Goal: Task Accomplishment & Management: Manage account settings

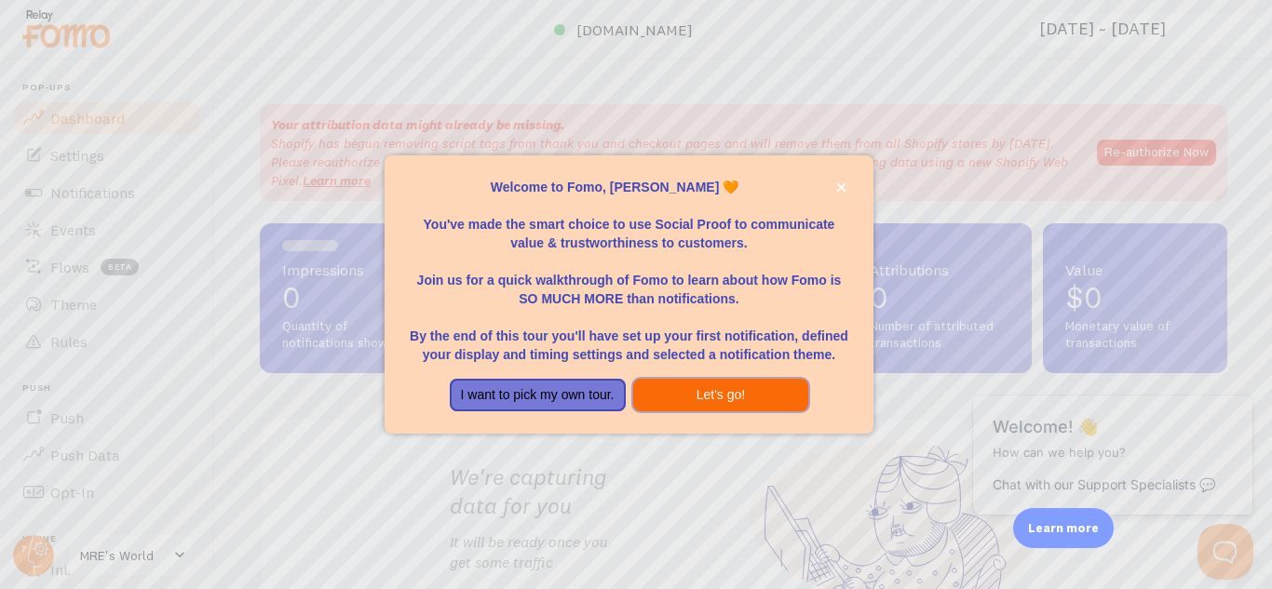
click at [721, 389] on button "Let's go!" at bounding box center [721, 396] width 176 height 34
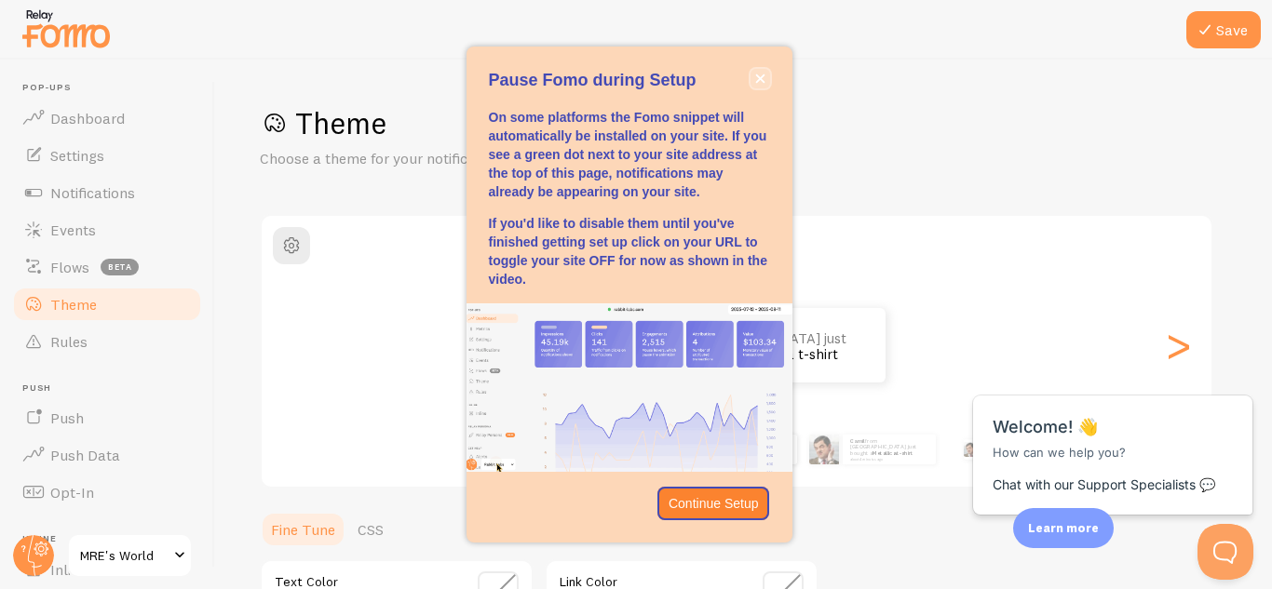
click at [758, 76] on icon "close," at bounding box center [759, 78] width 9 height 9
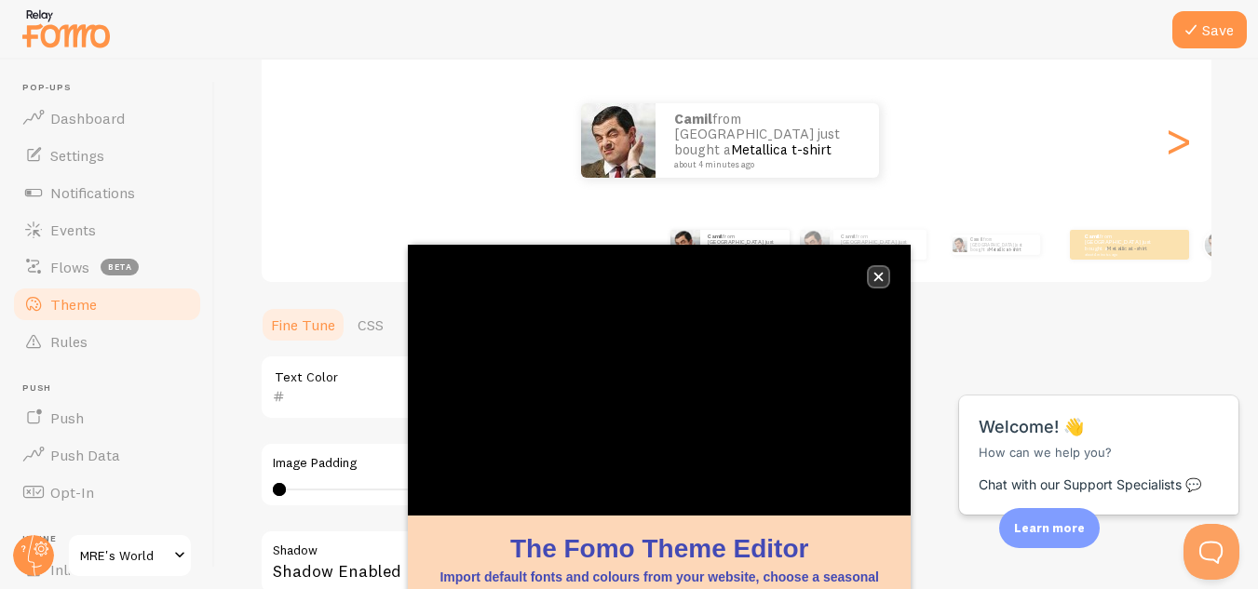
click at [873, 267] on button "close," at bounding box center [879, 277] width 20 height 20
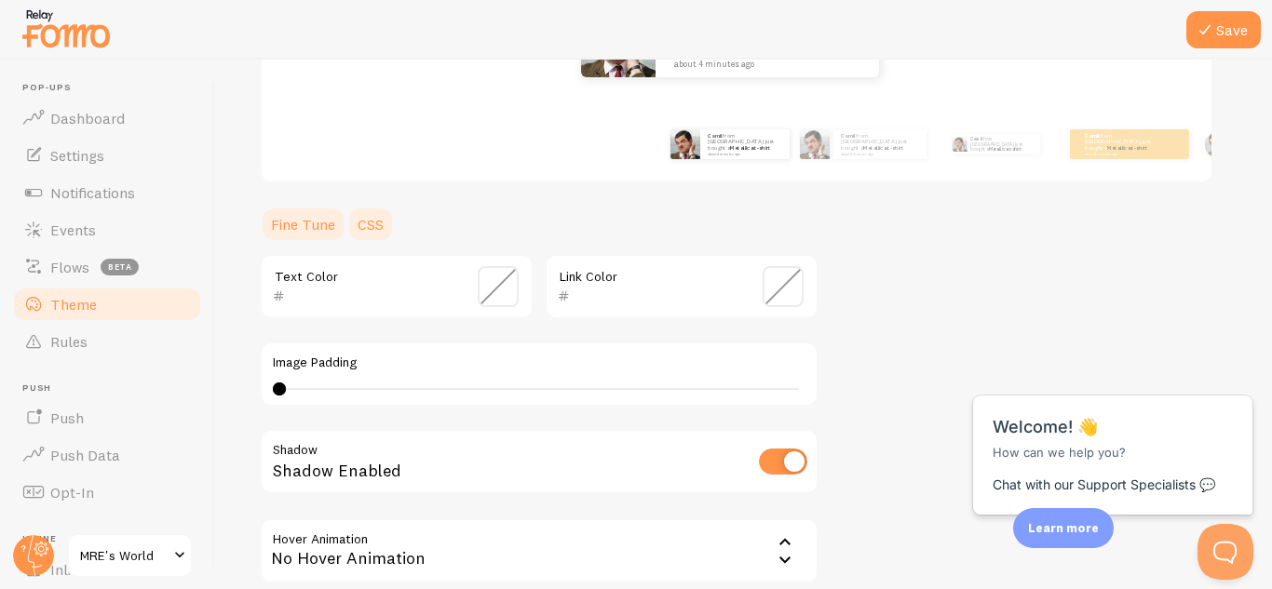
scroll to position [306, 0]
click at [505, 293] on span at bounding box center [498, 285] width 41 height 41
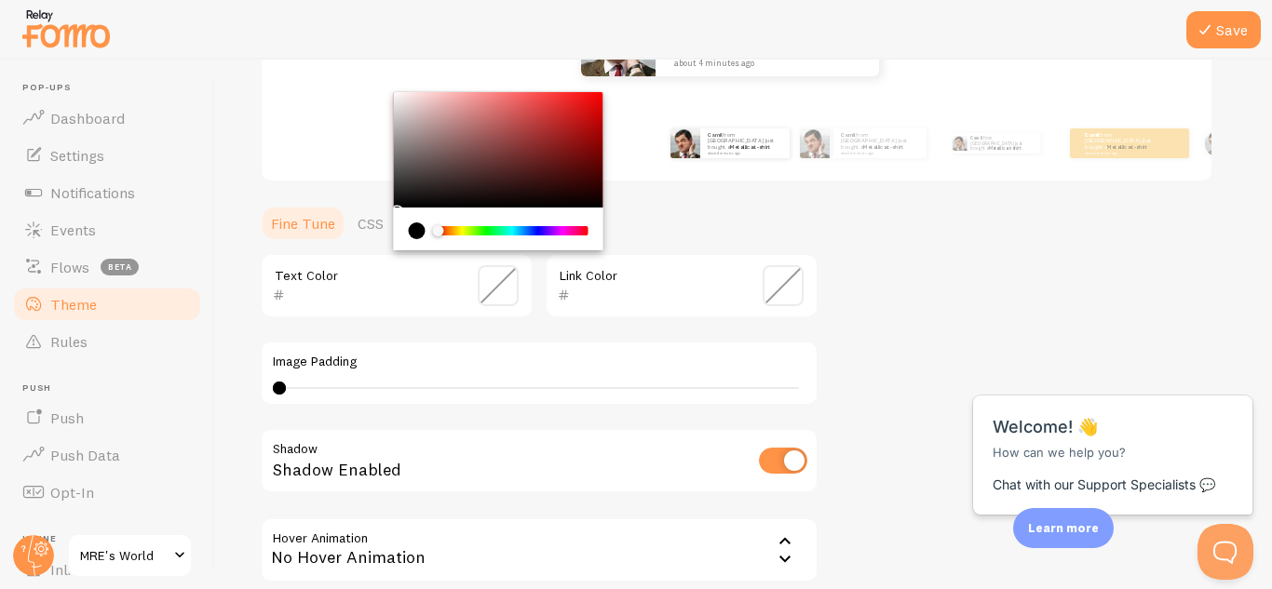
click at [505, 293] on span at bounding box center [498, 285] width 41 height 41
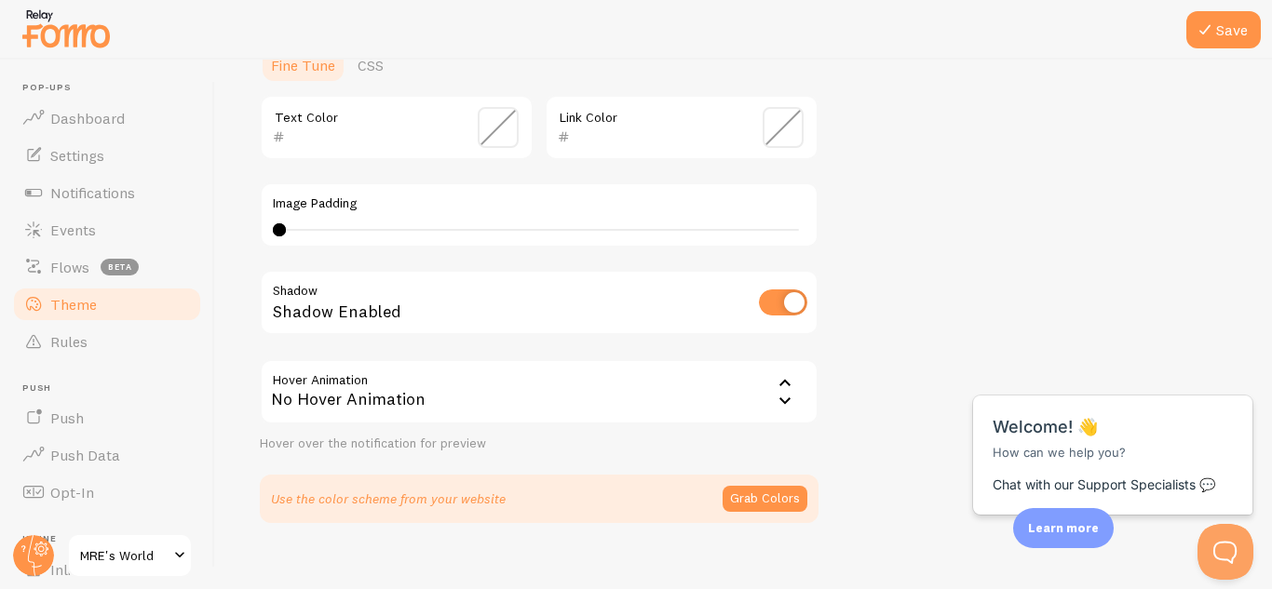
scroll to position [468, 0]
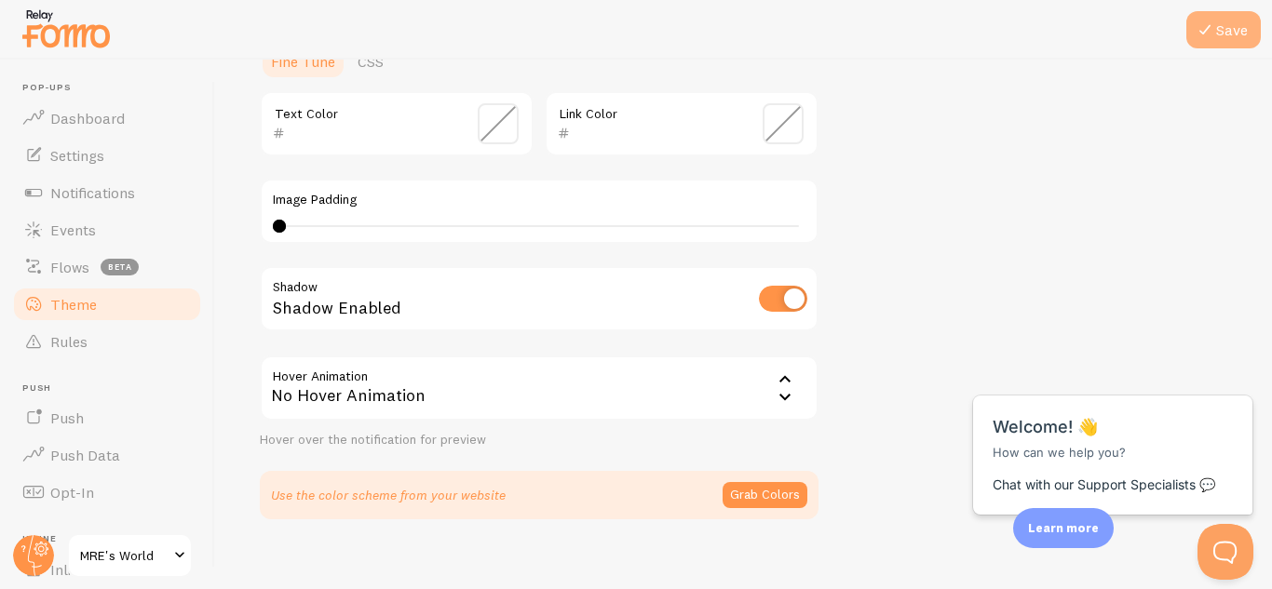
click at [1211, 34] on icon at bounding box center [1204, 30] width 22 height 22
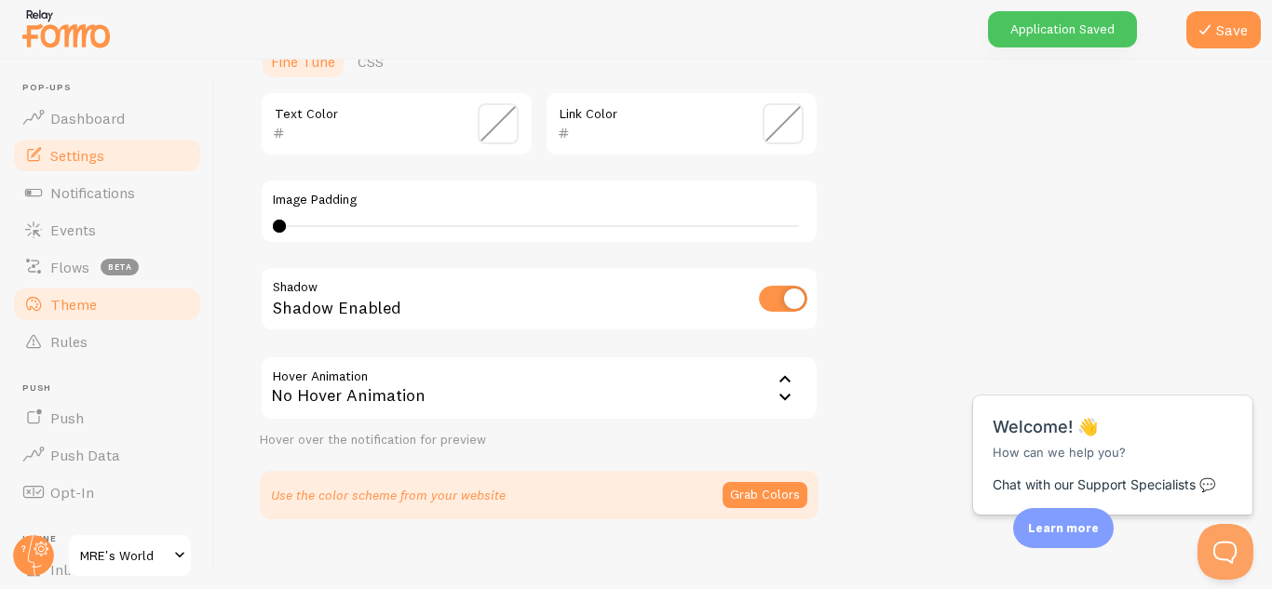
click at [83, 157] on span "Settings" at bounding box center [77, 155] width 54 height 19
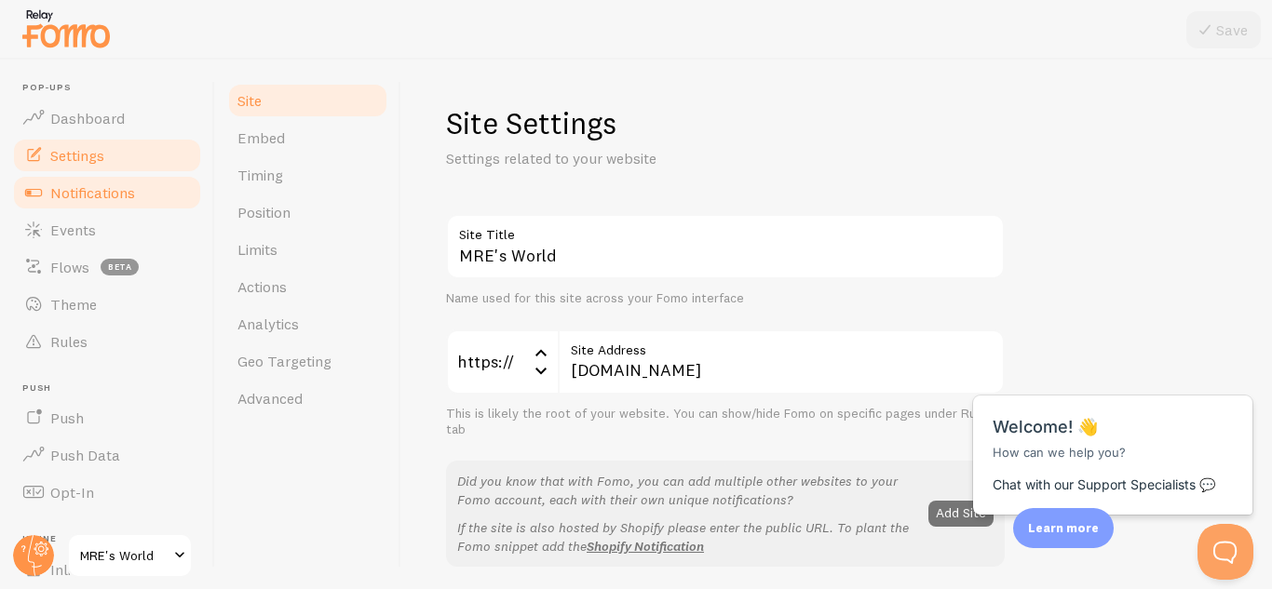
click at [115, 197] on span "Notifications" at bounding box center [92, 192] width 85 height 19
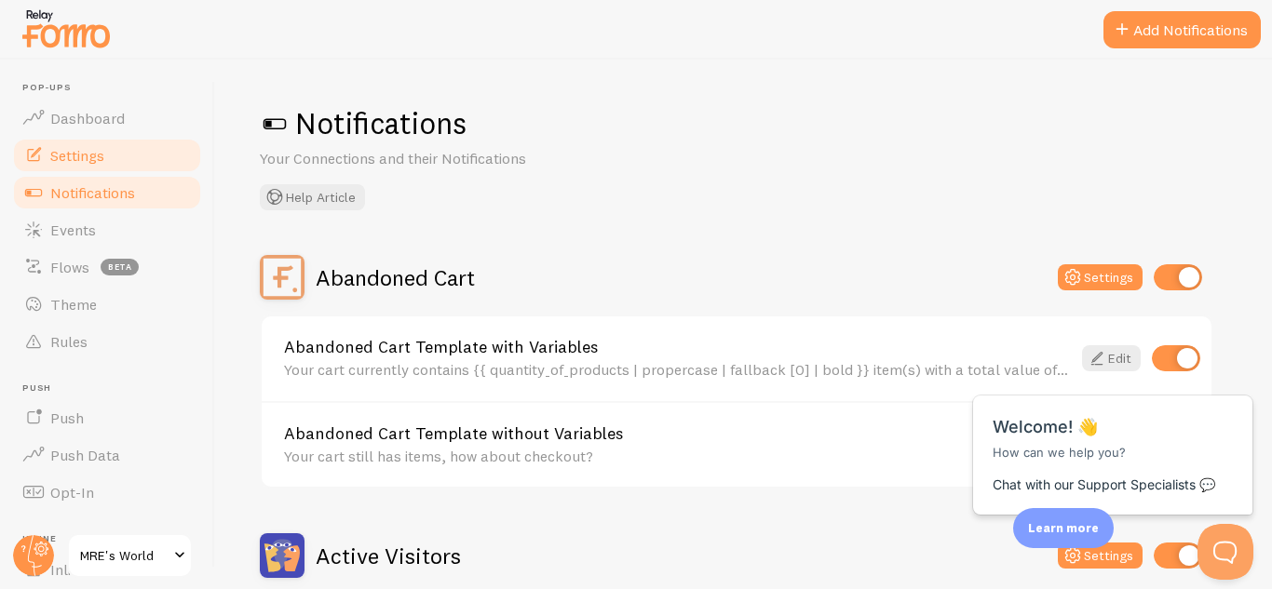
click at [127, 143] on link "Settings" at bounding box center [107, 155] width 192 height 37
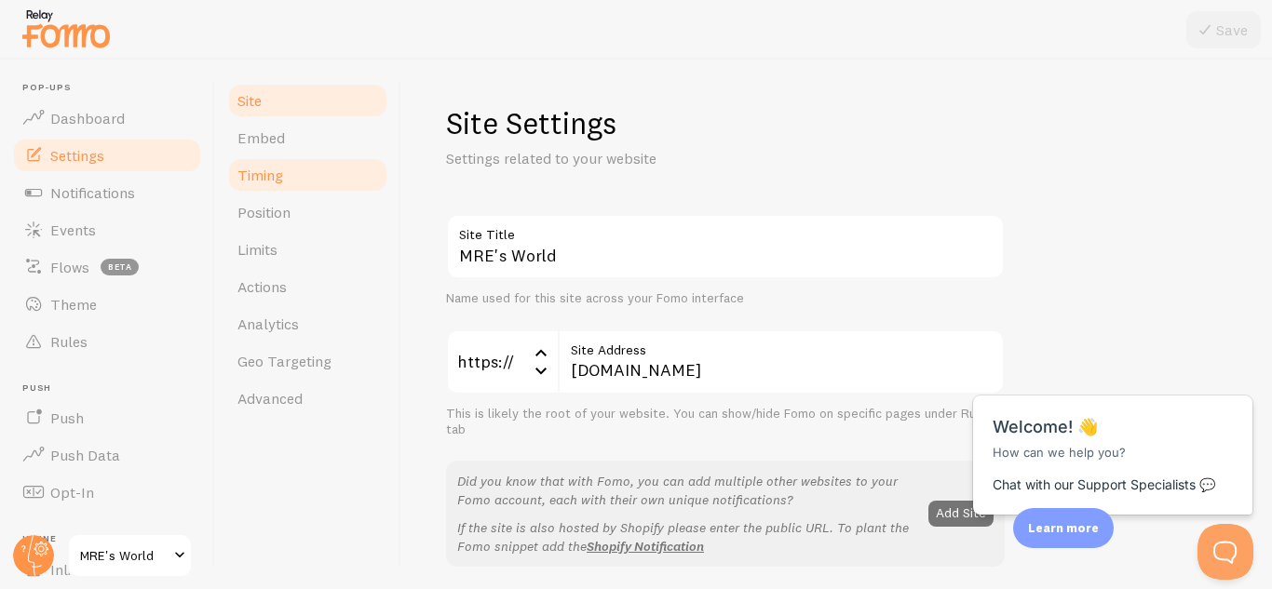
click at [250, 165] on link "Timing" at bounding box center [307, 174] width 163 height 37
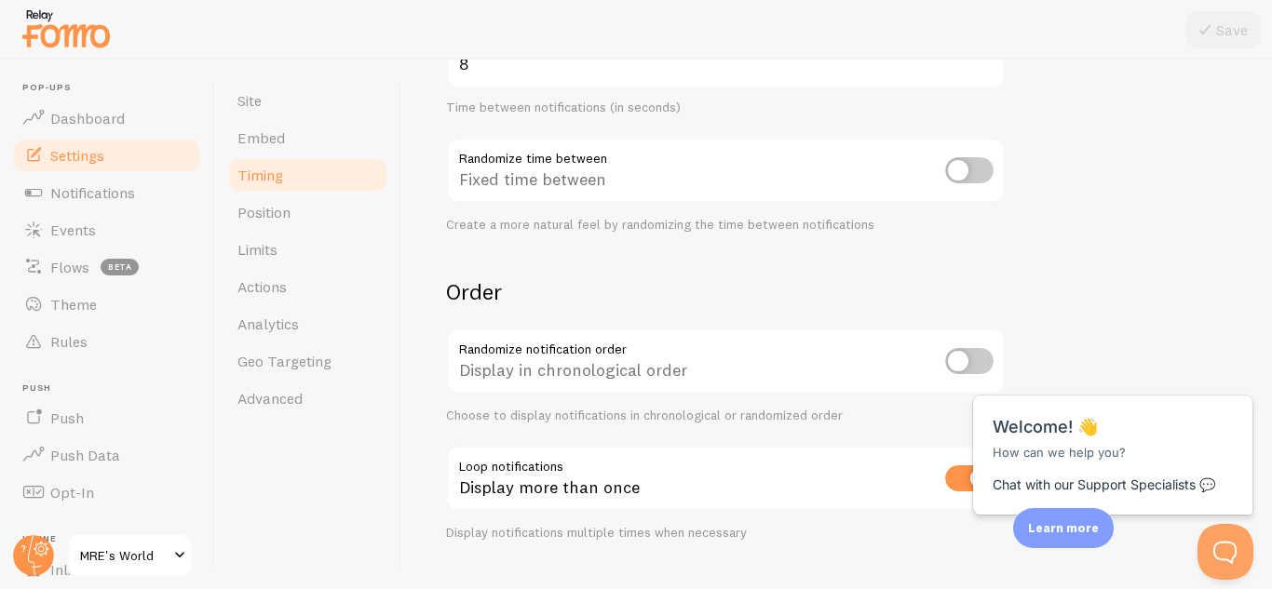
scroll to position [474, 0]
click at [128, 194] on span "Notifications" at bounding box center [92, 192] width 85 height 19
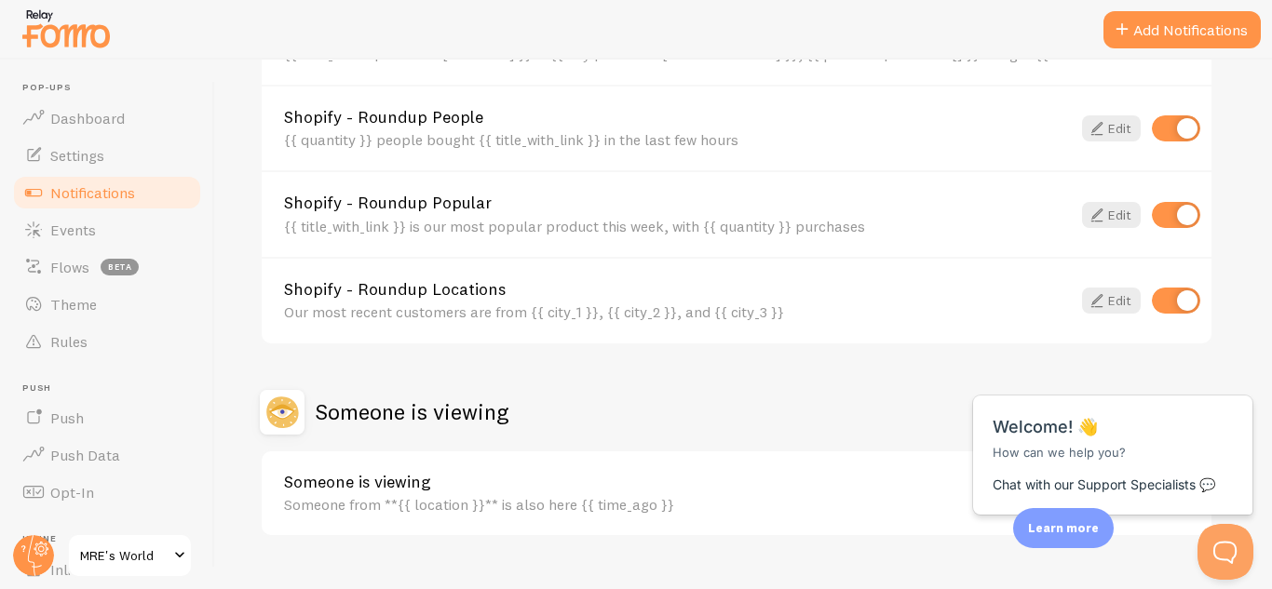
scroll to position [910, 0]
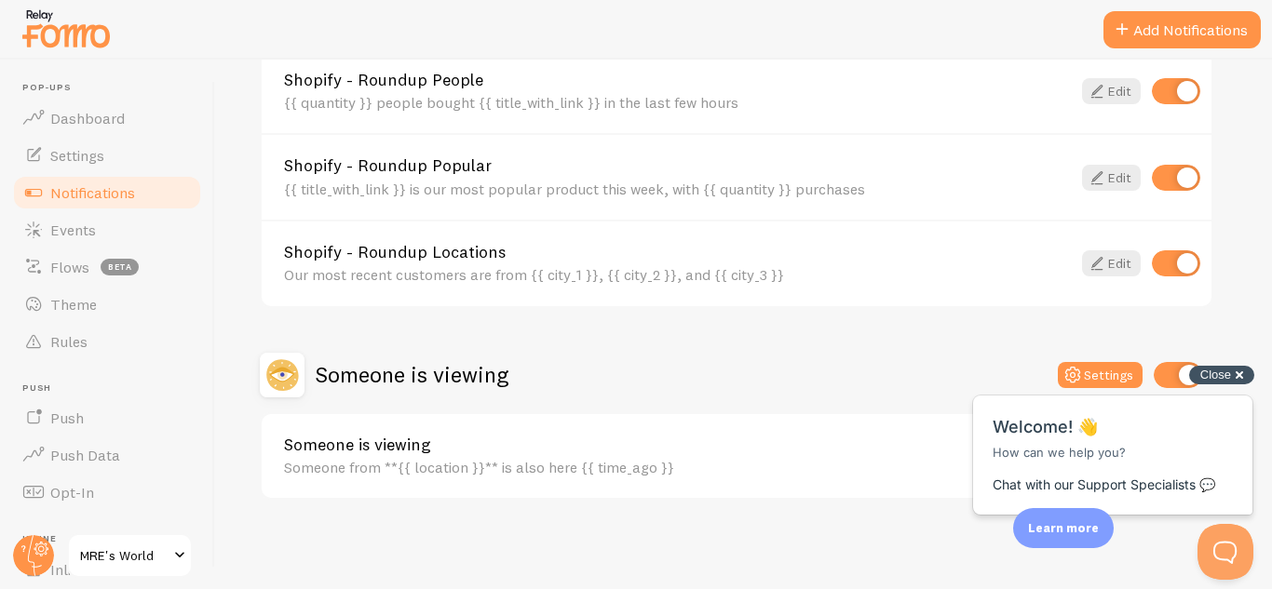
click at [1231, 371] on div "Close cross-small" at bounding box center [1221, 376] width 65 height 20
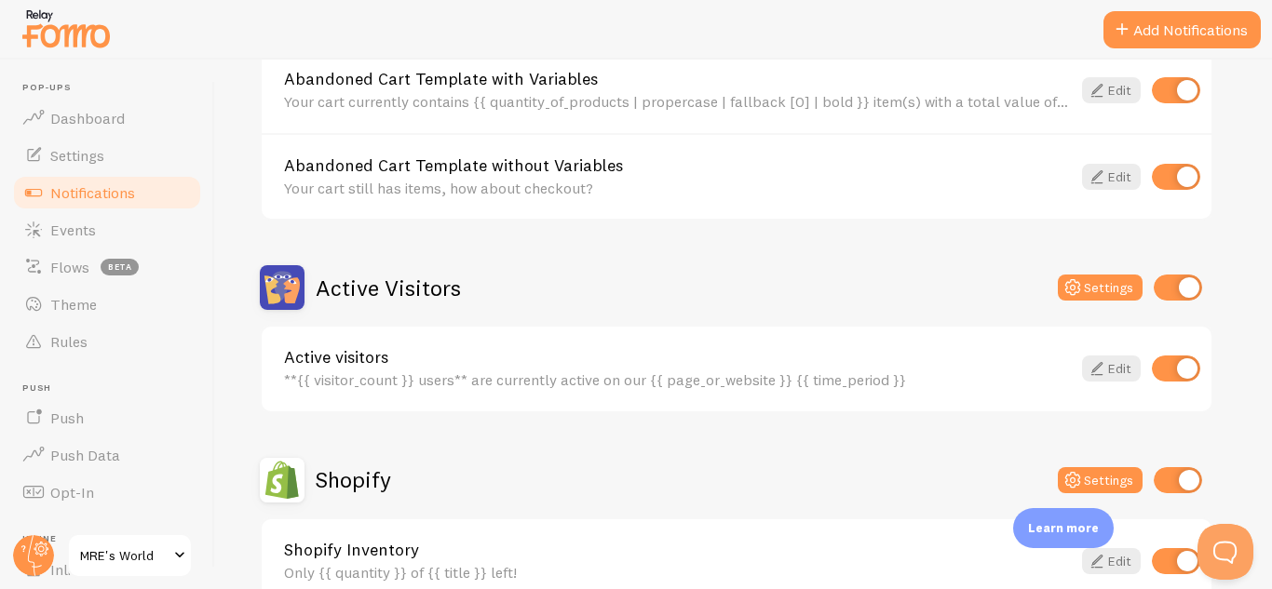
scroll to position [0, 0]
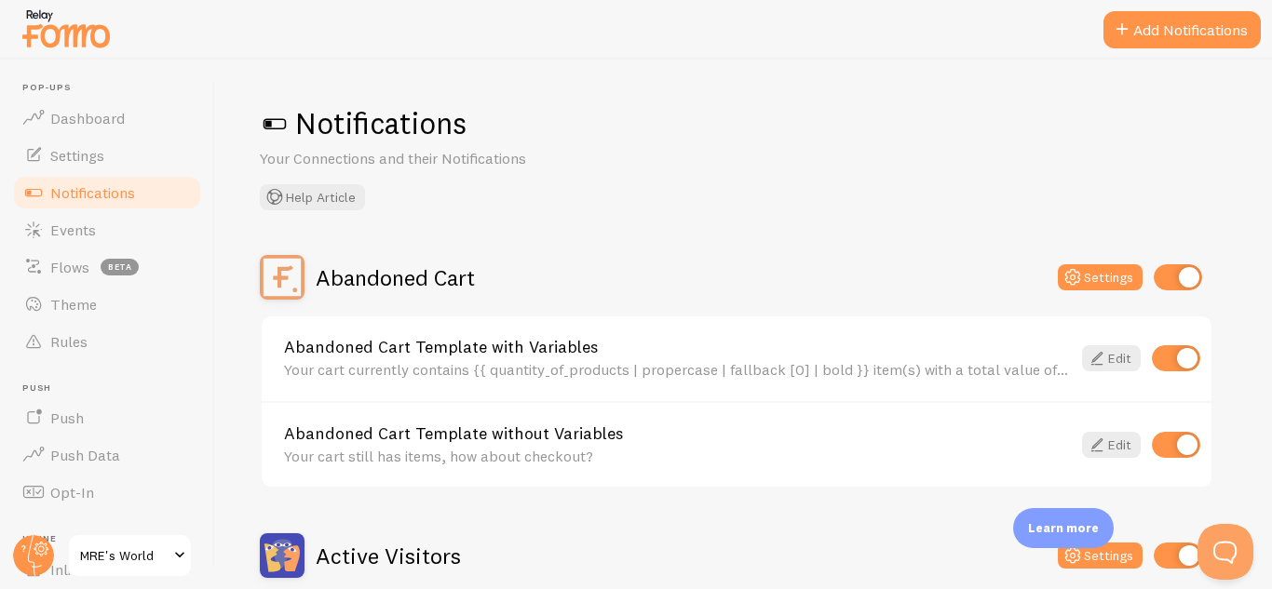
click at [1143, 30] on button "Add Notifications" at bounding box center [1181, 29] width 157 height 37
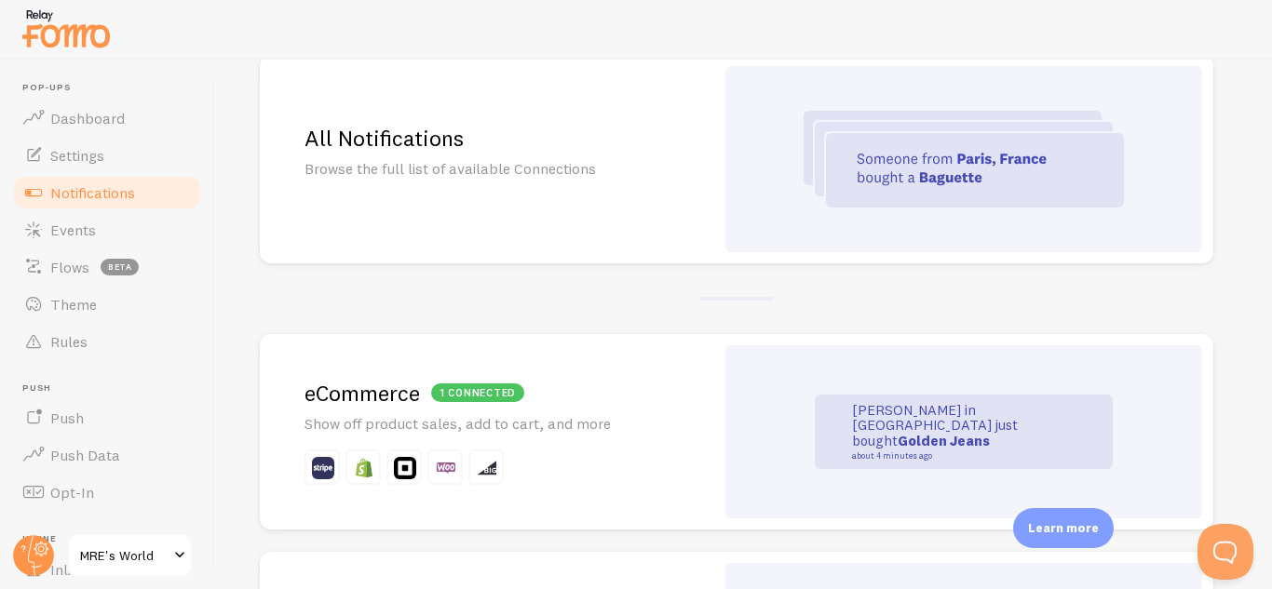
scroll to position [182, 0]
click at [647, 176] on p "Browse the full list of available Connections" at bounding box center [486, 167] width 365 height 21
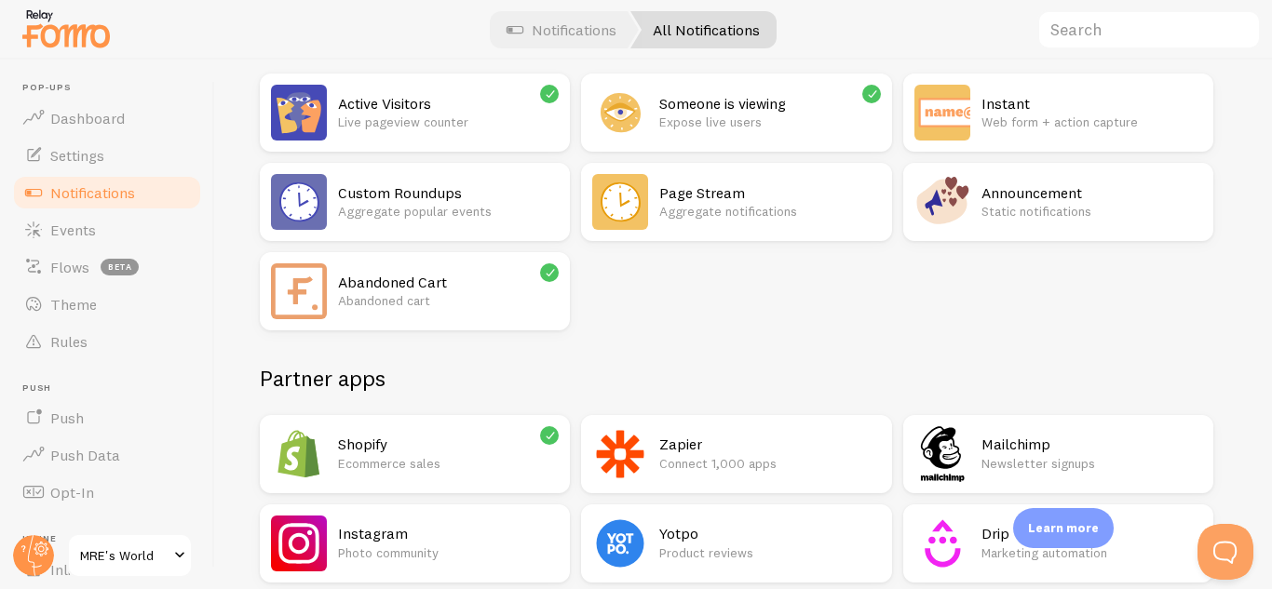
scroll to position [195, 0]
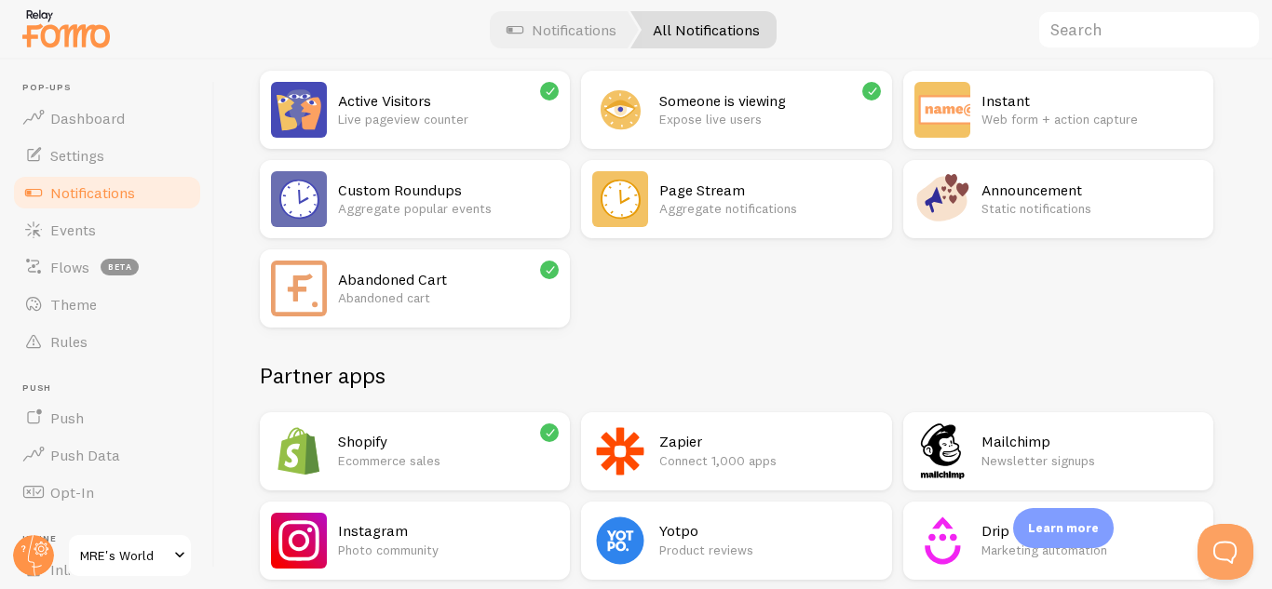
click at [832, 136] on div "Someone is viewing Expose live users" at bounding box center [769, 110] width 221 height 56
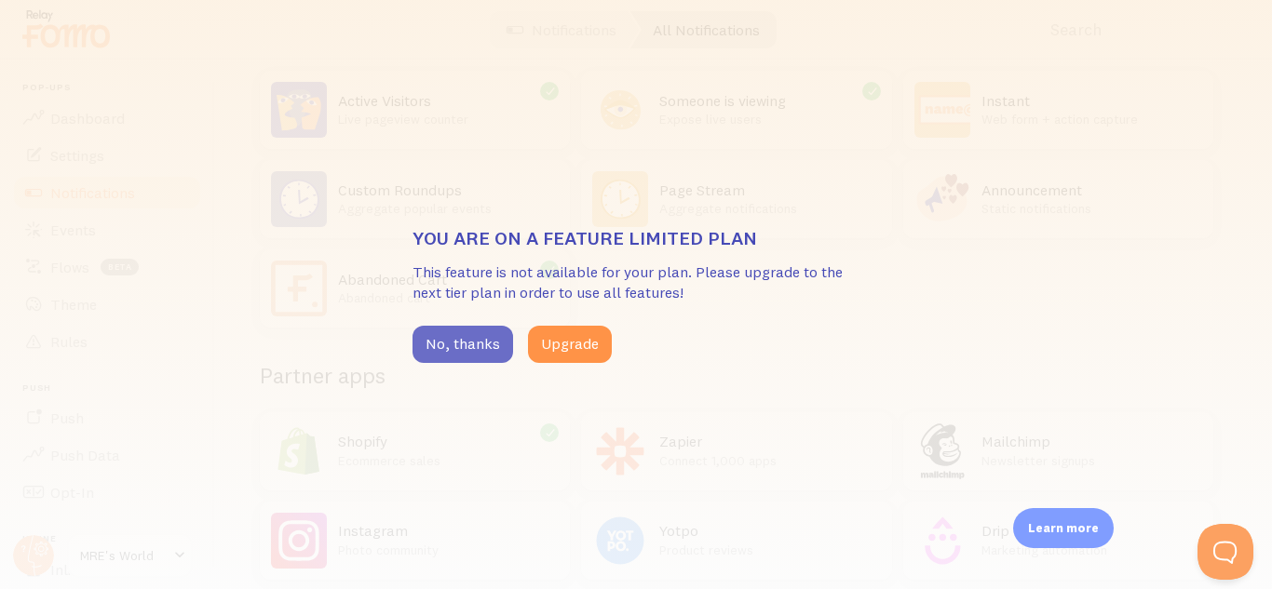
click at [457, 349] on button "No, thanks" at bounding box center [462, 344] width 101 height 37
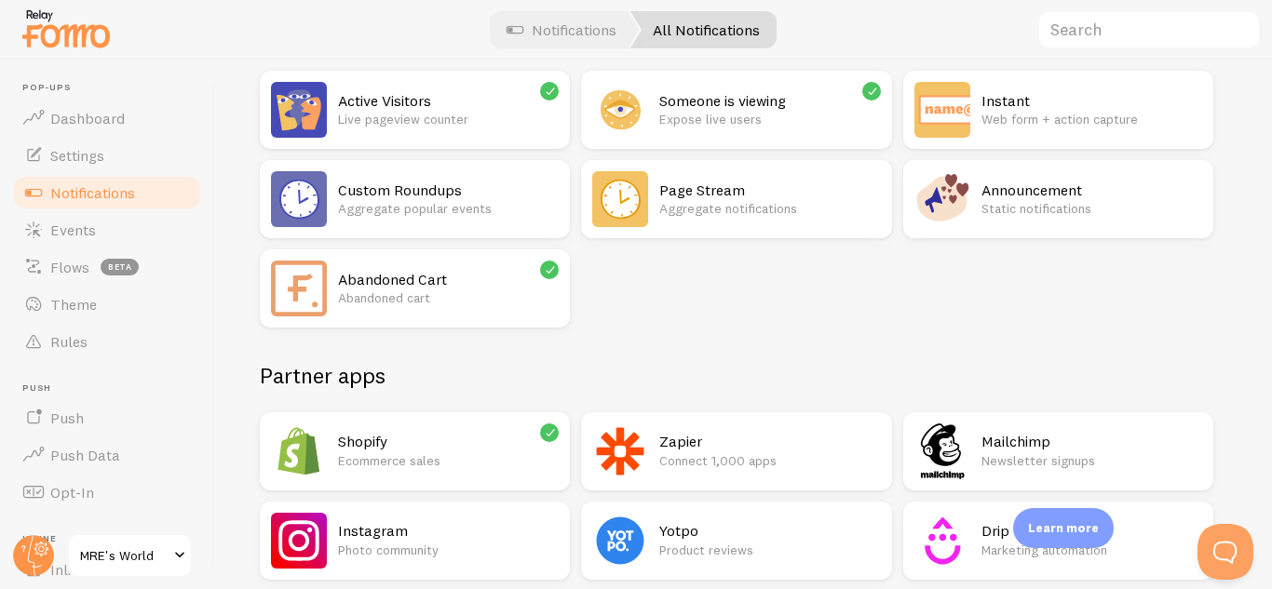
click at [549, 88] on icon at bounding box center [550, 91] width 17 height 17
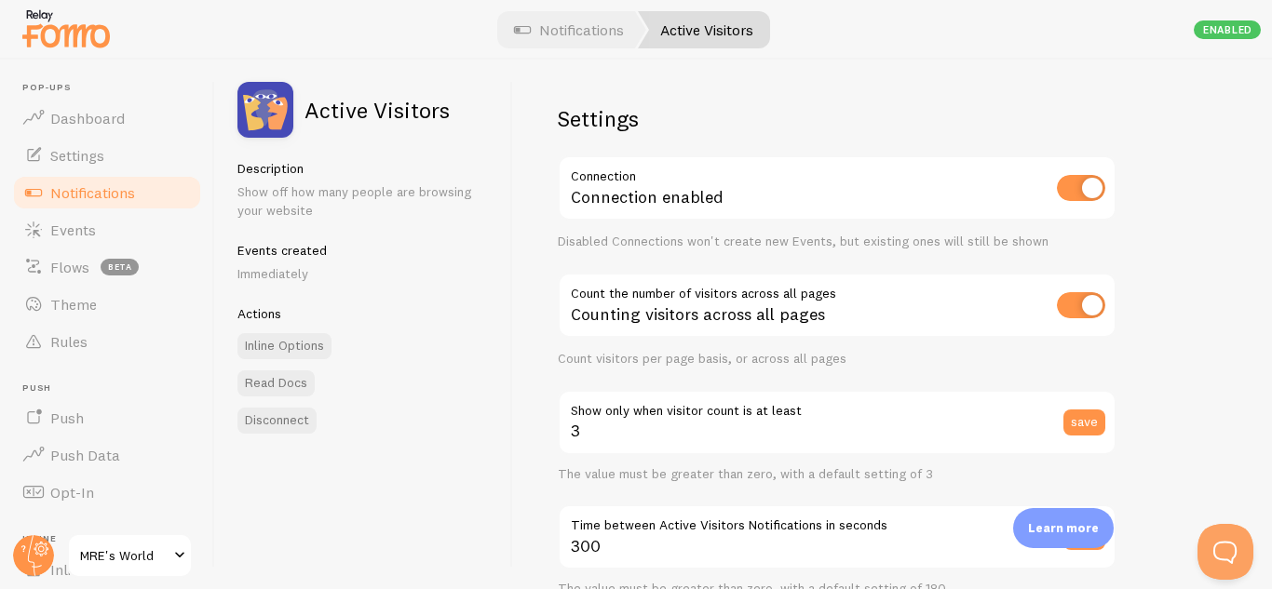
click at [123, 198] on span "Notifications" at bounding box center [92, 192] width 85 height 19
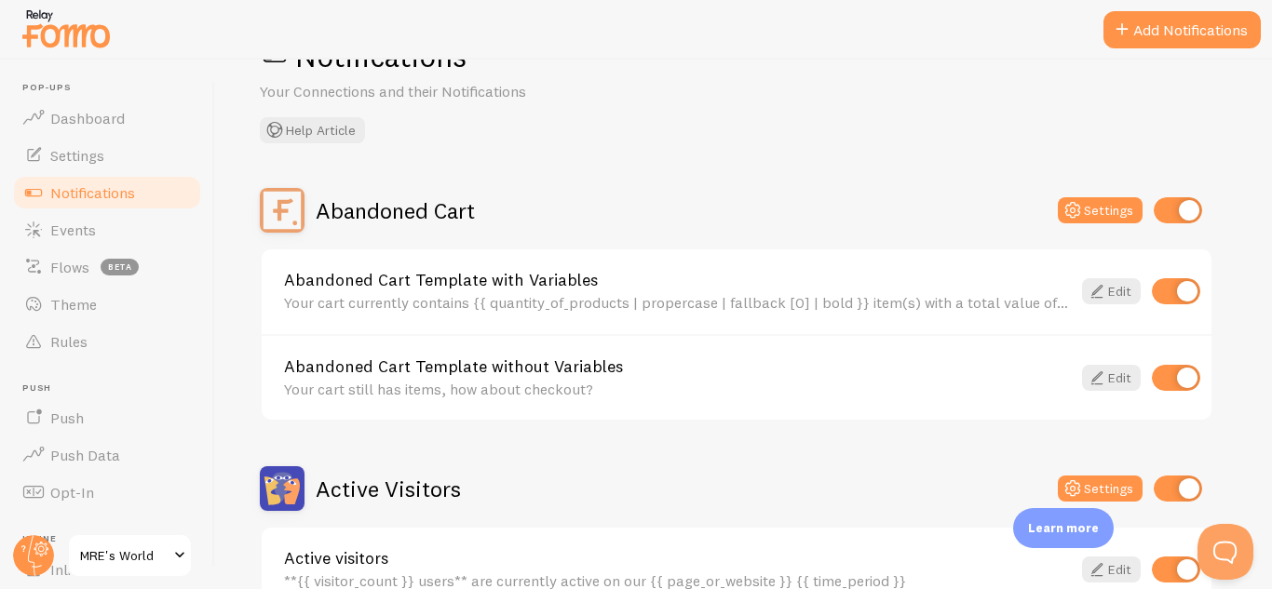
scroll to position [69, 0]
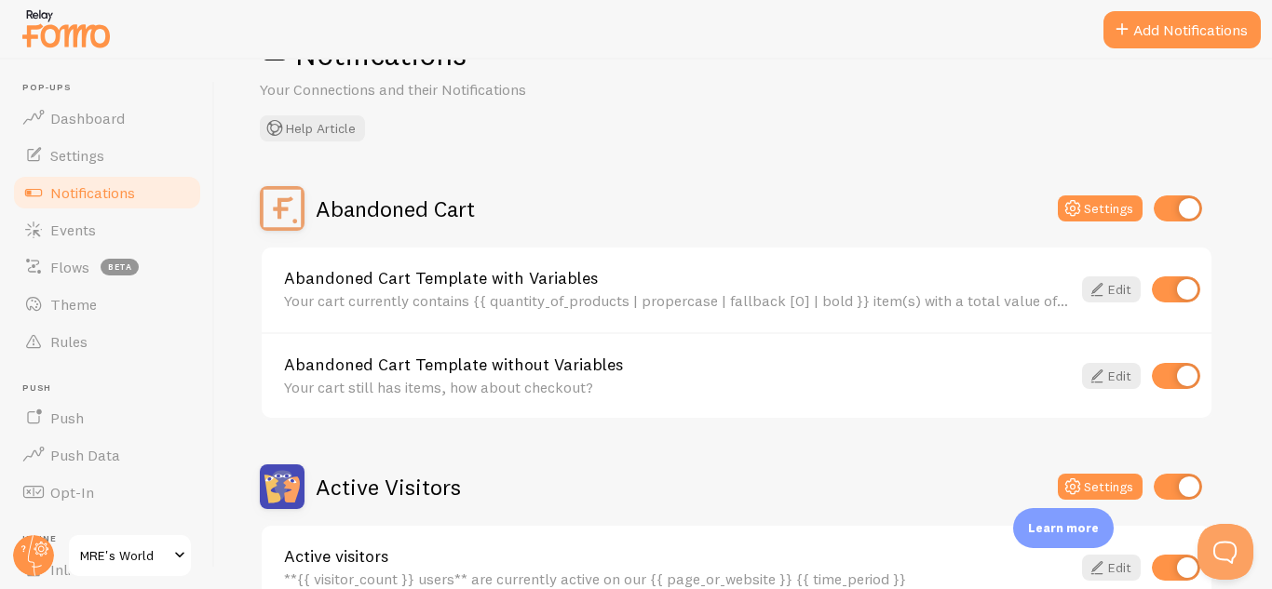
click at [1178, 209] on input "checkbox" at bounding box center [1177, 208] width 48 height 26
checkbox input "false"
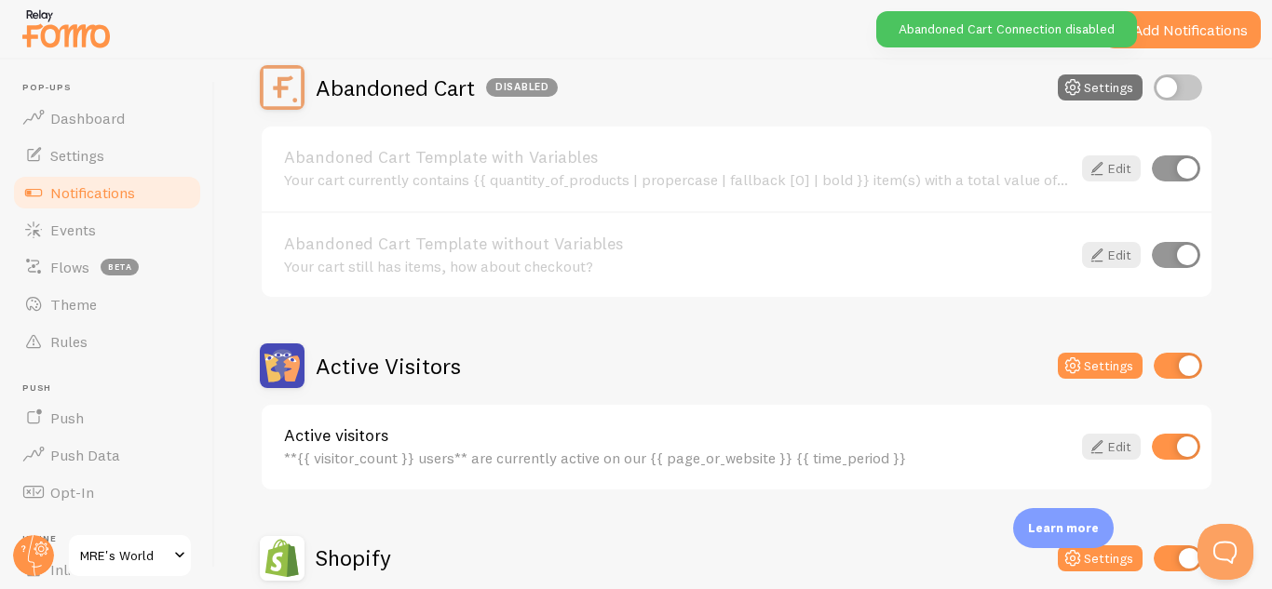
scroll to position [85, 0]
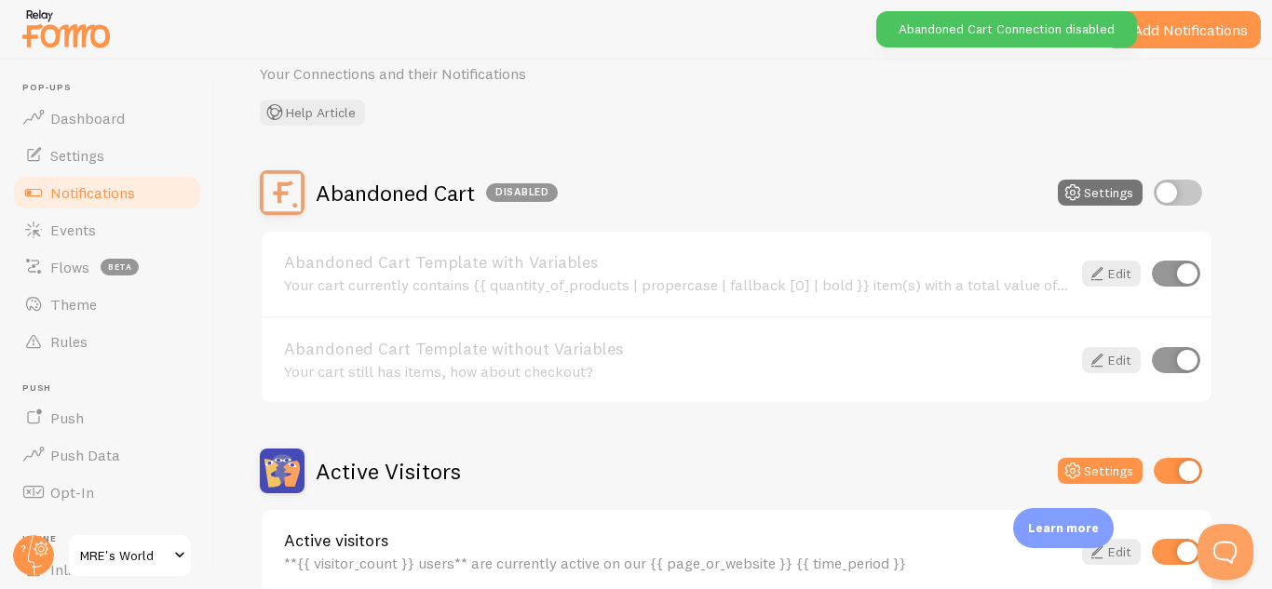
click at [1171, 468] on input "checkbox" at bounding box center [1177, 471] width 48 height 26
checkbox input "false"
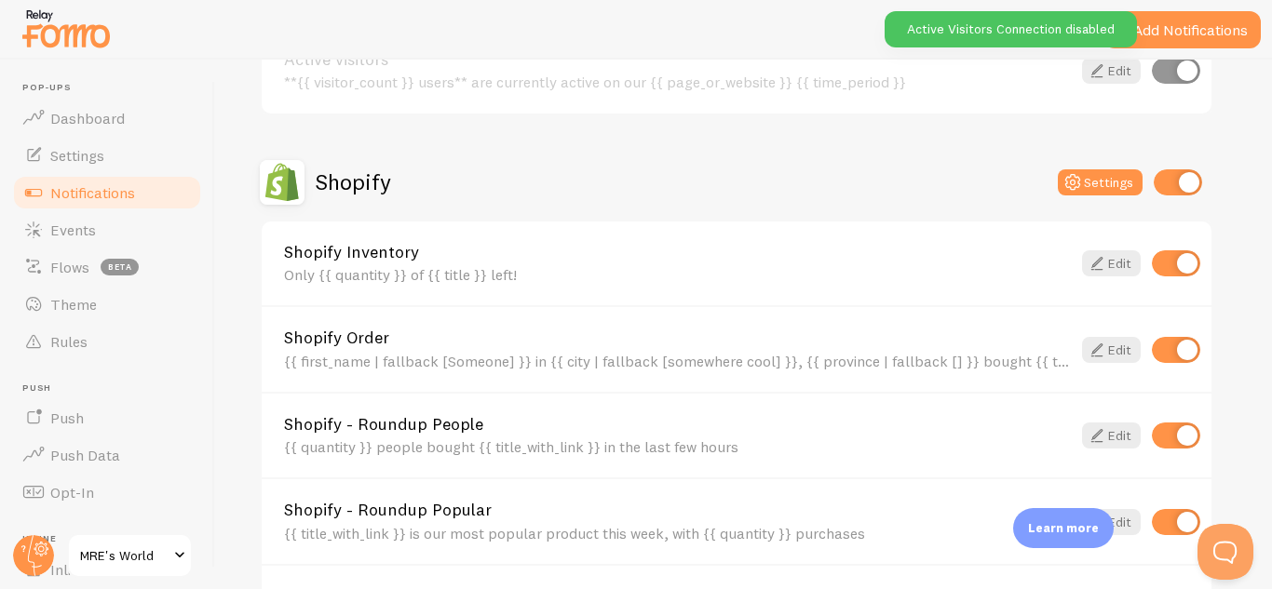
scroll to position [567, 0]
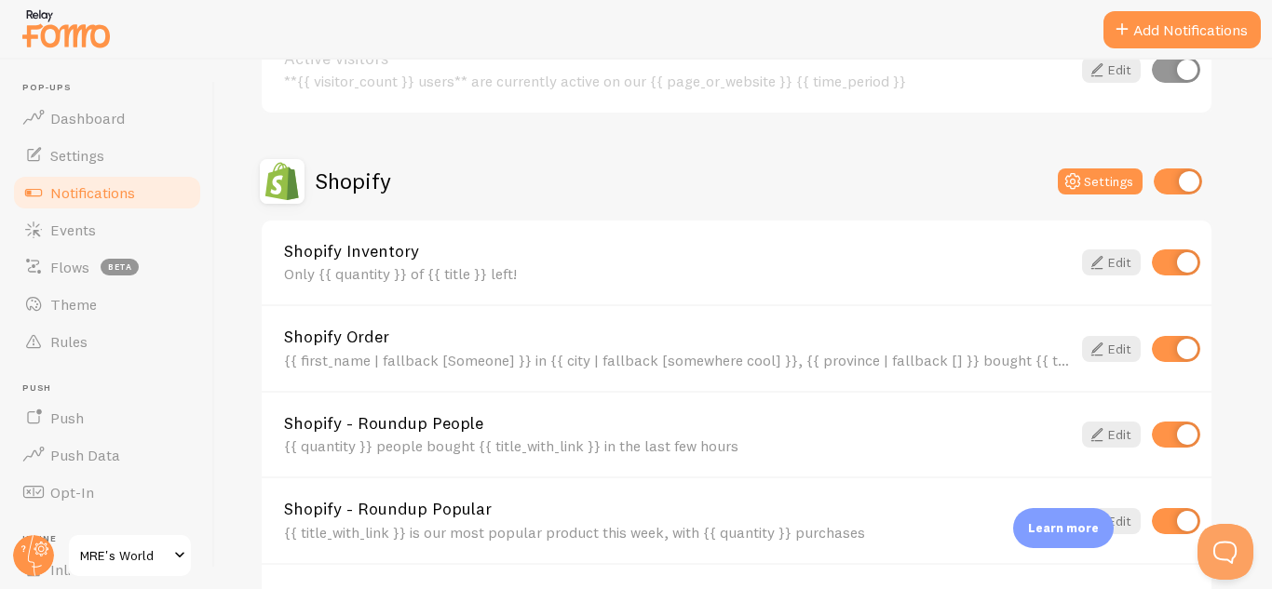
click at [1182, 177] on input "checkbox" at bounding box center [1177, 181] width 48 height 26
checkbox input "false"
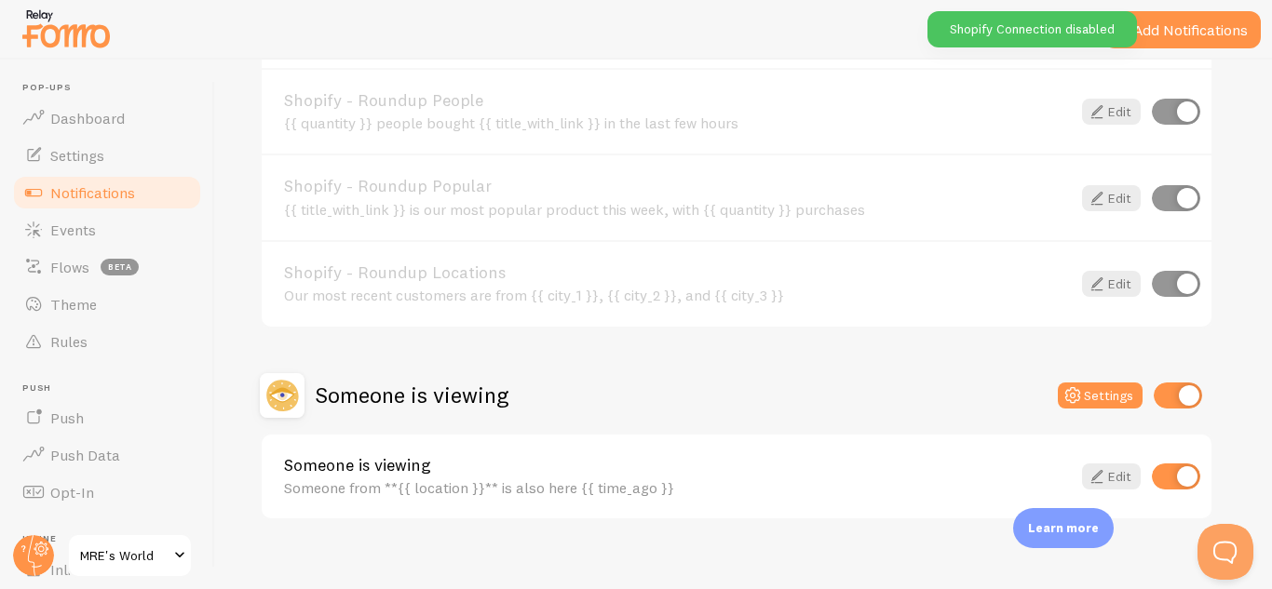
scroll to position [910, 0]
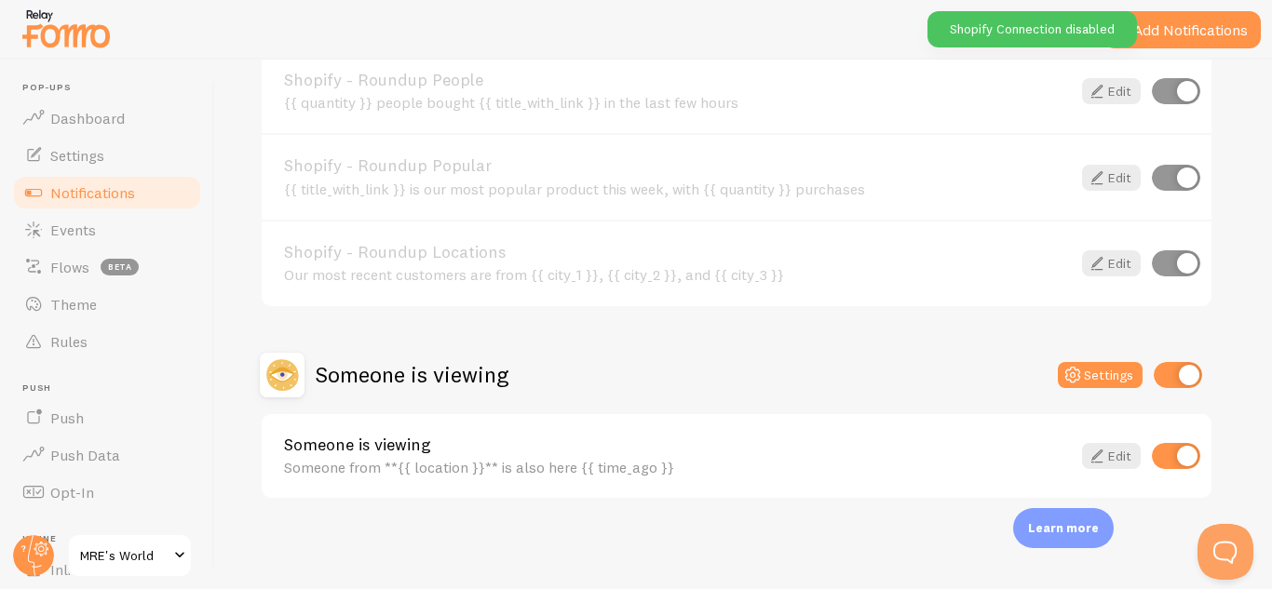
drag, startPoint x: 862, startPoint y: 264, endPoint x: 729, endPoint y: 365, distance: 166.8
click at [730, 370] on div "Someone is viewing Settings" at bounding box center [736, 375] width 953 height 45
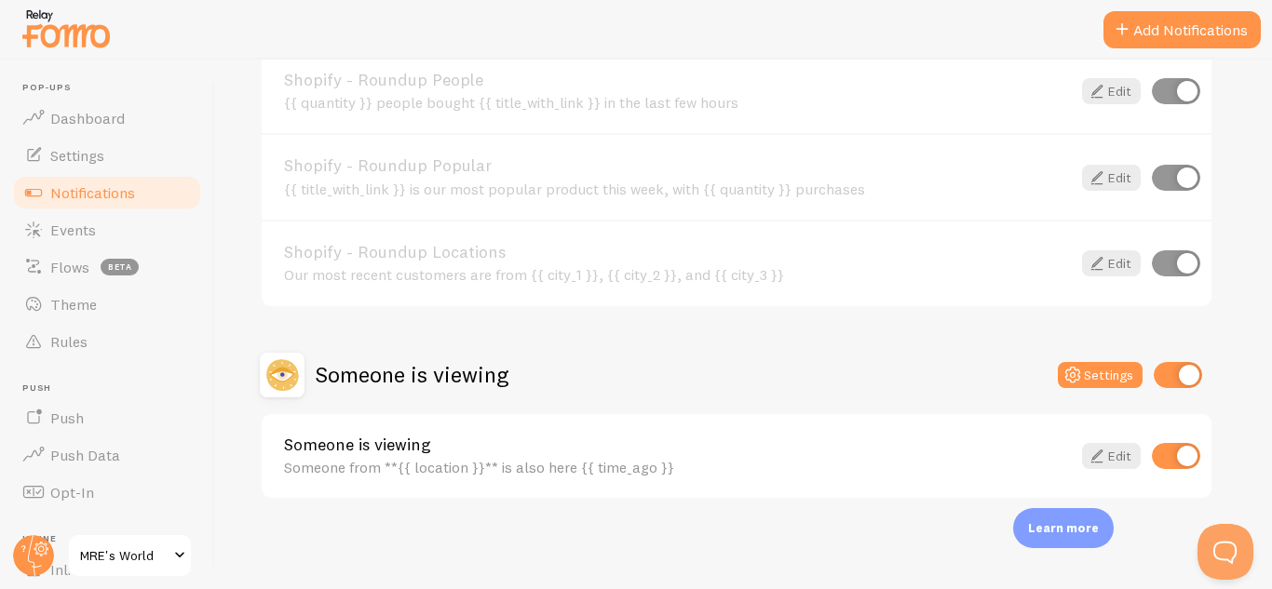
click at [1164, 375] on input "checkbox" at bounding box center [1177, 375] width 48 height 26
checkbox input "false"
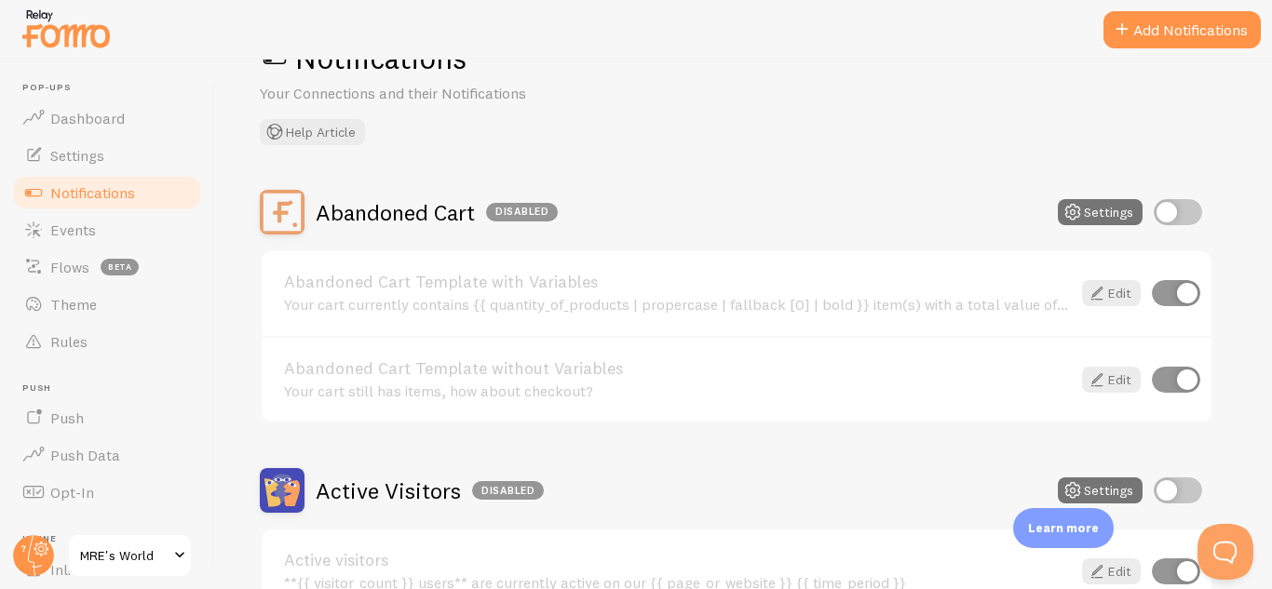
scroll to position [0, 0]
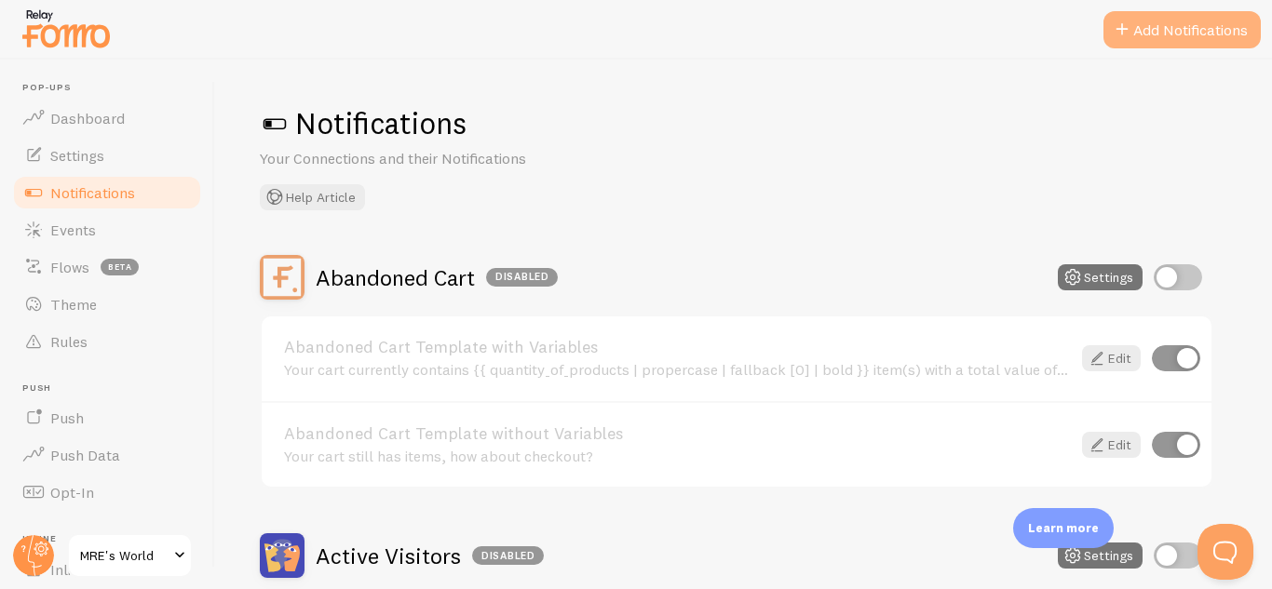
click at [1160, 41] on button "Add Notifications" at bounding box center [1181, 29] width 157 height 37
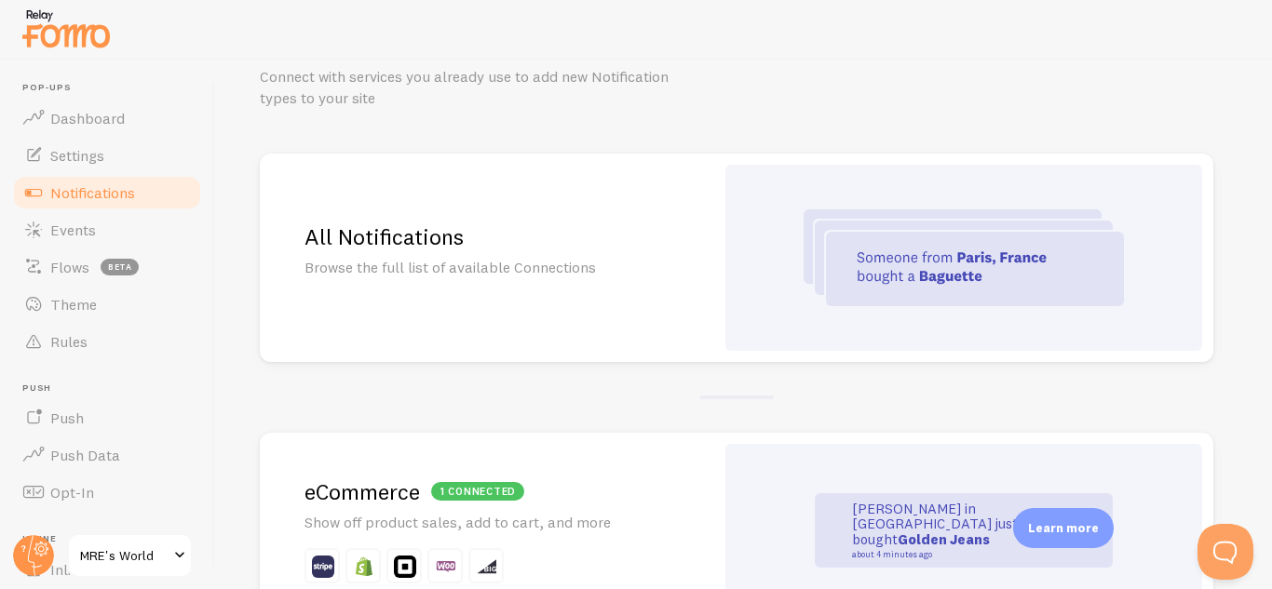
scroll to position [83, 0]
click at [846, 248] on img at bounding box center [963, 257] width 320 height 97
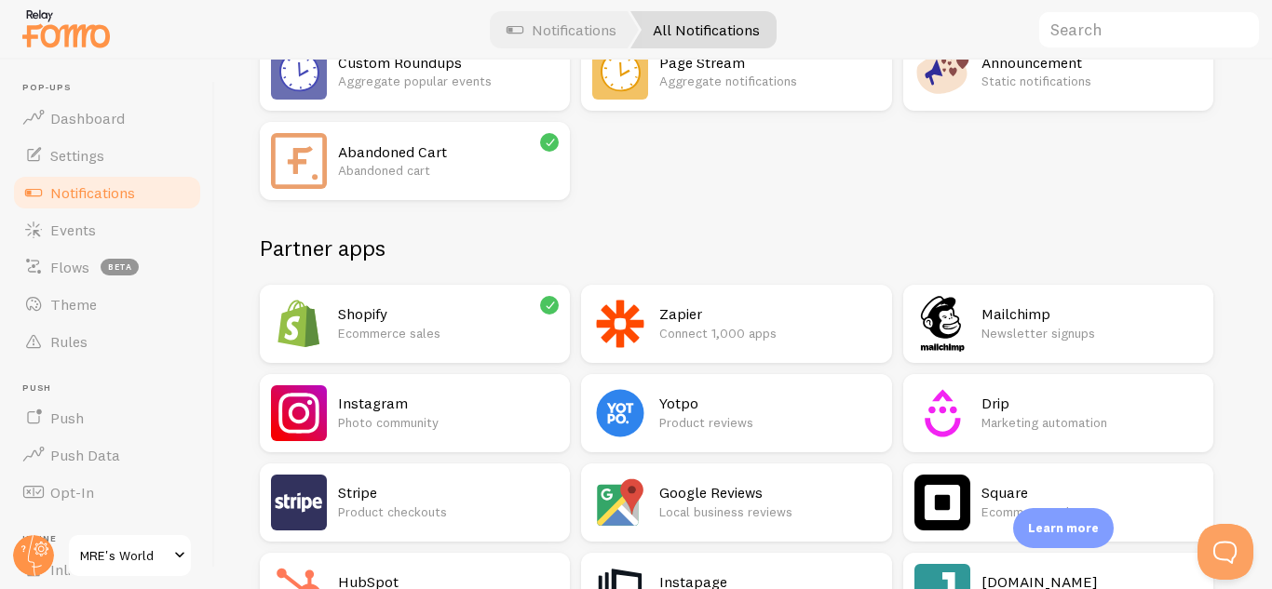
scroll to position [321, 0]
click at [457, 331] on p "Ecommerce sales" at bounding box center [448, 334] width 221 height 19
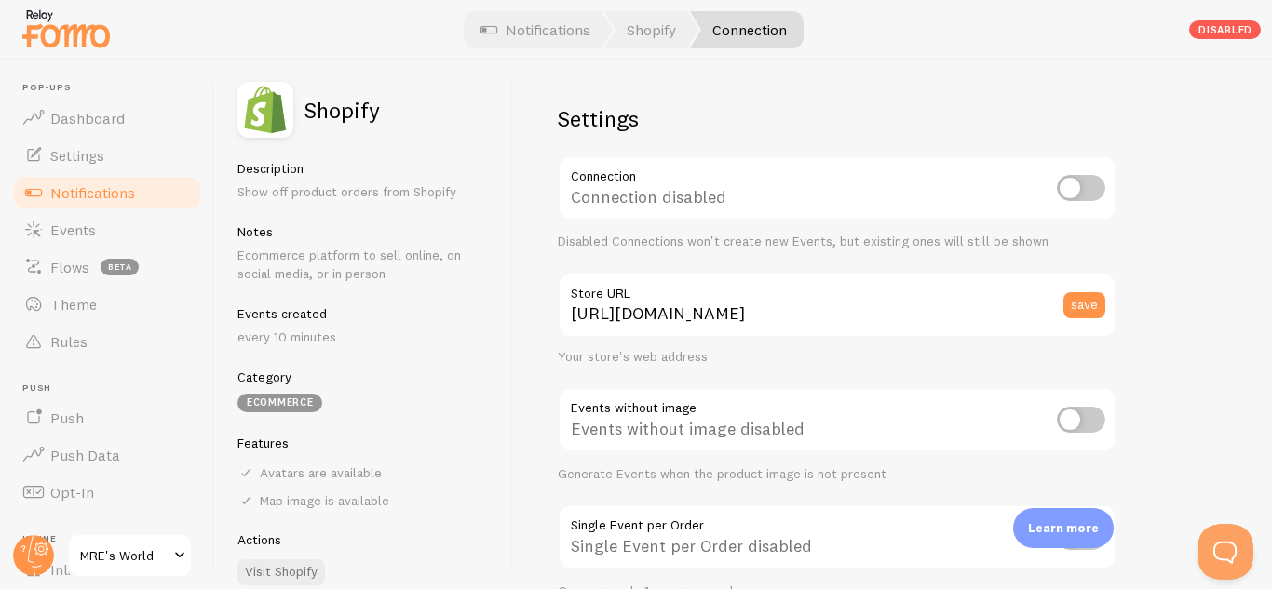
scroll to position [30, 0]
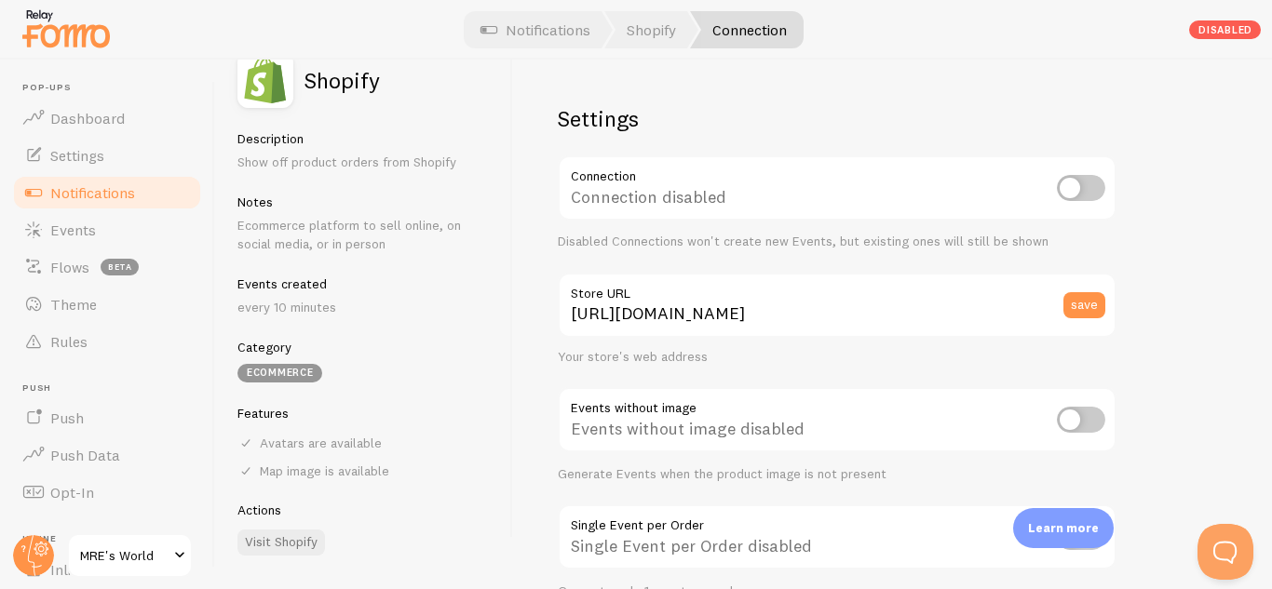
click at [99, 193] on span "Notifications" at bounding box center [92, 192] width 85 height 19
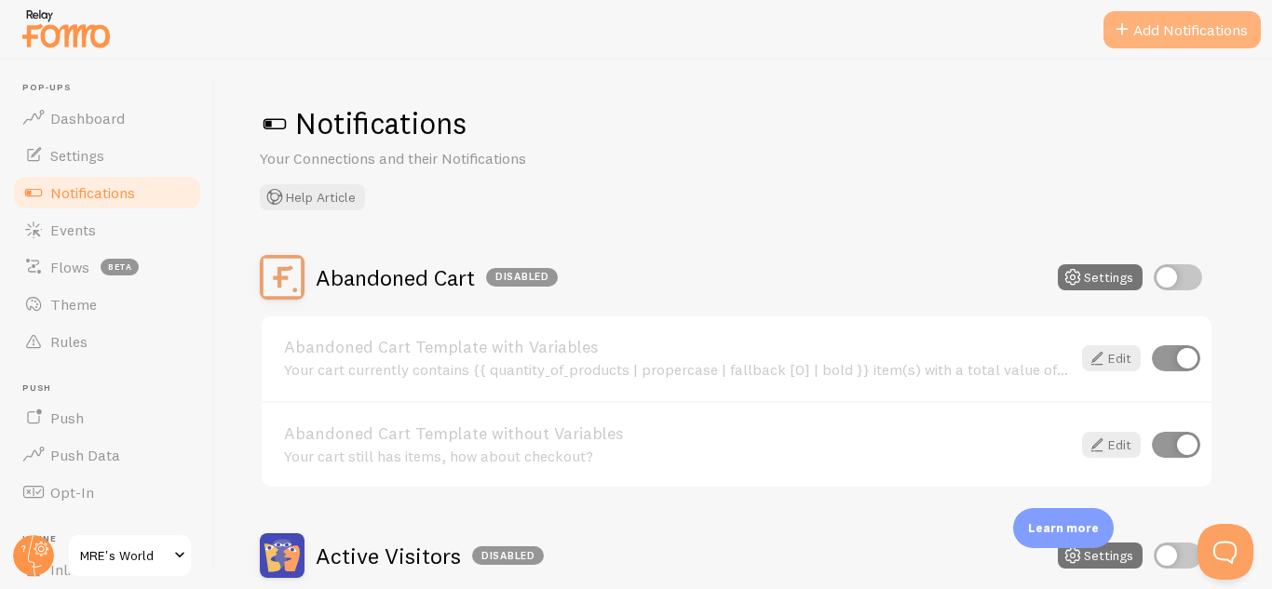
click at [1150, 26] on button "Add Notifications" at bounding box center [1181, 29] width 157 height 37
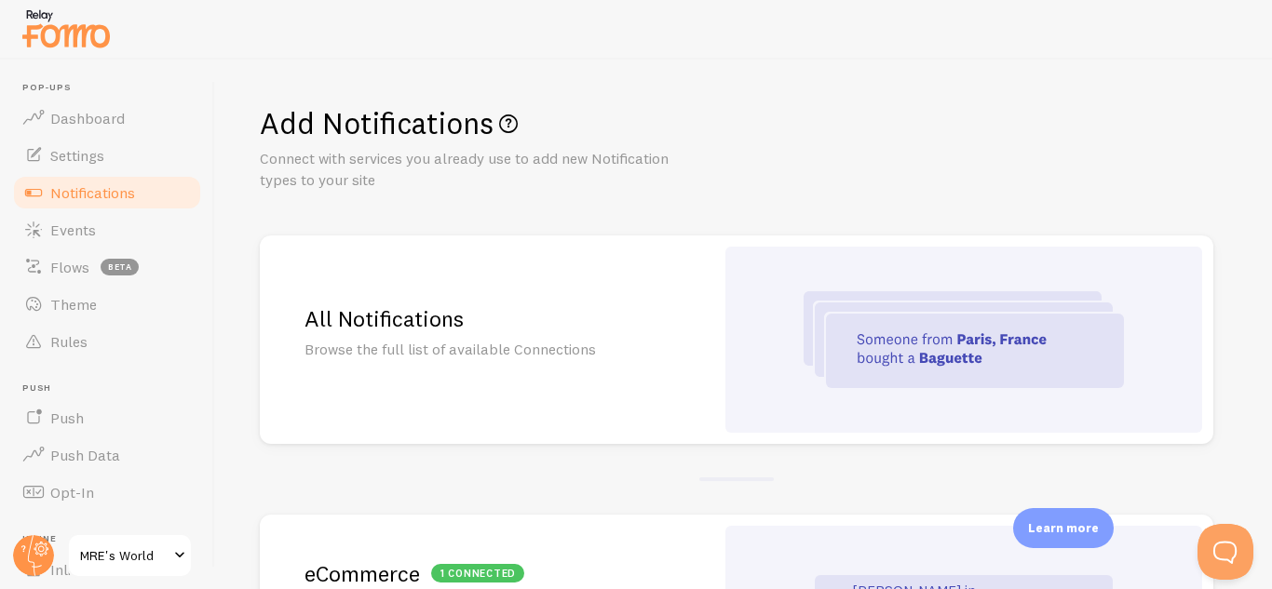
click at [913, 395] on div at bounding box center [963, 340] width 477 height 186
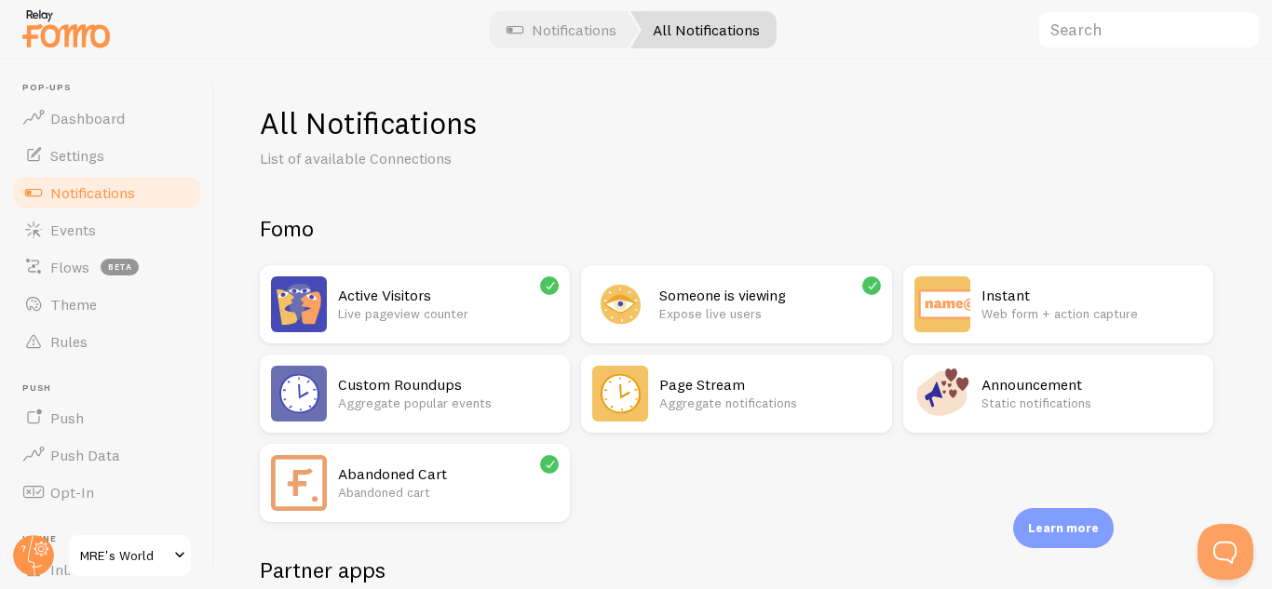
click at [165, 565] on span "MRE's World" at bounding box center [124, 556] width 88 height 22
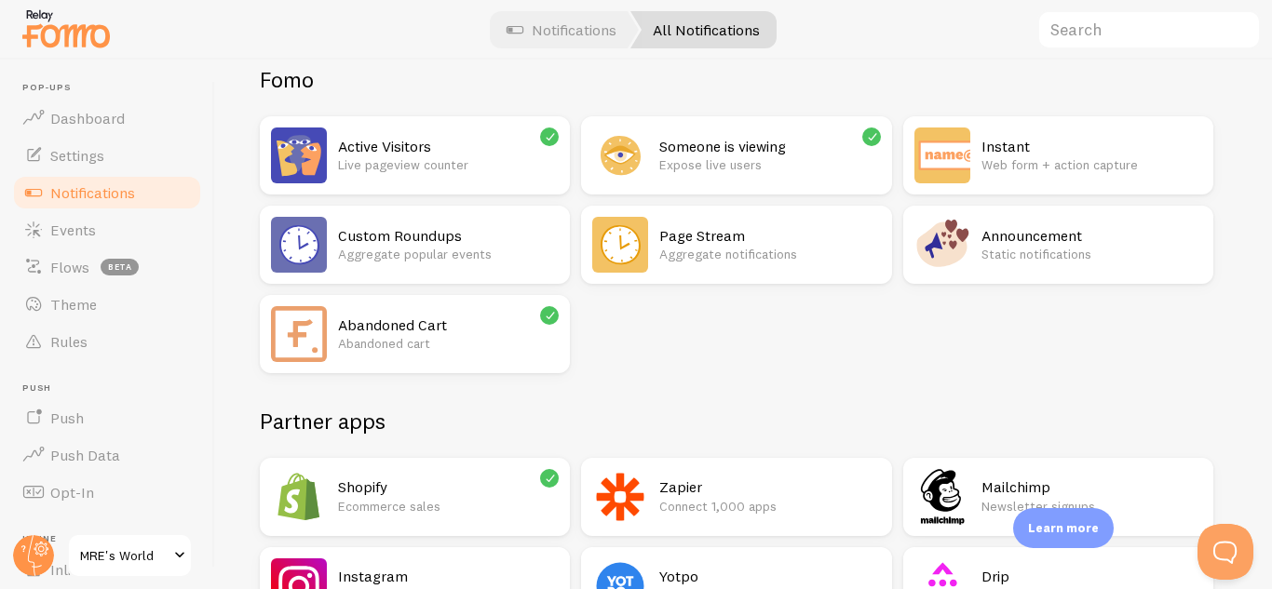
scroll to position [150, 0]
click at [578, 33] on link "Notifications" at bounding box center [561, 29] width 155 height 37
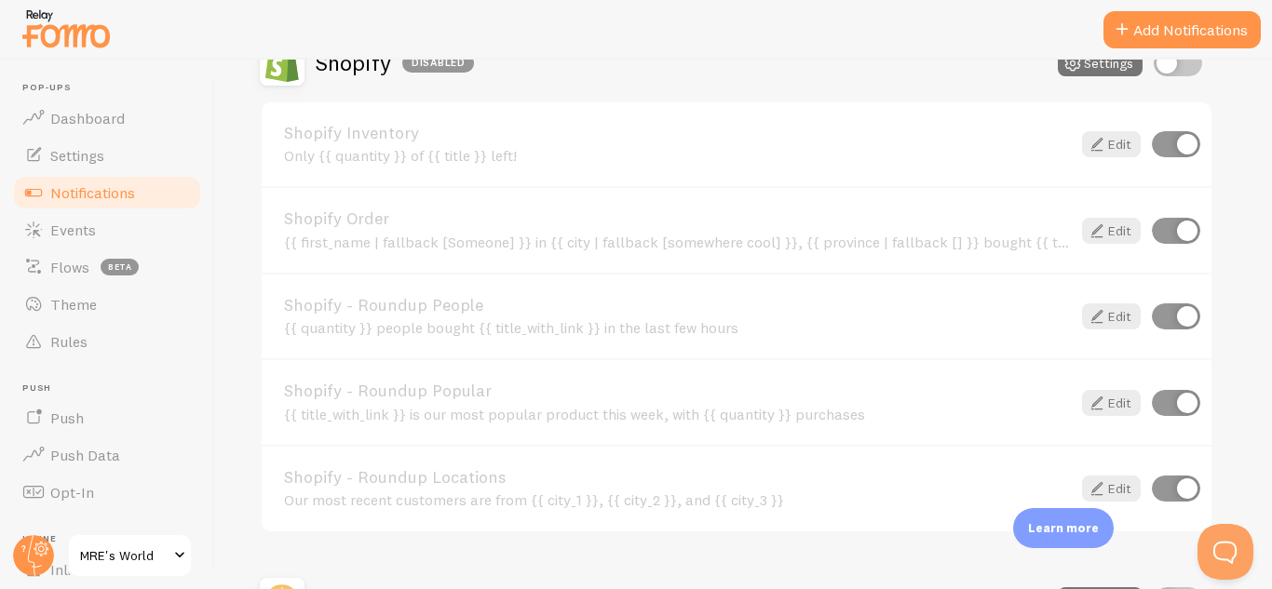
scroll to position [669, 0]
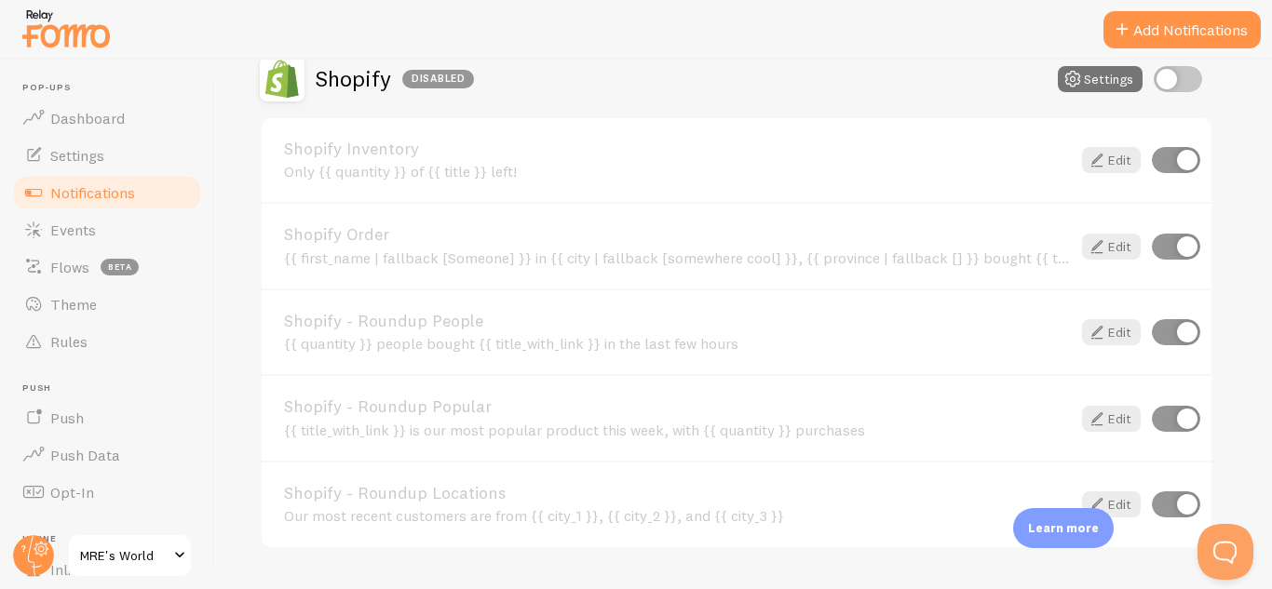
click at [1179, 60] on div "Shopify Disabled Settings" at bounding box center [736, 79] width 953 height 45
click at [1182, 82] on input "checkbox" at bounding box center [1177, 79] width 48 height 26
checkbox input "true"
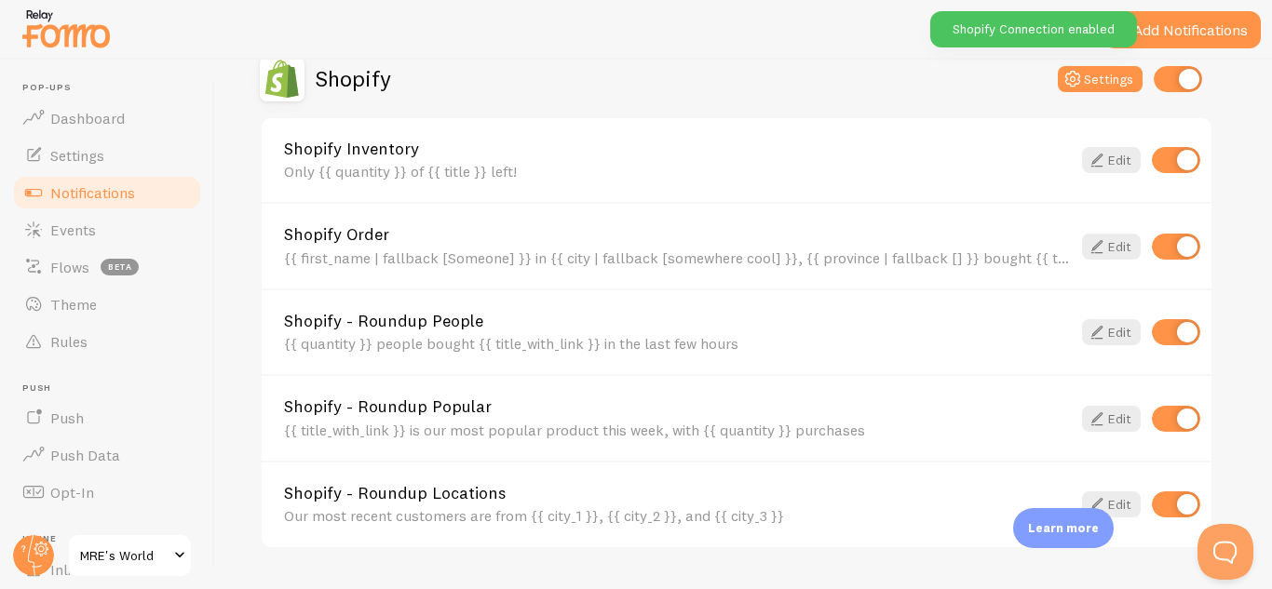
click at [1171, 172] on input "checkbox" at bounding box center [1176, 160] width 48 height 26
checkbox input "false"
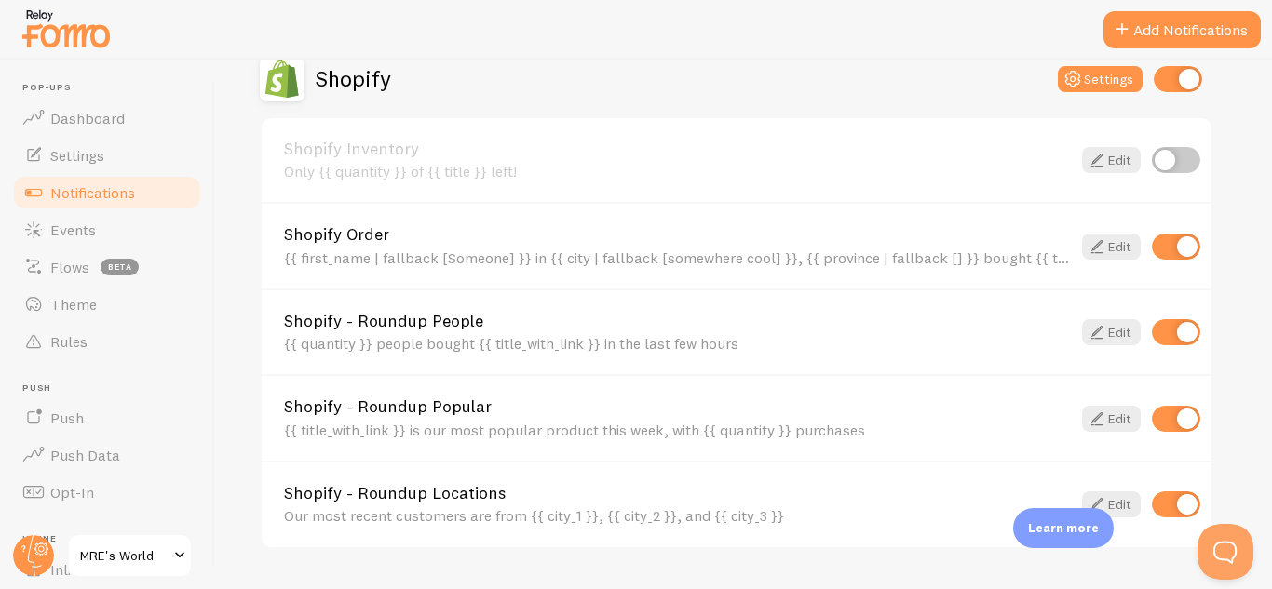
click at [1166, 244] on input "checkbox" at bounding box center [1176, 247] width 48 height 26
checkbox input "false"
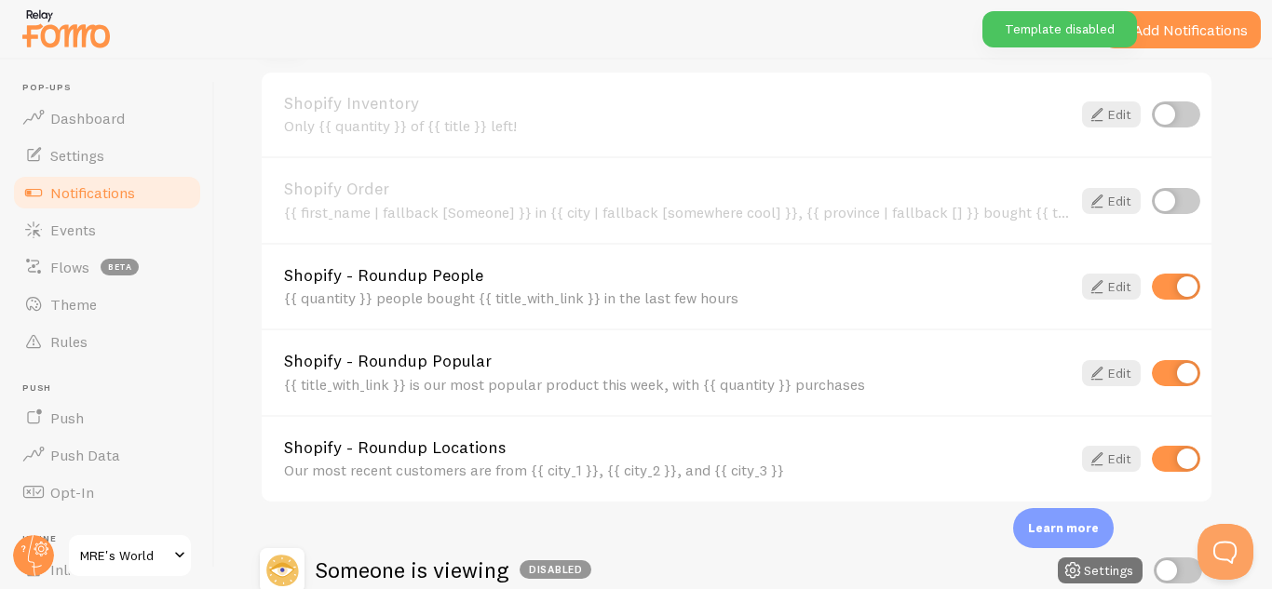
scroll to position [716, 0]
click at [1164, 365] on input "checkbox" at bounding box center [1176, 372] width 48 height 26
checkbox input "false"
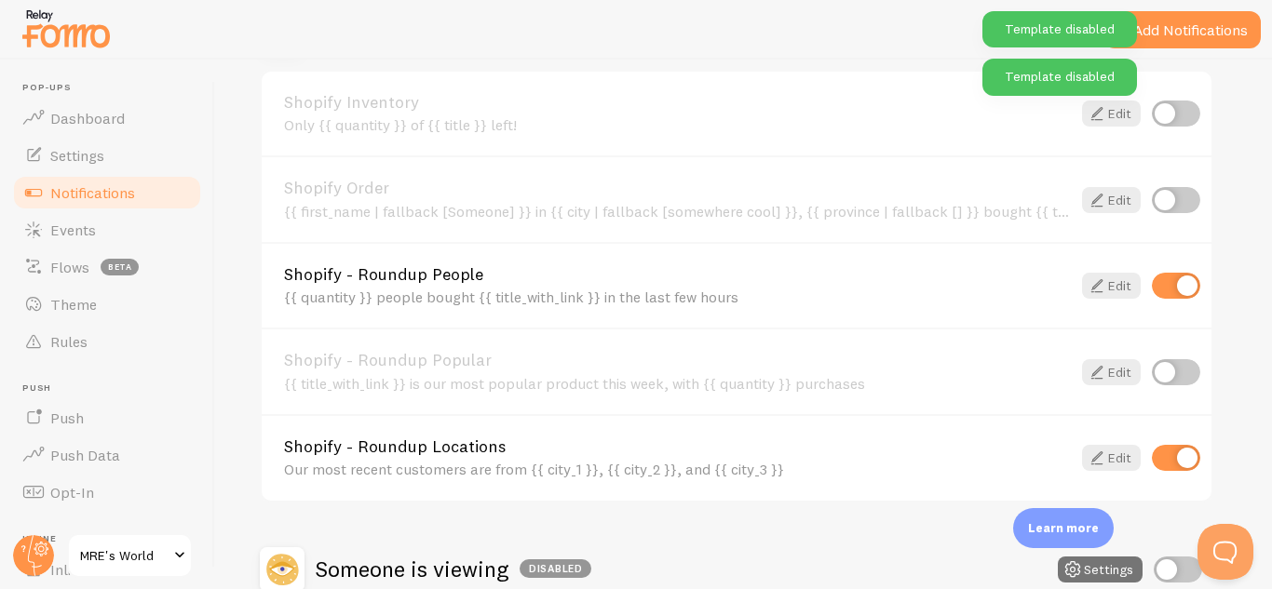
click at [1179, 467] on input "checkbox" at bounding box center [1176, 458] width 48 height 26
checkbox input "false"
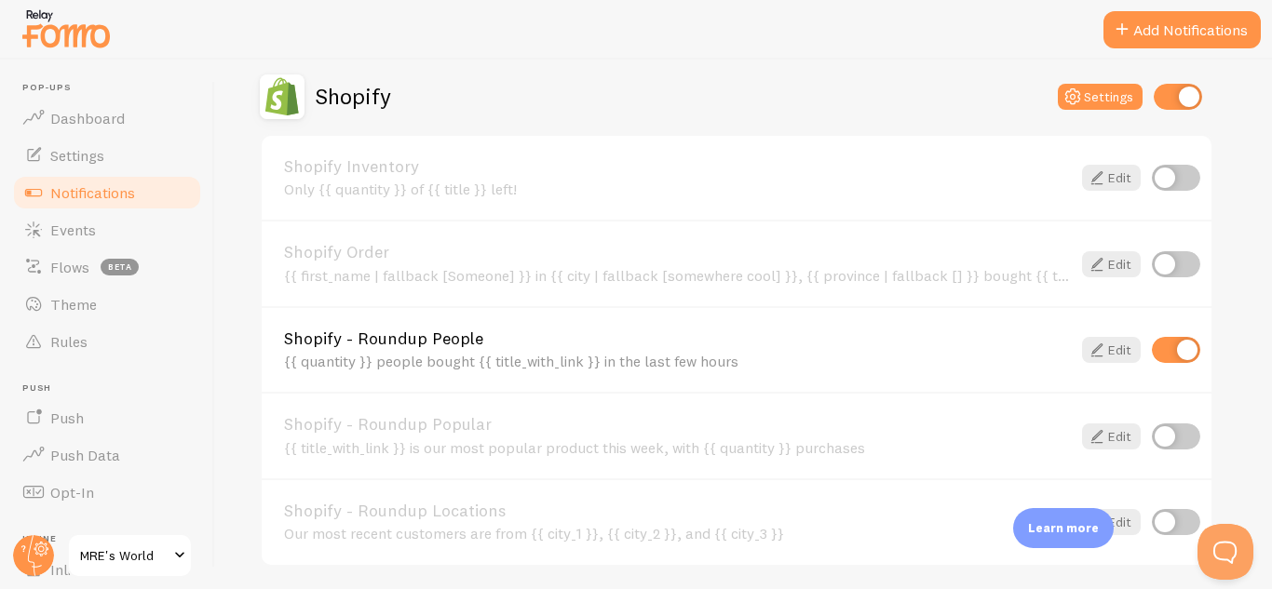
scroll to position [663, 0]
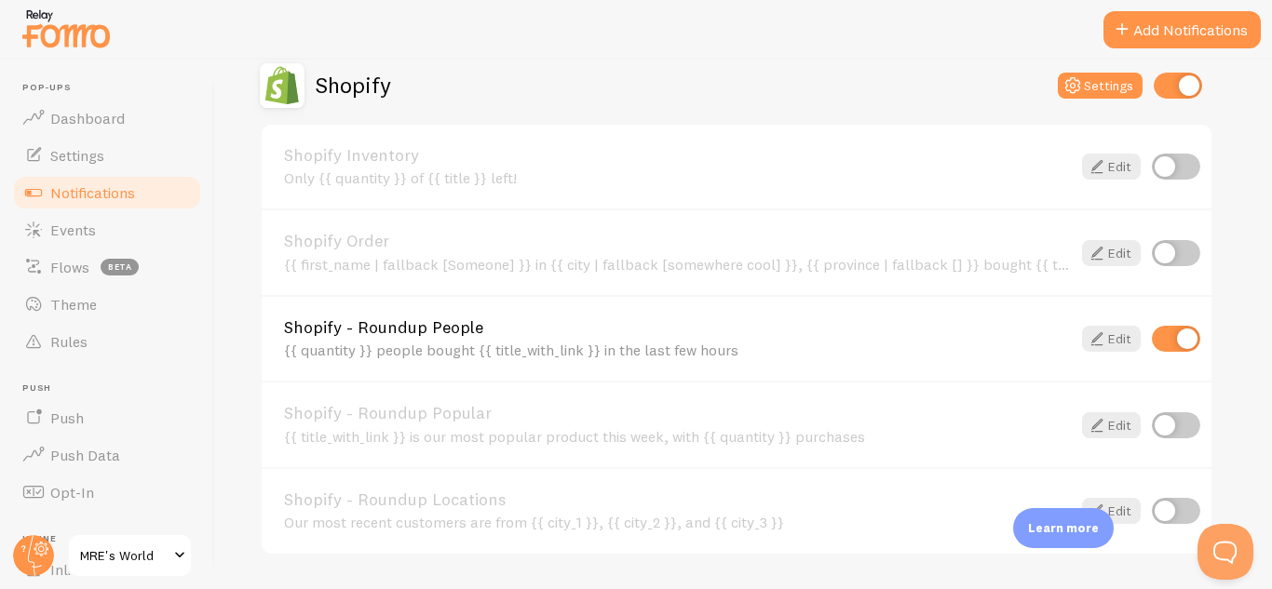
click at [526, 335] on link "Shopify - Roundup People" at bounding box center [677, 327] width 787 height 17
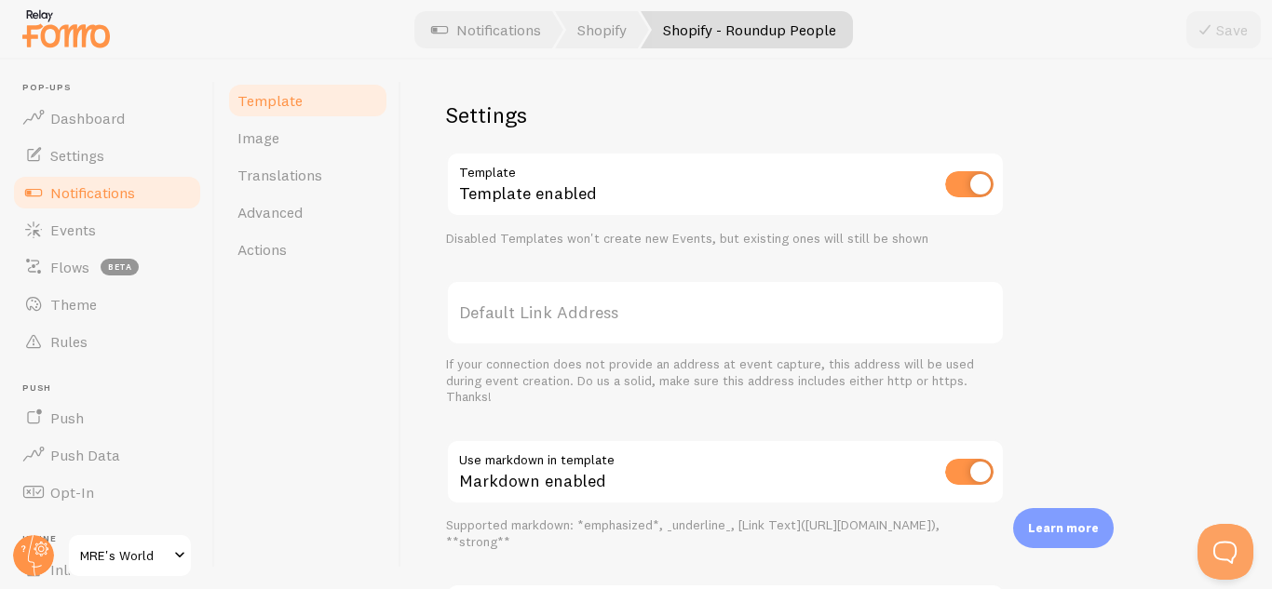
scroll to position [670, 0]
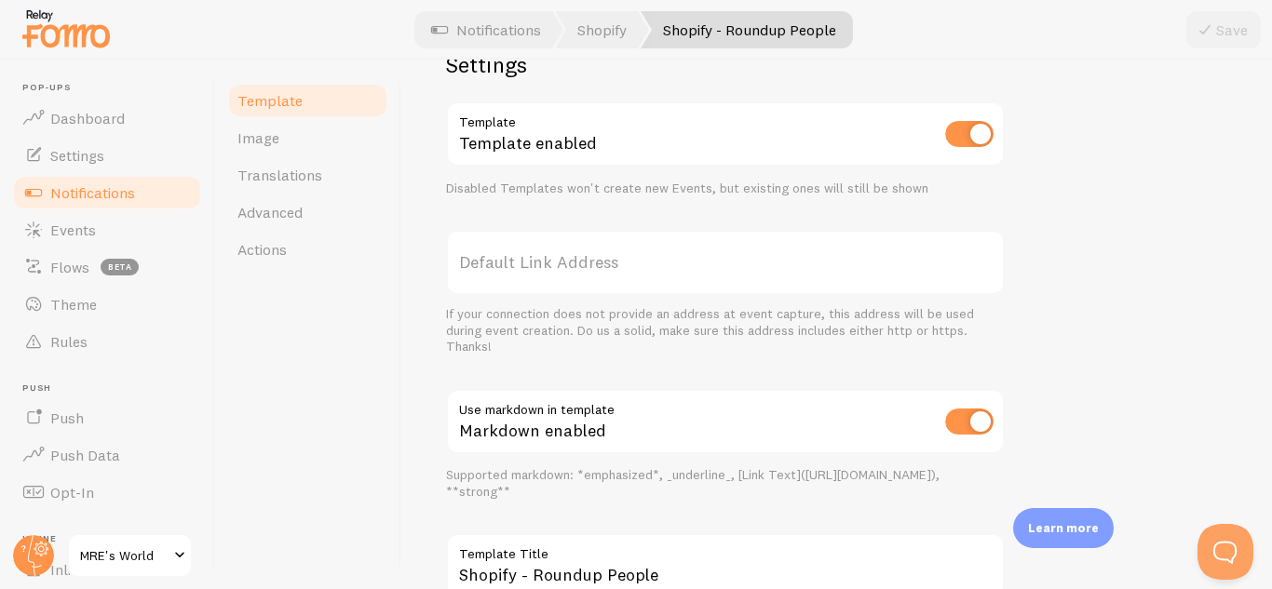
click at [575, 269] on label "Default Link Address" at bounding box center [725, 262] width 559 height 65
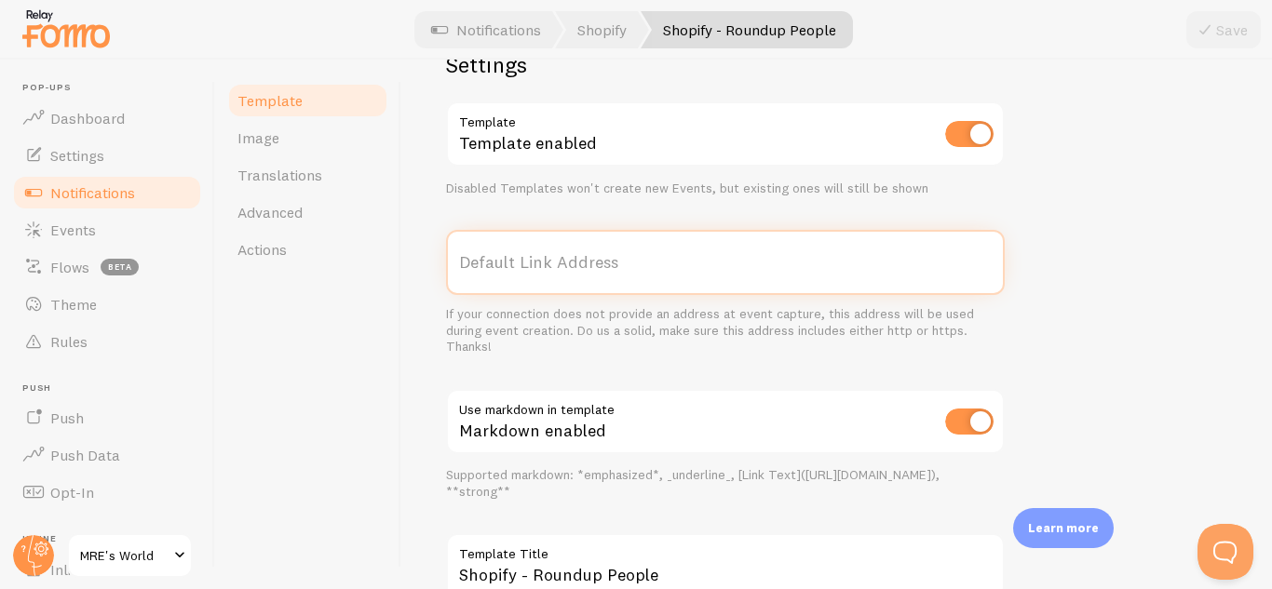
click at [575, 269] on input "Default Link Address" at bounding box center [725, 262] width 559 height 65
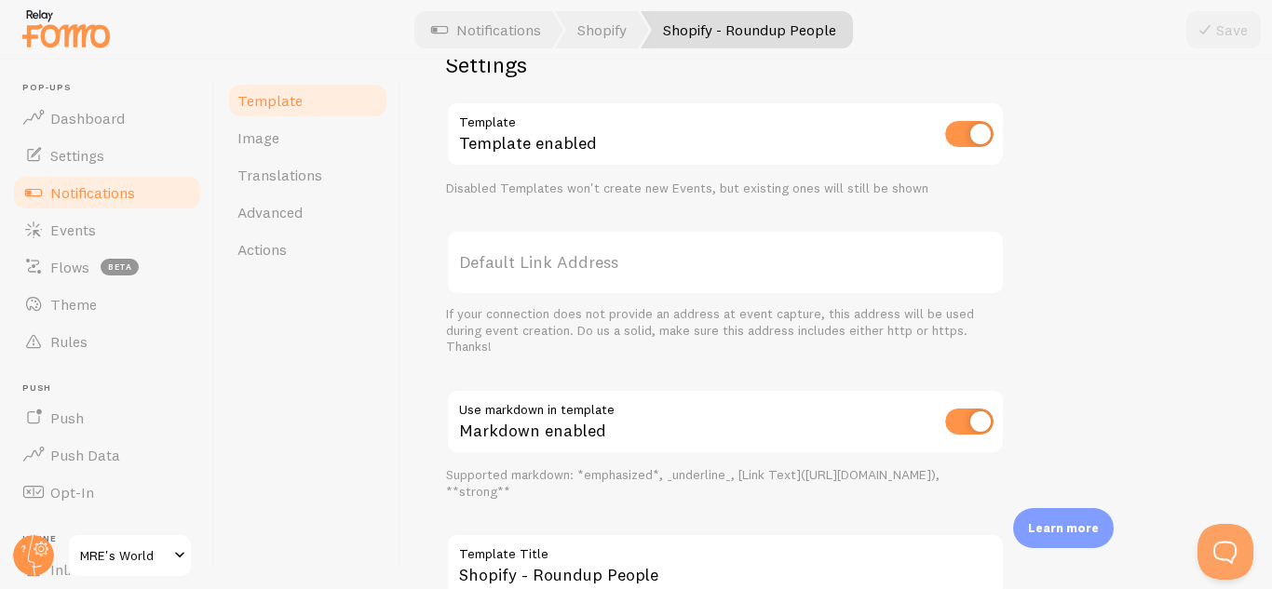
click at [501, 265] on label "Default Link Address" at bounding box center [725, 262] width 559 height 65
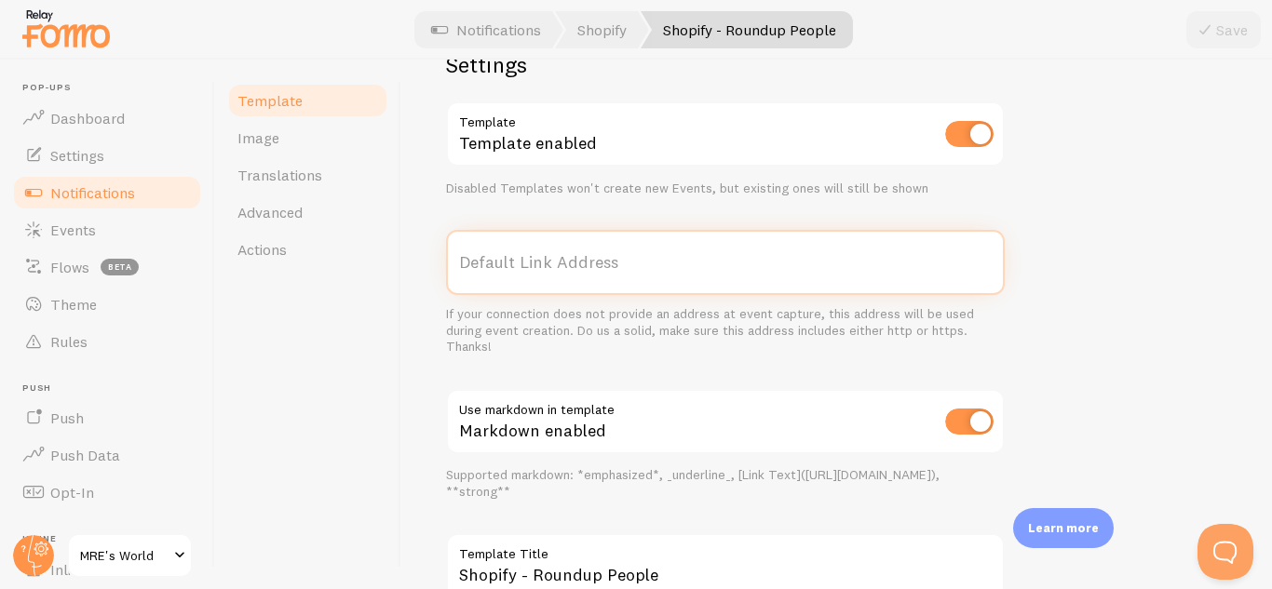
click at [501, 265] on input "Default Link Address" at bounding box center [725, 262] width 559 height 65
paste input "[URL][DOMAIN_NAME]"
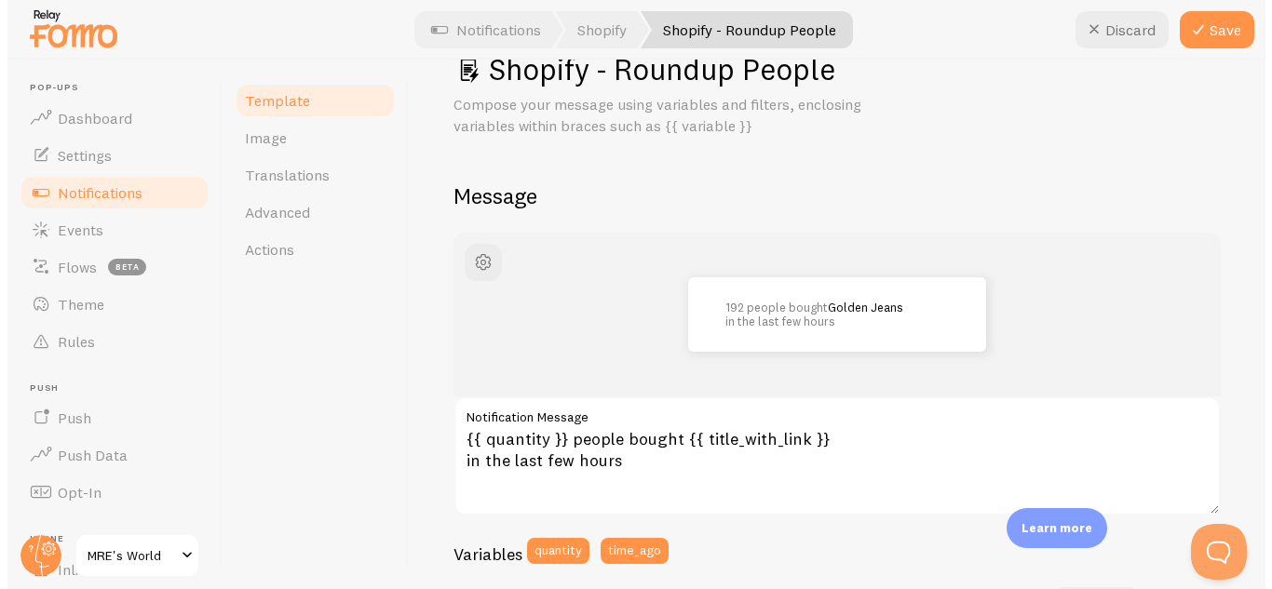
scroll to position [53, 0]
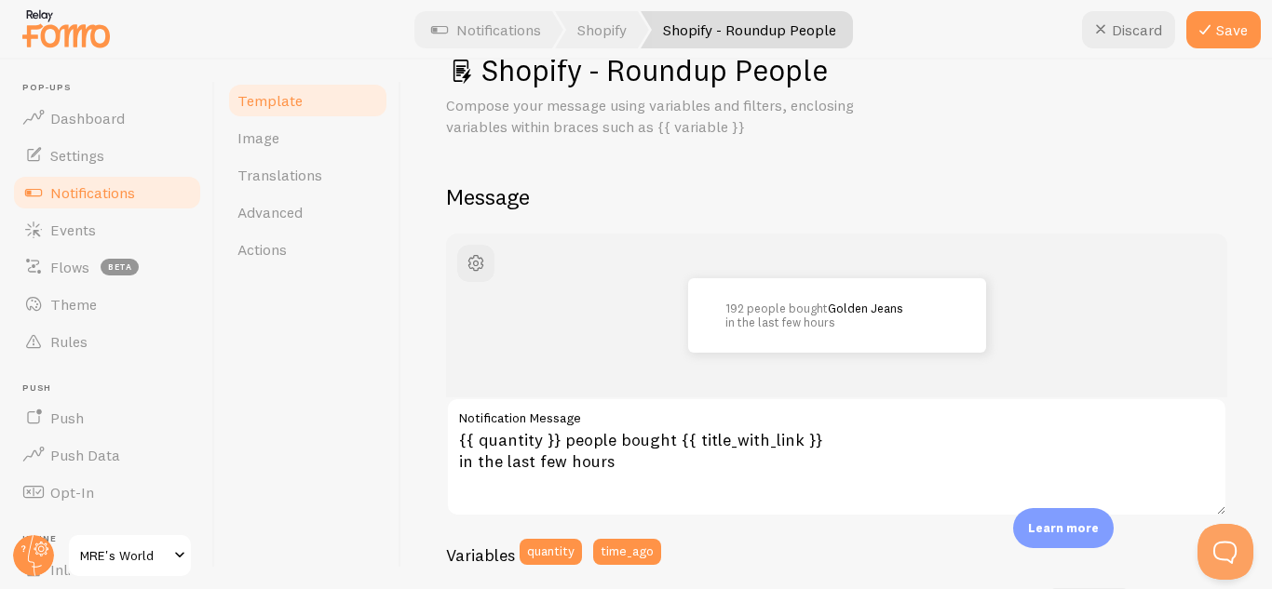
type input "[URL][DOMAIN_NAME]"
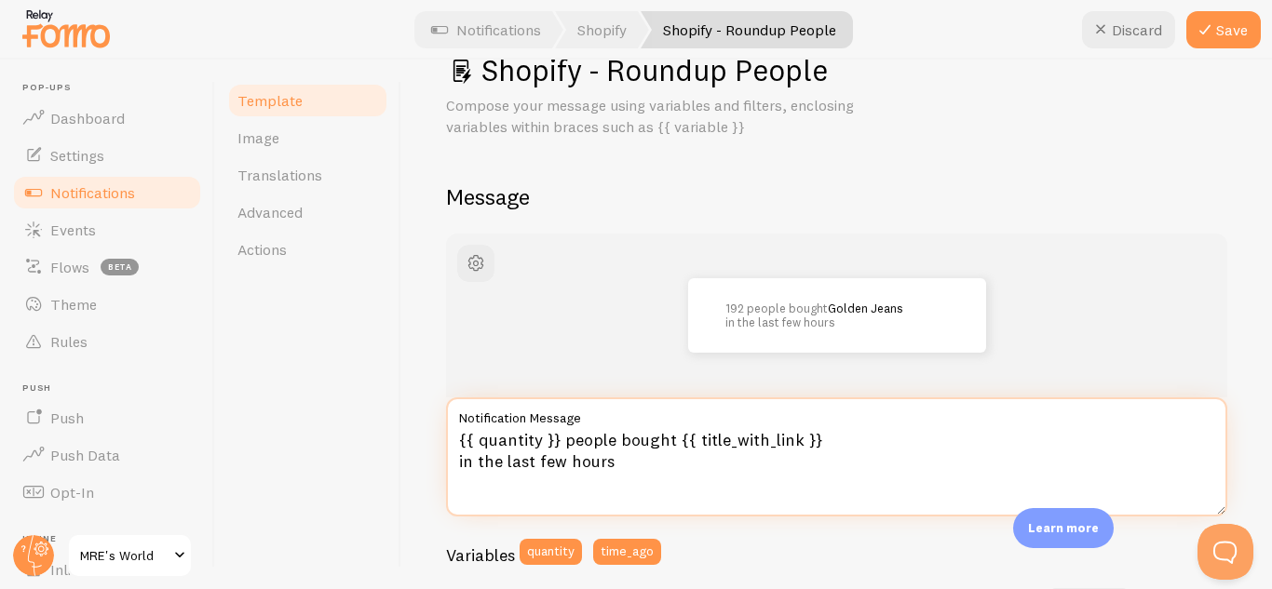
scroll to position [0, 0]
click at [683, 459] on textarea "{{ quantity }} people bought {{ title_with_link }} in the last few hours" at bounding box center [836, 457] width 781 height 119
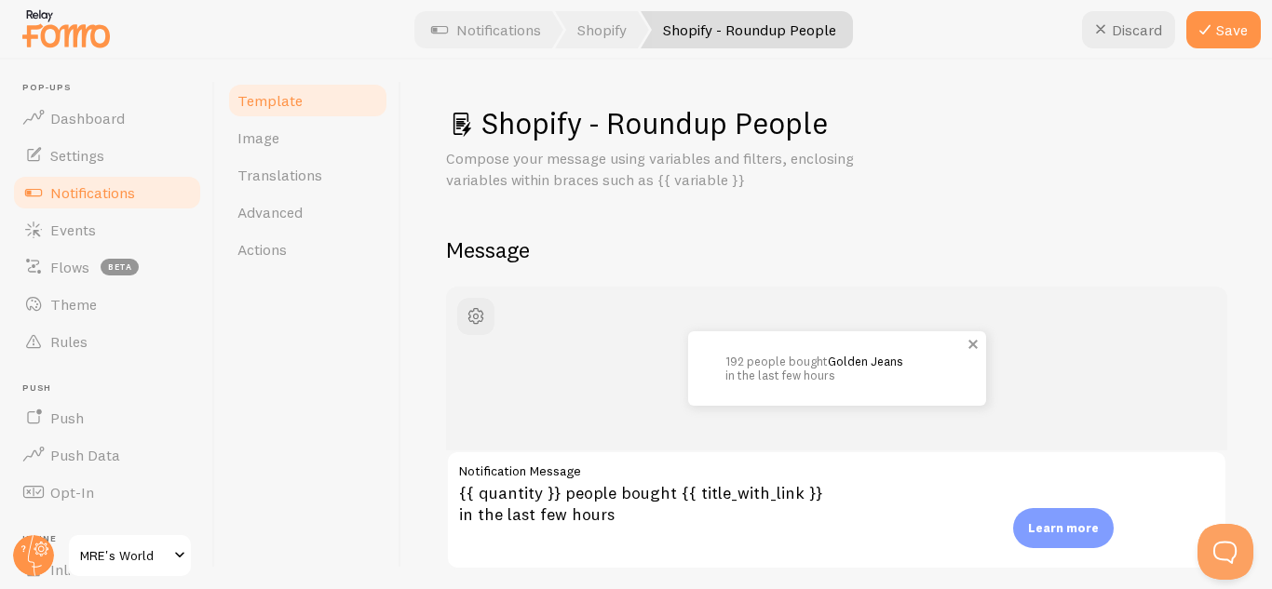
click at [854, 358] on link "Golden Jeans" at bounding box center [865, 361] width 75 height 15
click at [479, 317] on span "button" at bounding box center [476, 316] width 22 height 22
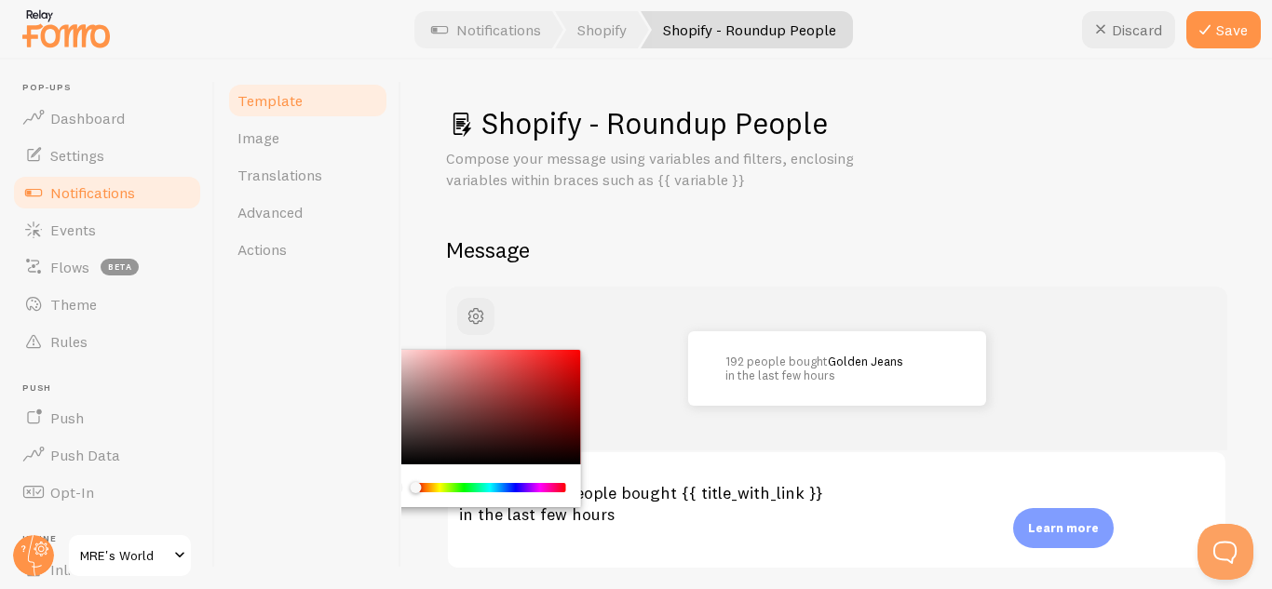
click at [286, 370] on div "Template Image Translations Advanced Actions" at bounding box center [308, 325] width 186 height 530
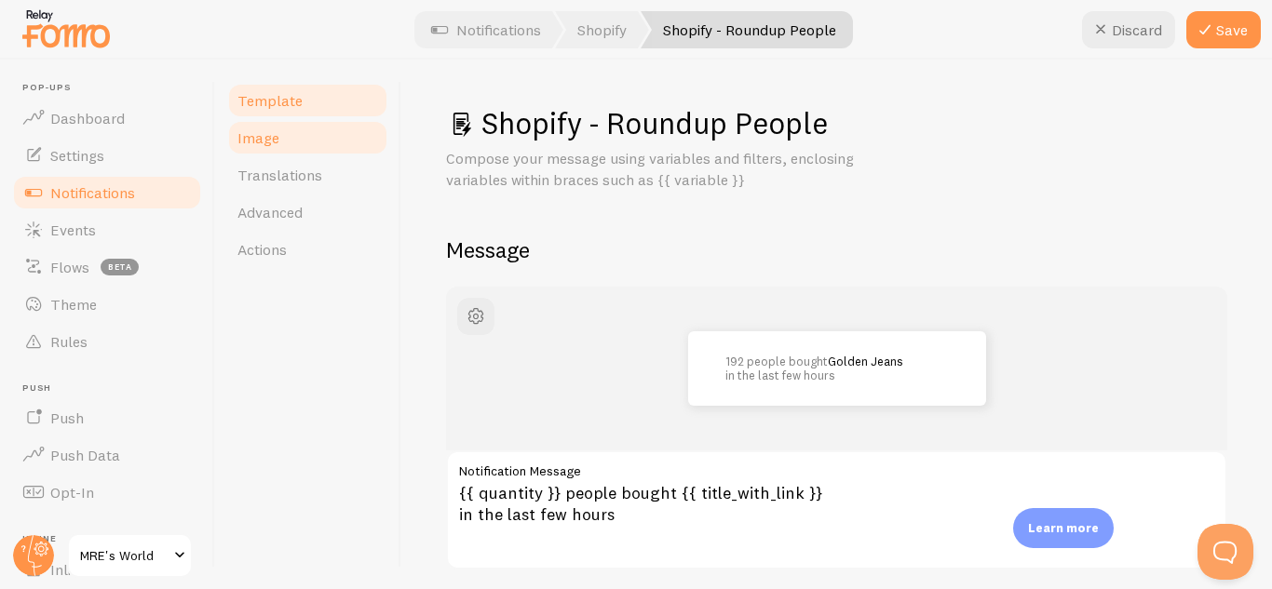
click at [303, 126] on link "Image" at bounding box center [307, 137] width 163 height 37
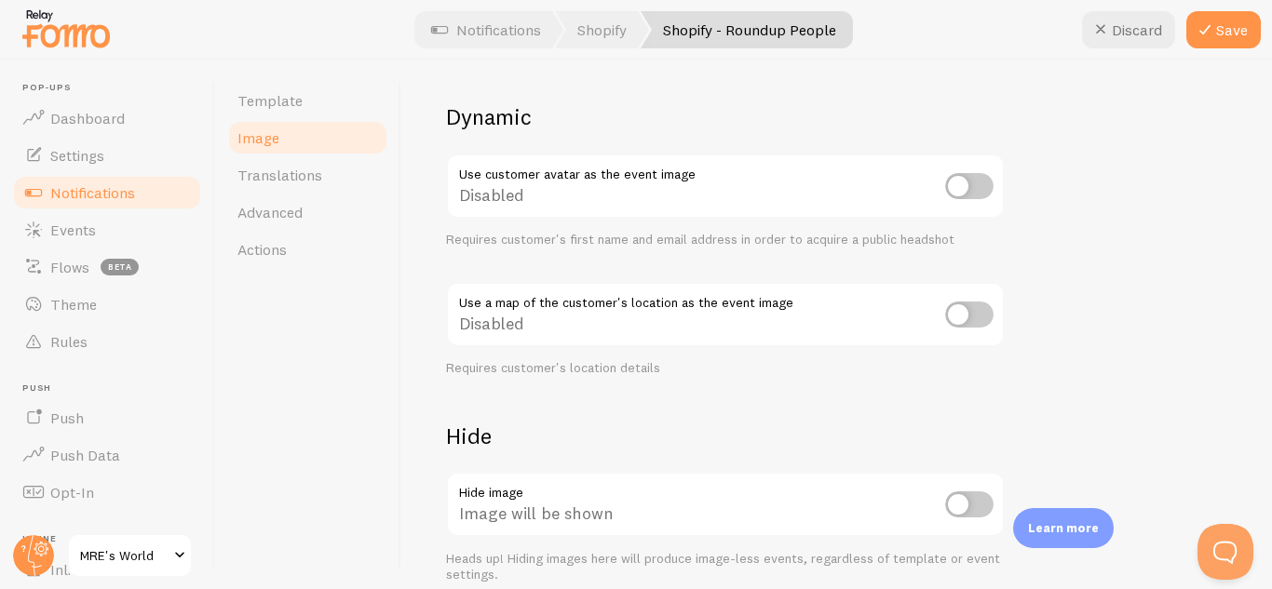
scroll to position [749, 0]
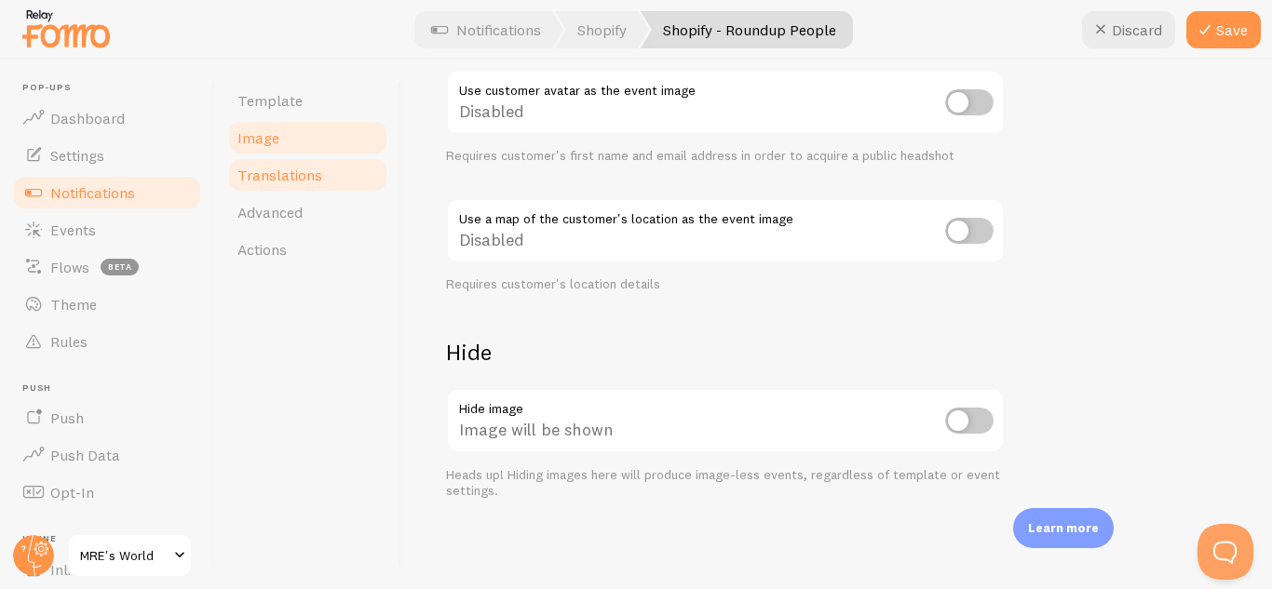
click at [321, 182] on link "Translations" at bounding box center [307, 174] width 163 height 37
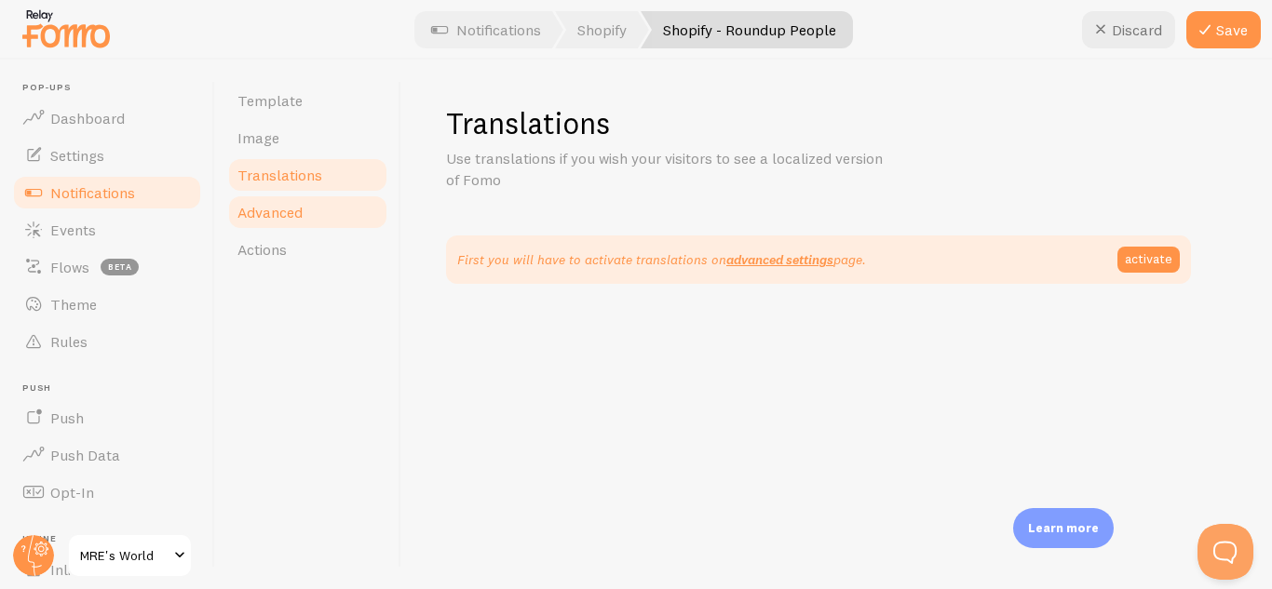
click at [317, 201] on link "Advanced" at bounding box center [307, 212] width 163 height 37
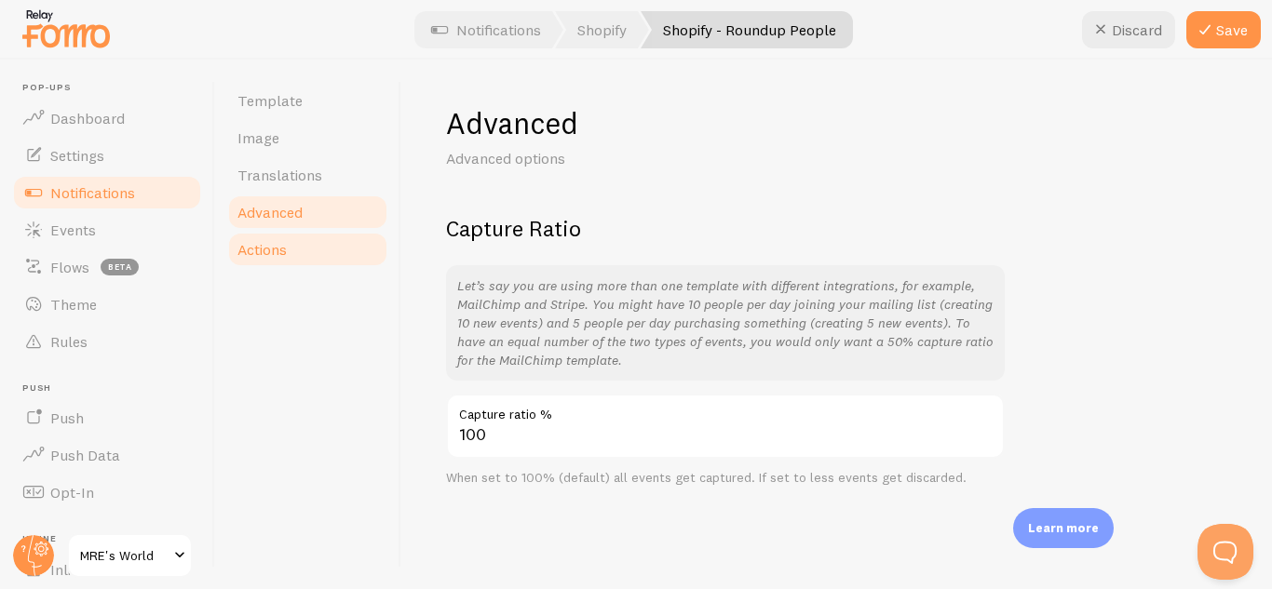
click at [297, 266] on link "Actions" at bounding box center [307, 249] width 163 height 37
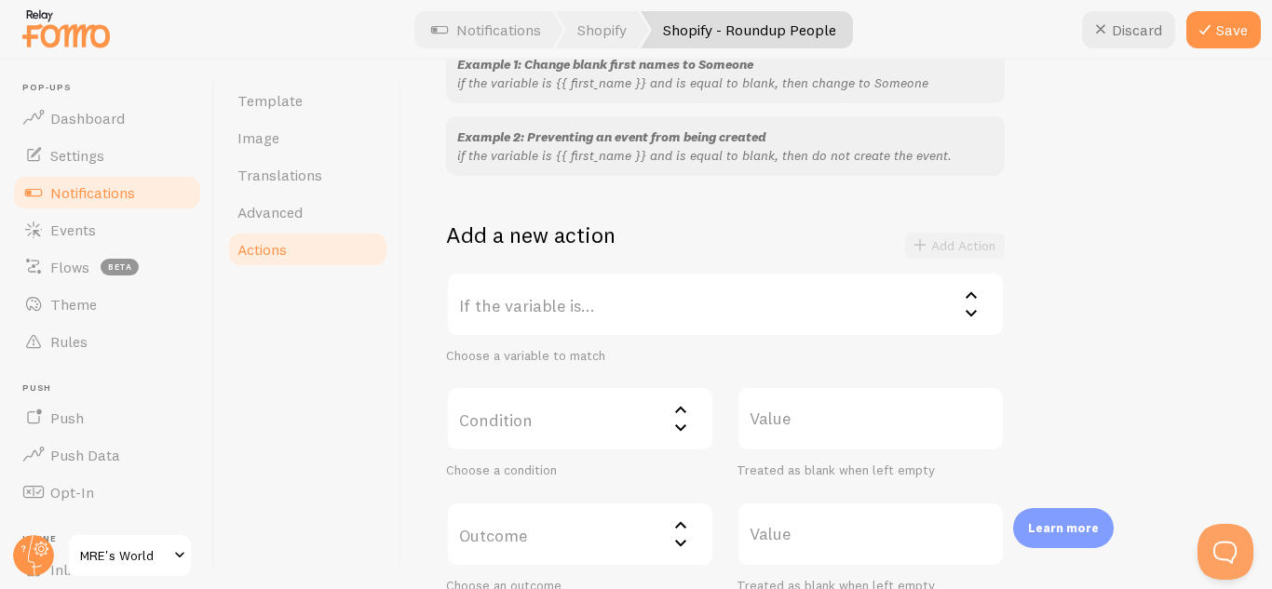
scroll to position [214, 0]
click at [1222, 34] on button "Save" at bounding box center [1223, 29] width 74 height 37
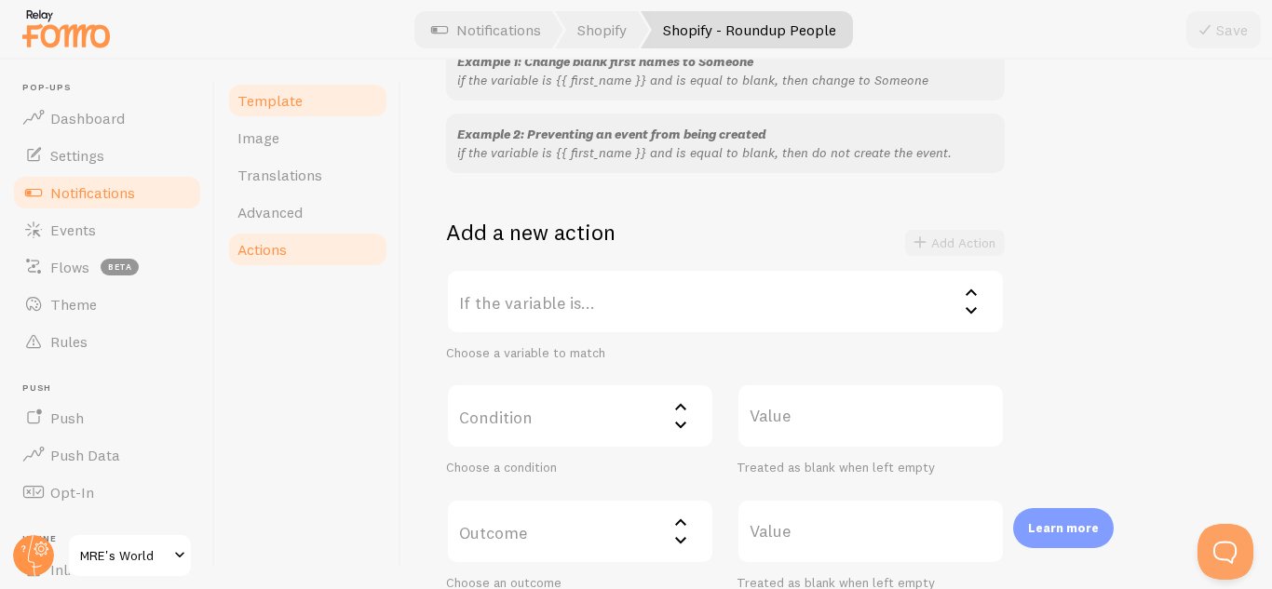
click at [276, 117] on link "Template" at bounding box center [307, 100] width 163 height 37
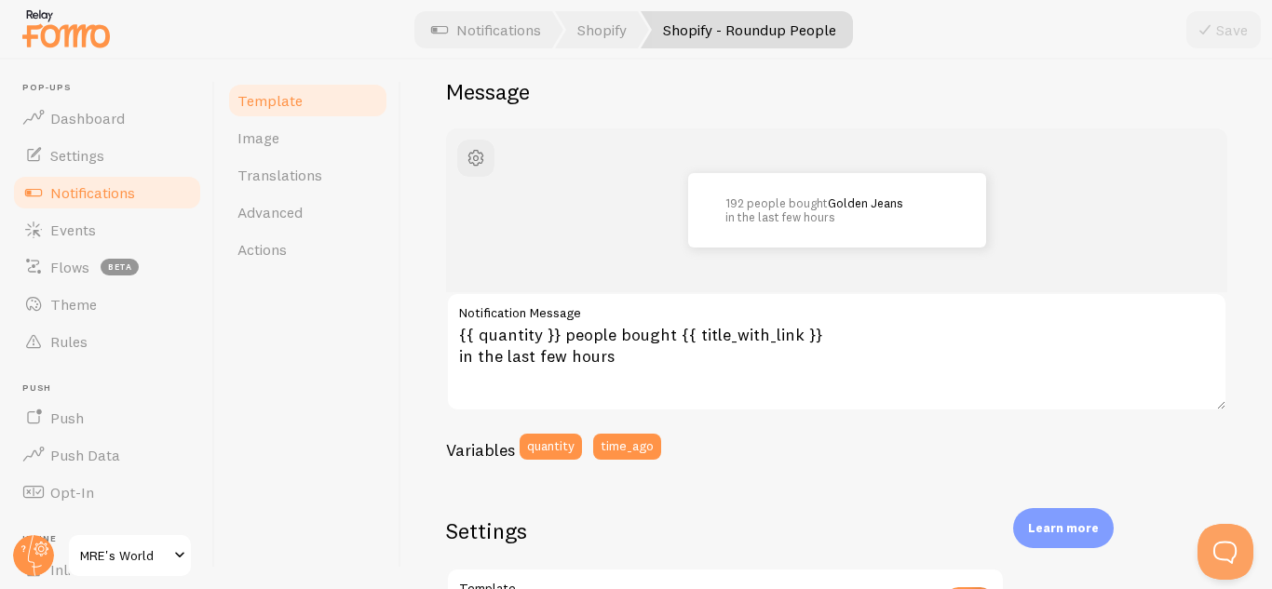
scroll to position [177, 0]
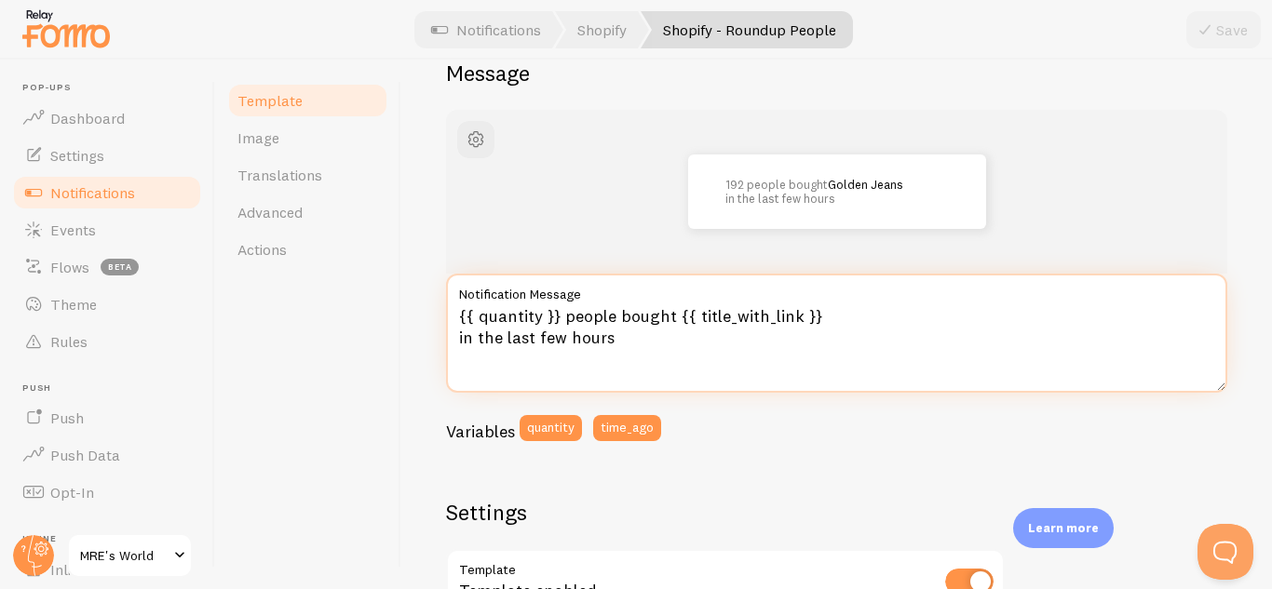
click at [685, 340] on textarea "{{ quantity }} people bought {{ title_with_link }} in the last few hours" at bounding box center [836, 333] width 781 height 119
click at [707, 312] on textarea "{{ quantity }} people bought {{ title_with_link }} in the last few hours" at bounding box center [836, 333] width 781 height 119
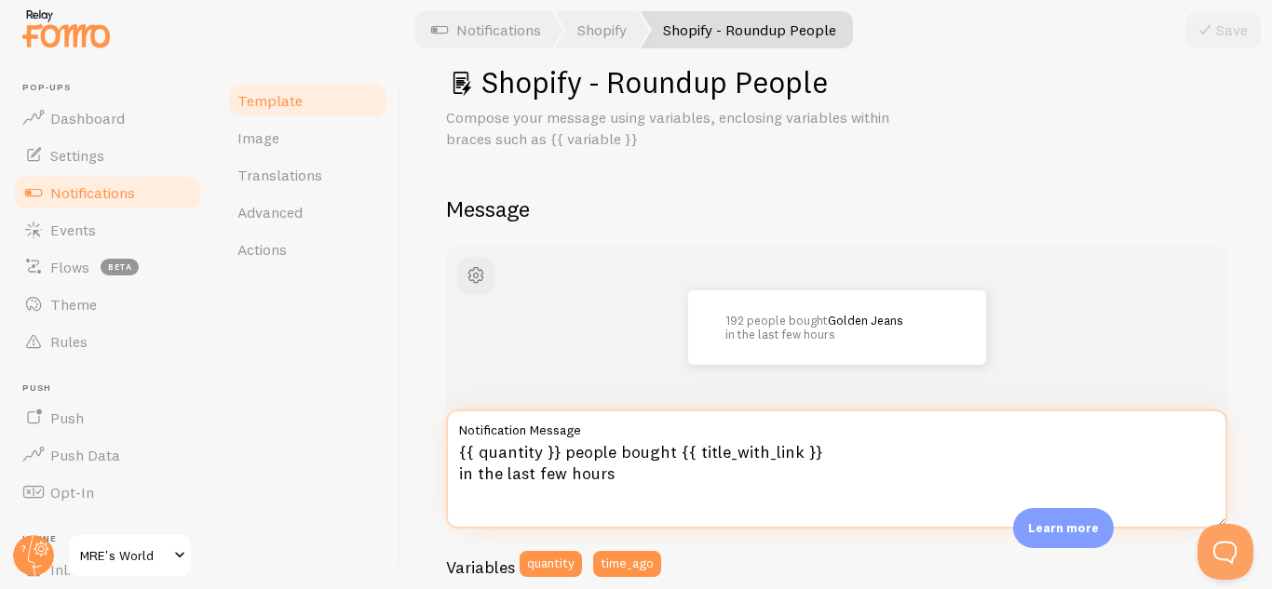
scroll to position [0, 0]
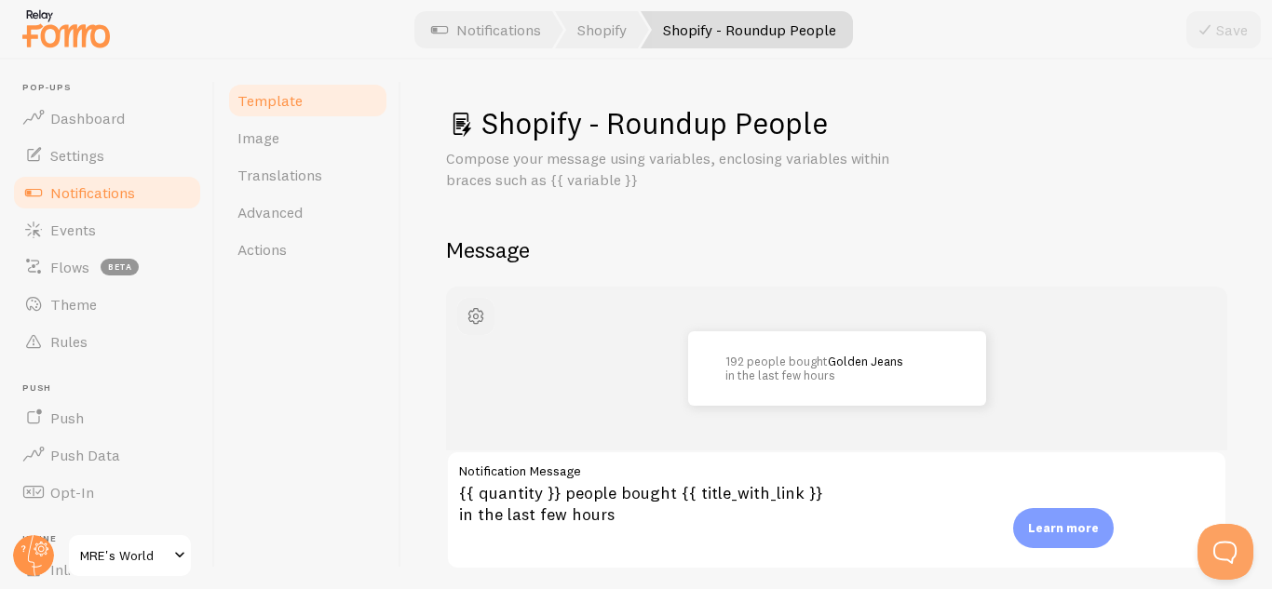
click at [489, 320] on button "button" at bounding box center [475, 316] width 37 height 37
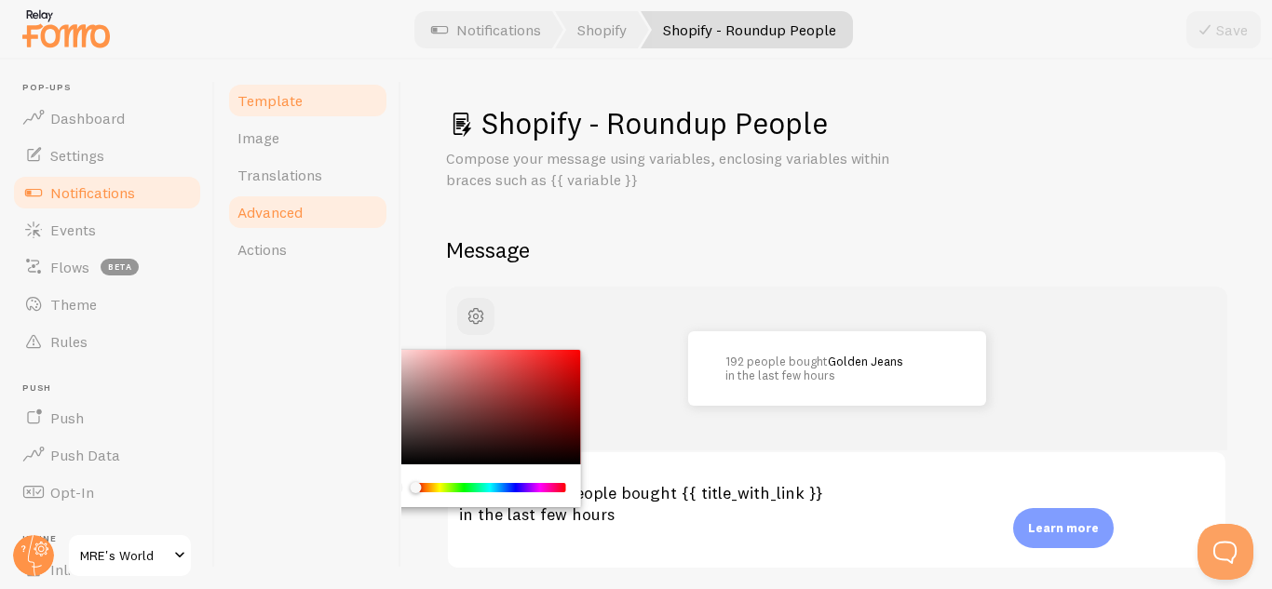
click at [324, 221] on link "Advanced" at bounding box center [307, 212] width 163 height 37
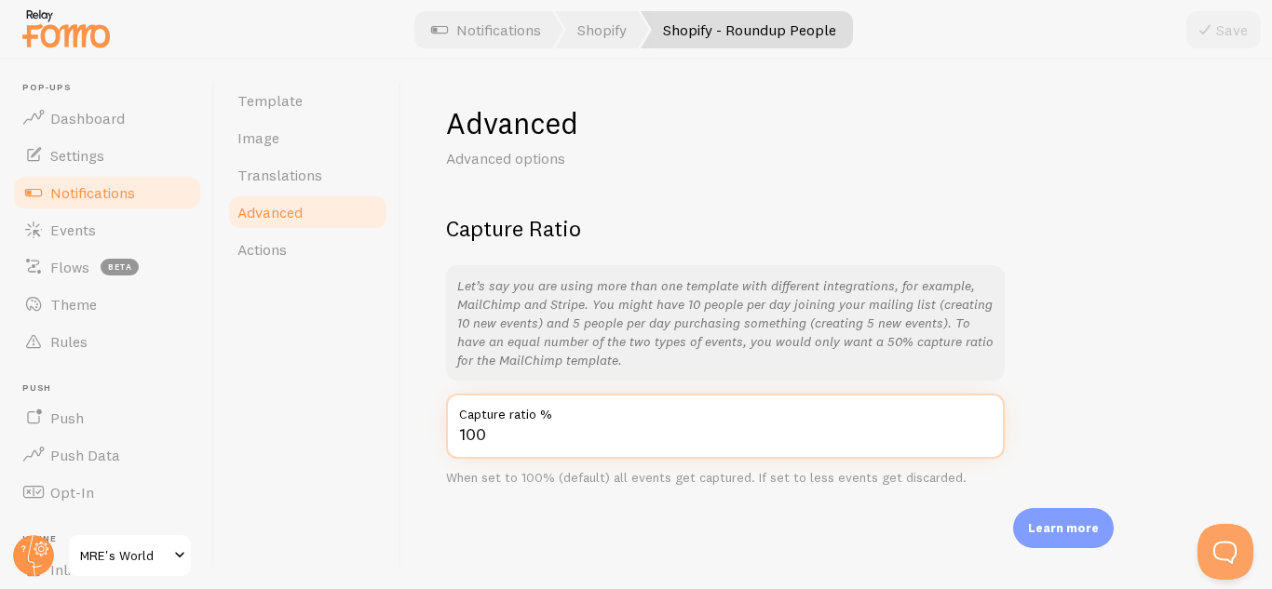
click at [545, 441] on input "100" at bounding box center [725, 426] width 559 height 65
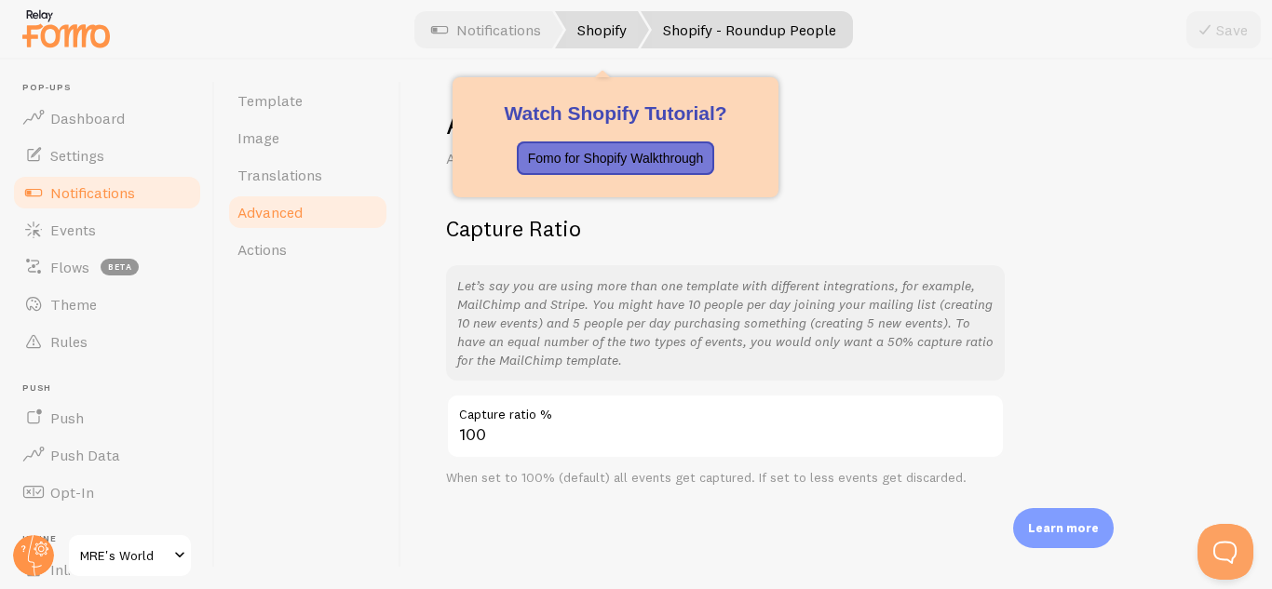
click at [615, 33] on link "Shopify" at bounding box center [602, 29] width 94 height 37
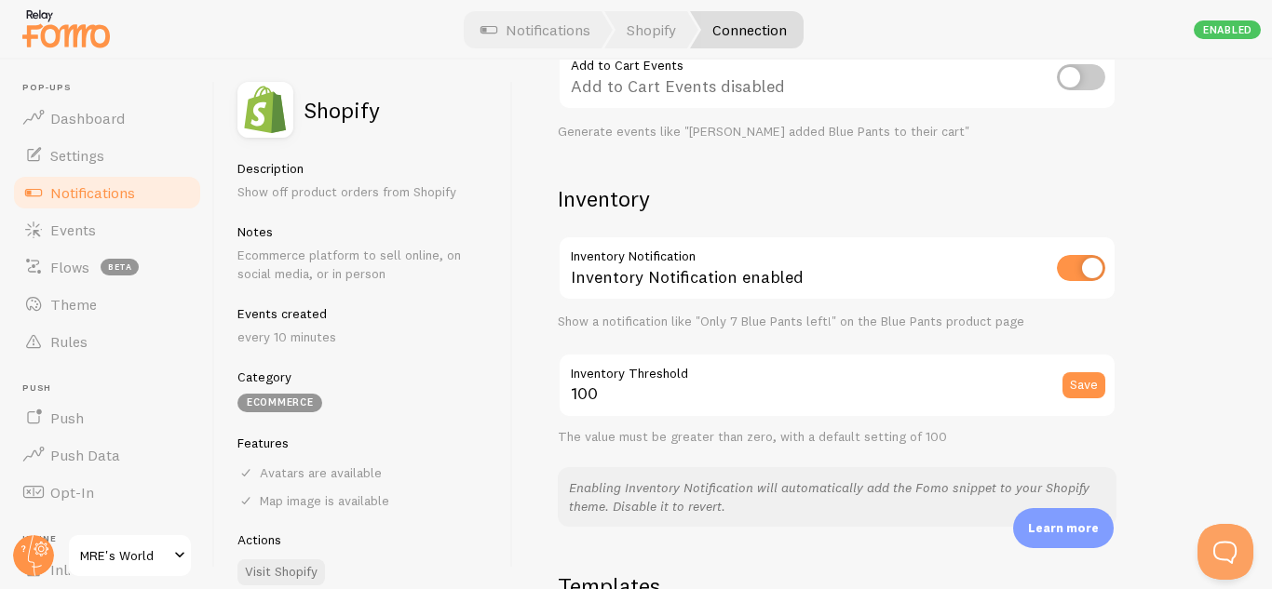
scroll to position [828, 0]
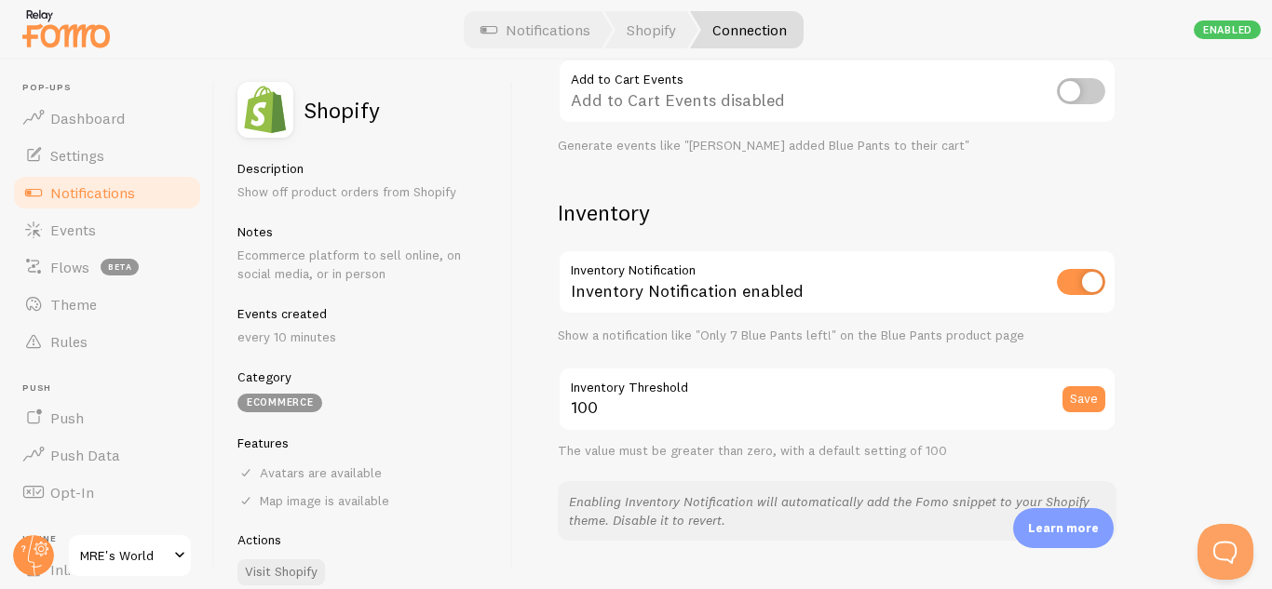
click at [1070, 281] on input "checkbox" at bounding box center [1081, 282] width 48 height 26
checkbox input "false"
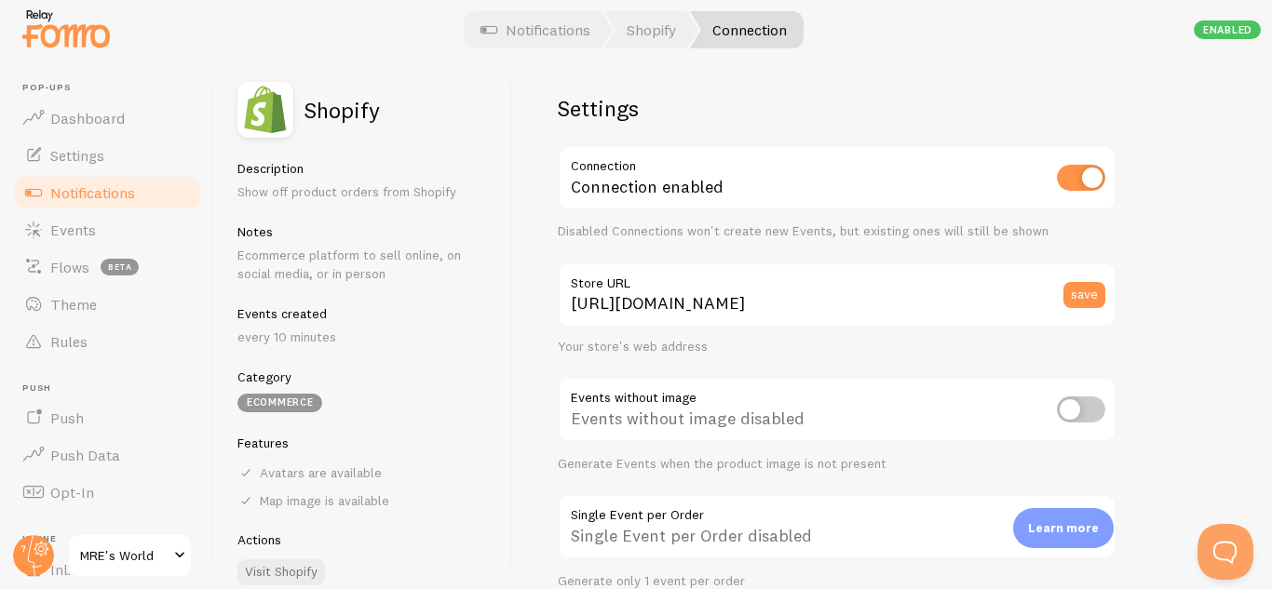
scroll to position [0, 0]
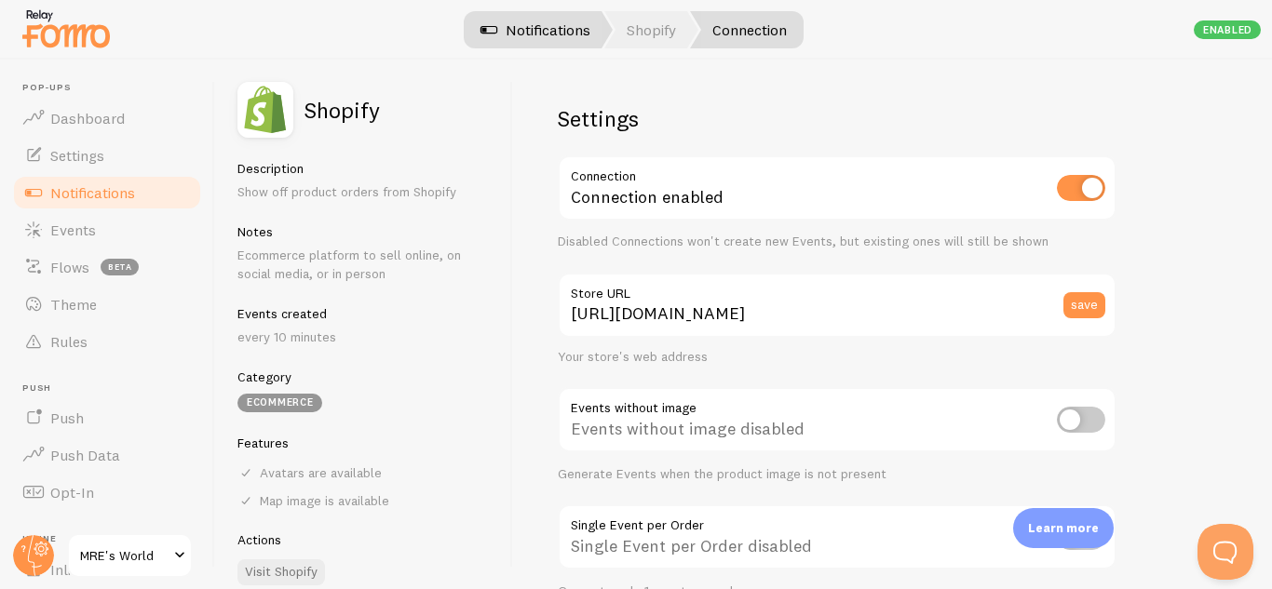
click at [563, 32] on link "Notifications" at bounding box center [535, 29] width 155 height 37
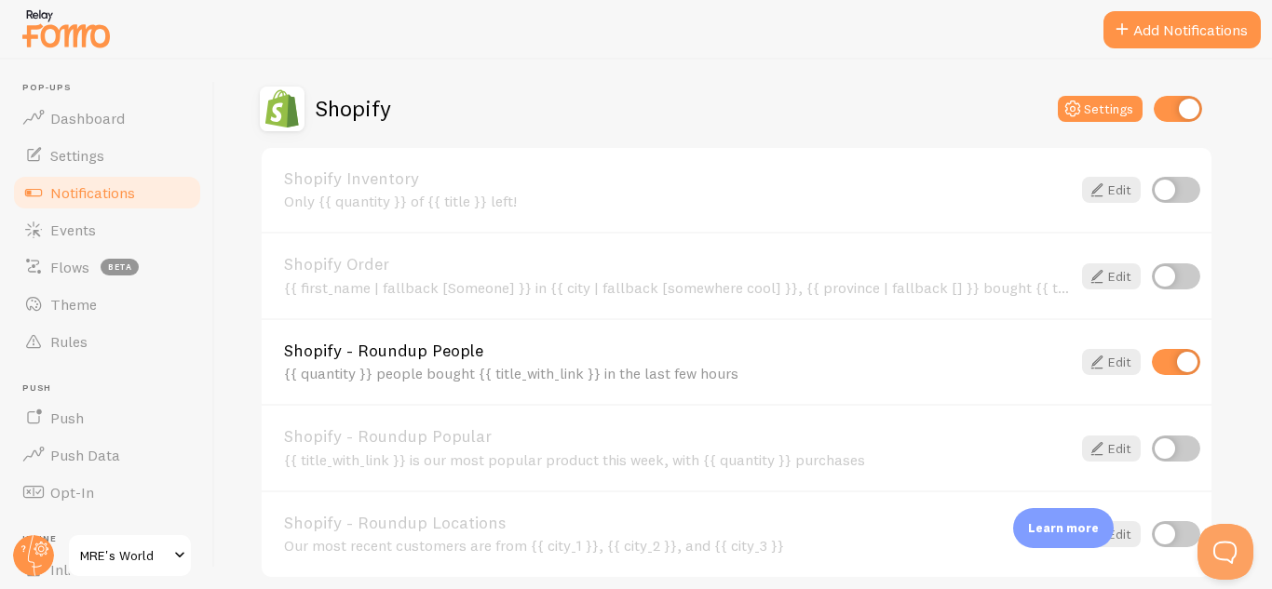
scroll to position [644, 0]
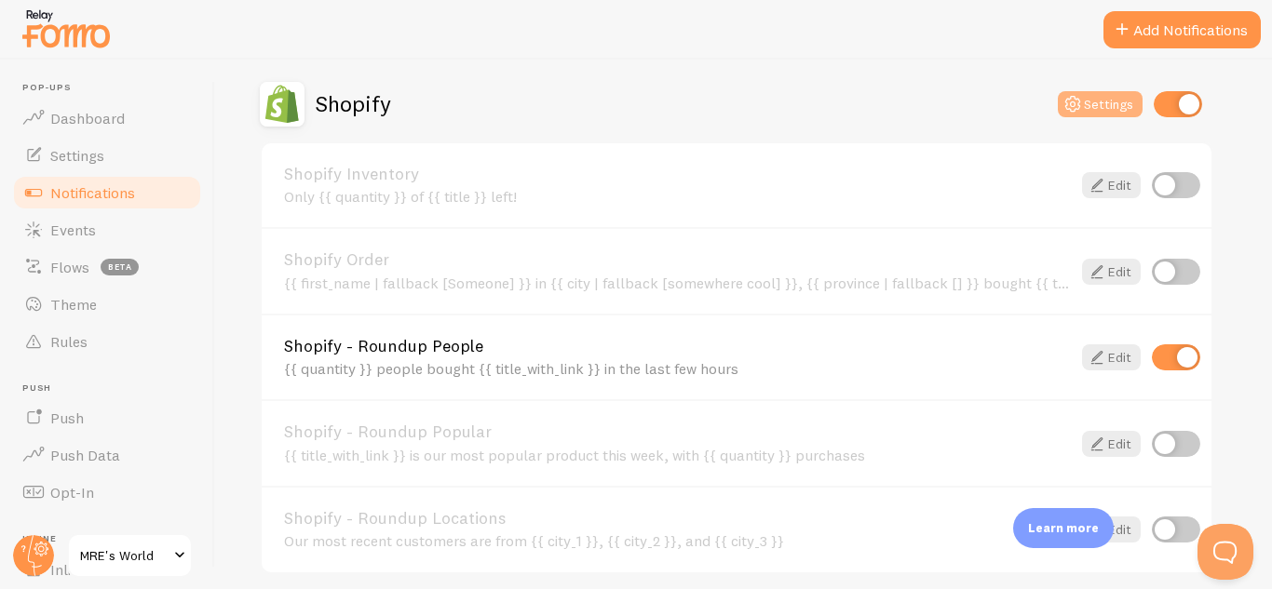
click at [1083, 106] on icon at bounding box center [1072, 104] width 22 height 22
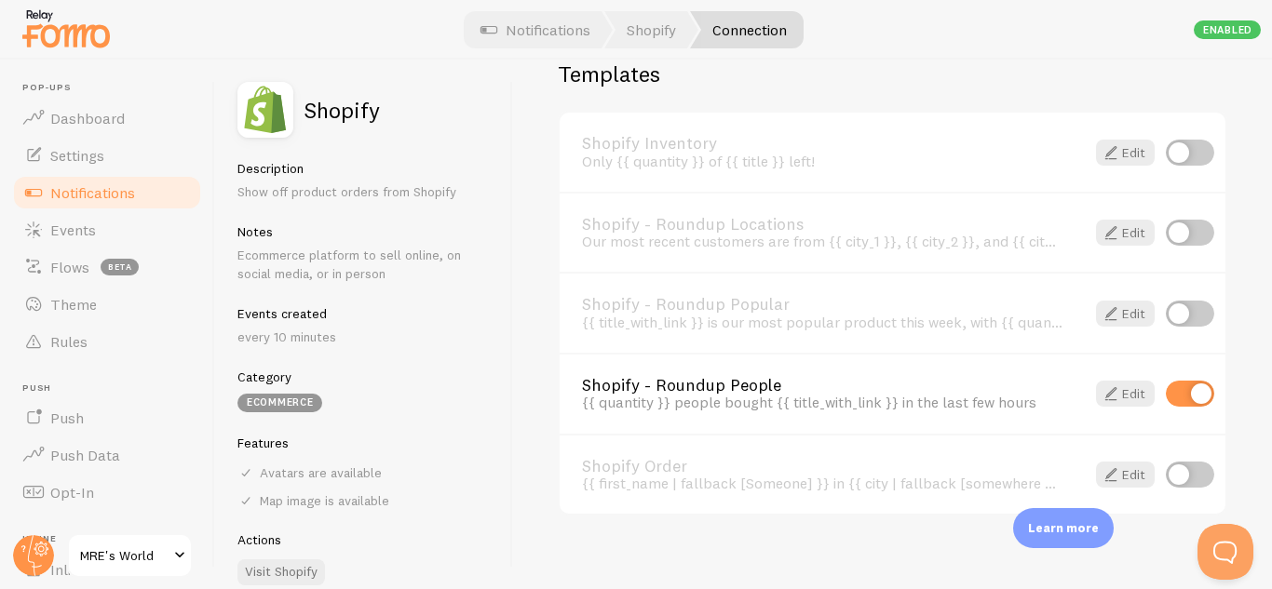
scroll to position [1361, 0]
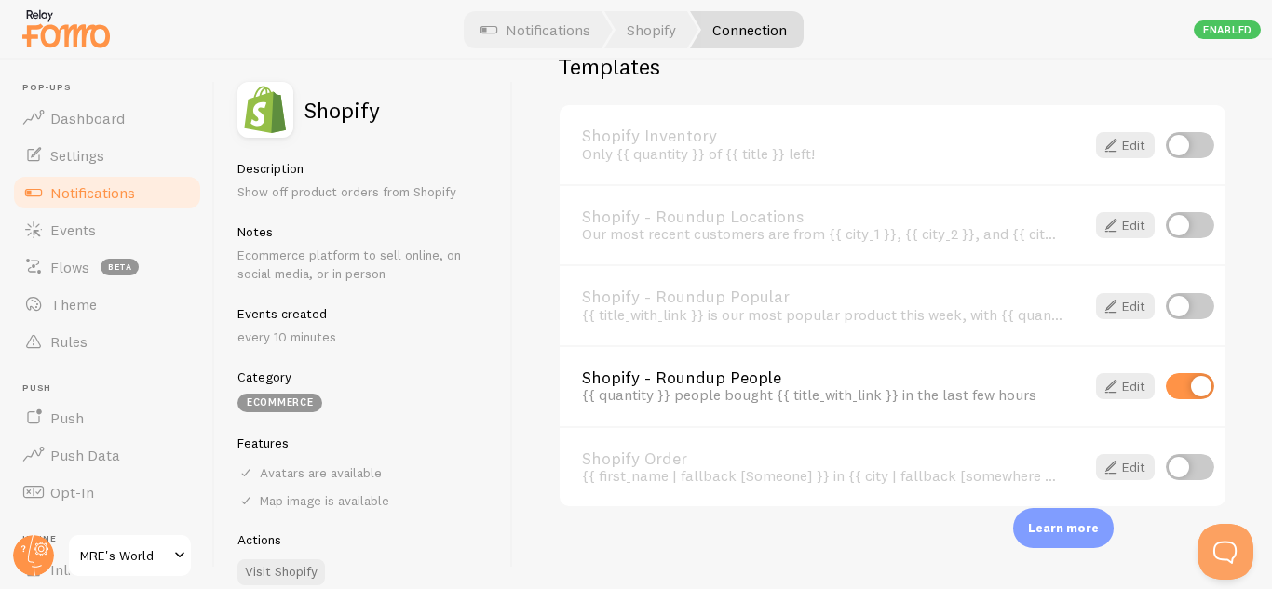
click at [1166, 393] on input "checkbox" at bounding box center [1190, 386] width 48 height 26
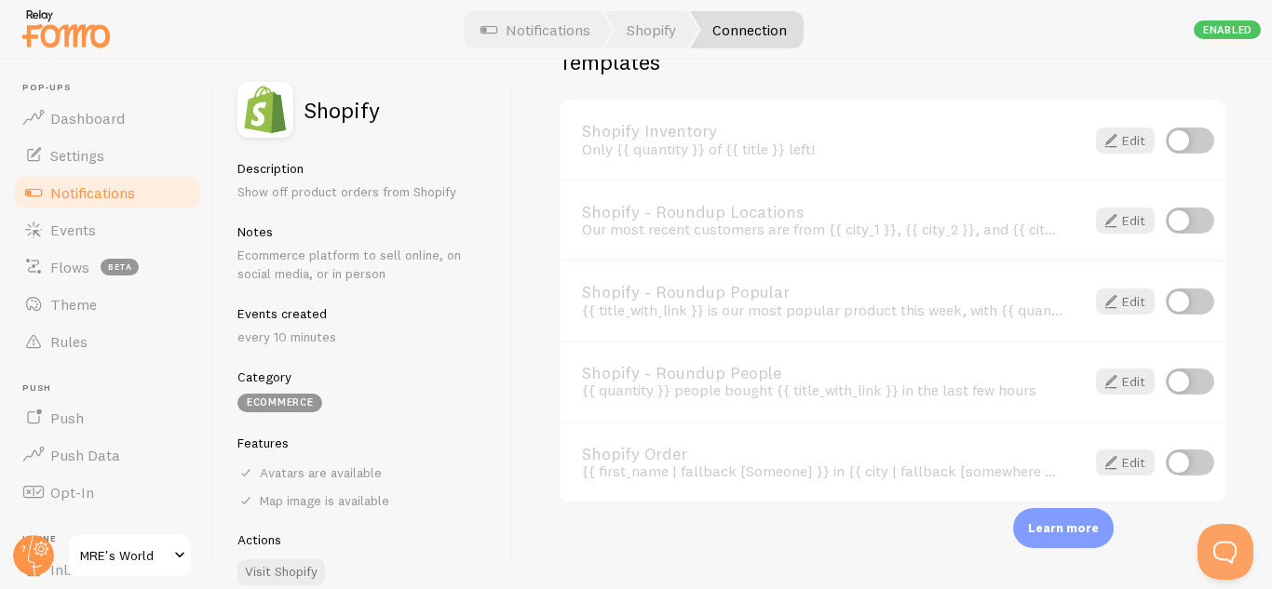
scroll to position [1369, 0]
click at [1178, 150] on input "checkbox" at bounding box center [1190, 137] width 48 height 26
checkbox input "true"
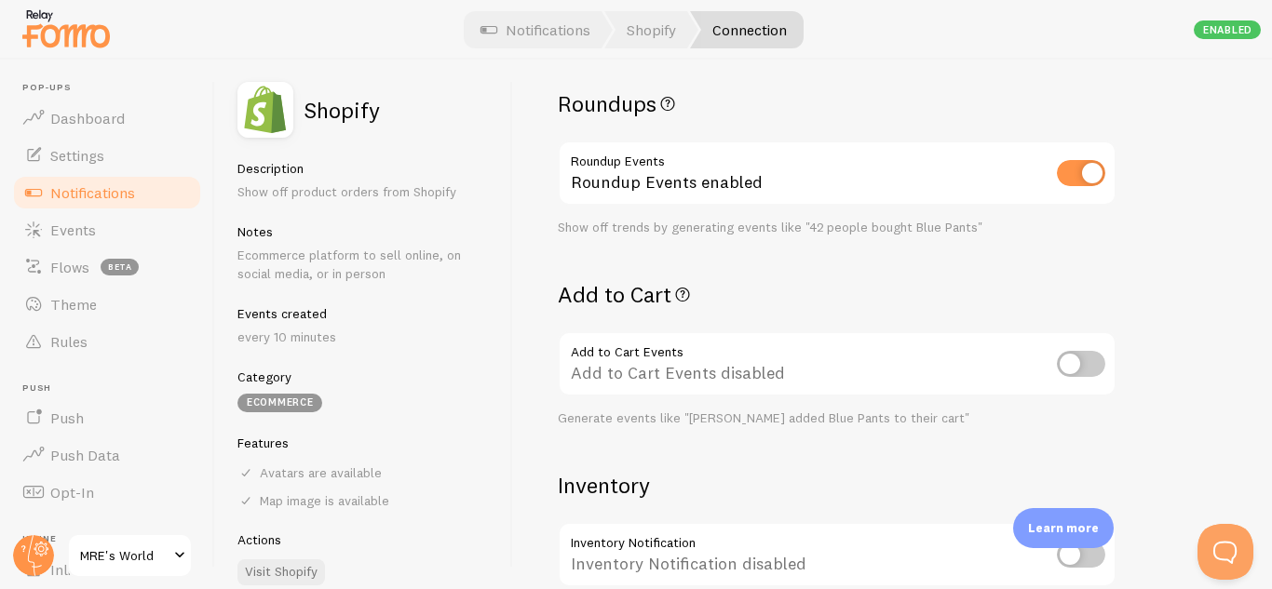
scroll to position [552, 0]
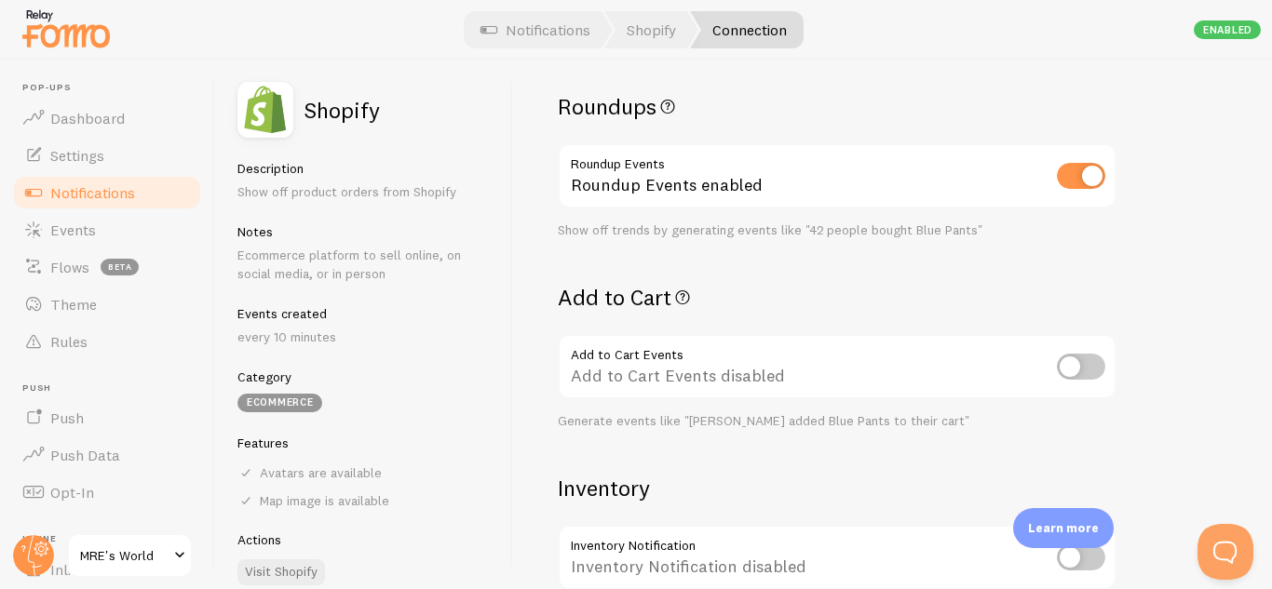
click at [1072, 169] on input "checkbox" at bounding box center [1081, 176] width 48 height 26
checkbox input "false"
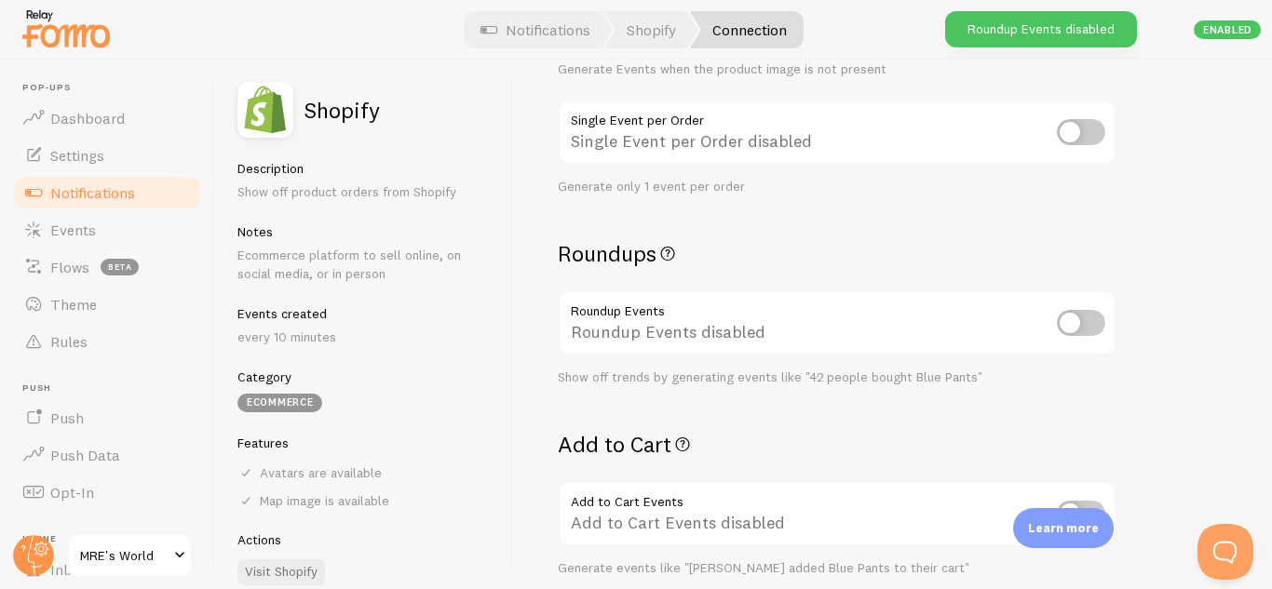
scroll to position [404, 0]
click at [1108, 289] on div "Settings Connection Connection enabled Disabled Connections won't create new Ev…" at bounding box center [837, 43] width 559 height 686
click at [1090, 321] on input "checkbox" at bounding box center [1081, 324] width 48 height 26
checkbox input "true"
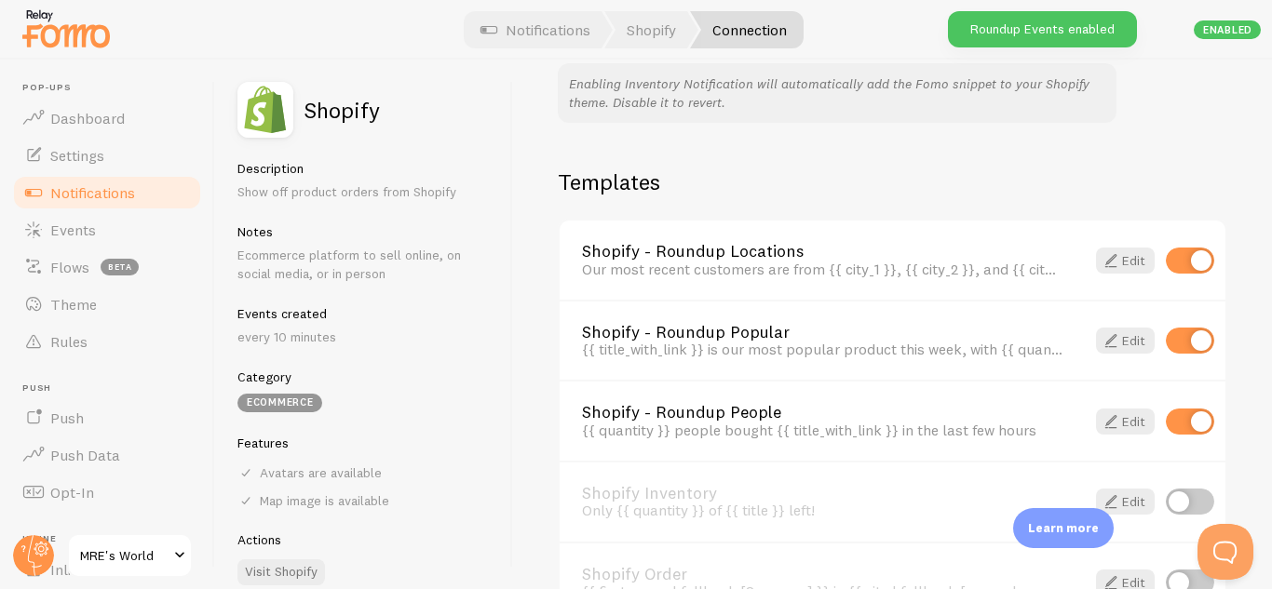
scroll to position [1369, 0]
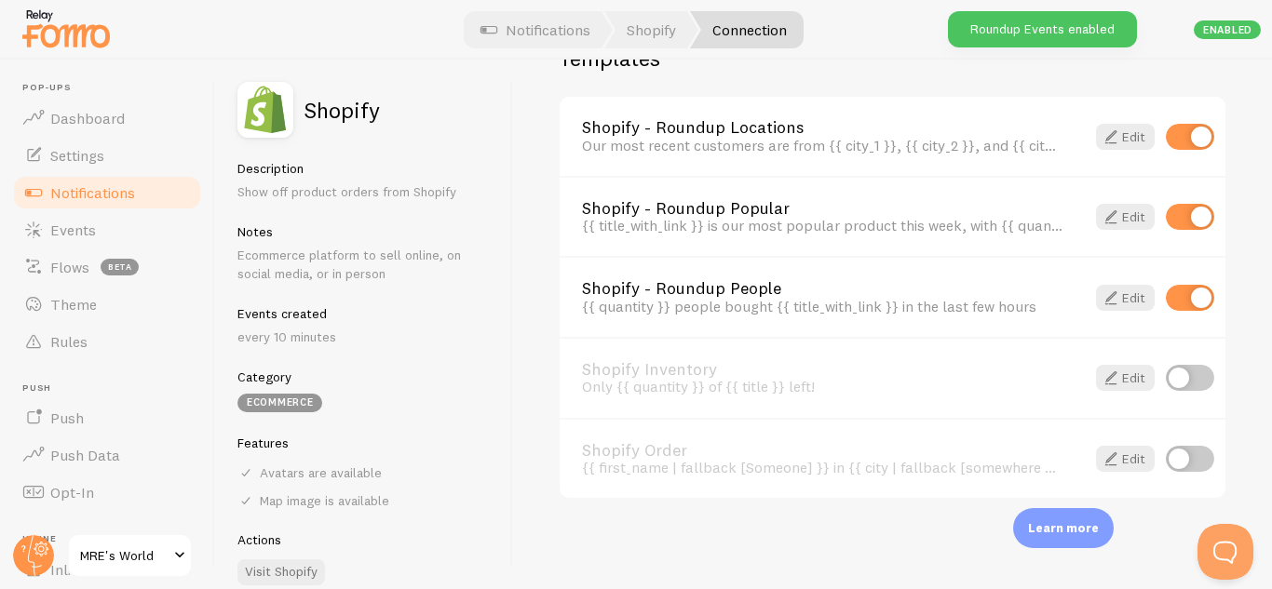
click at [1166, 132] on input "checkbox" at bounding box center [1190, 137] width 48 height 26
checkbox input "false"
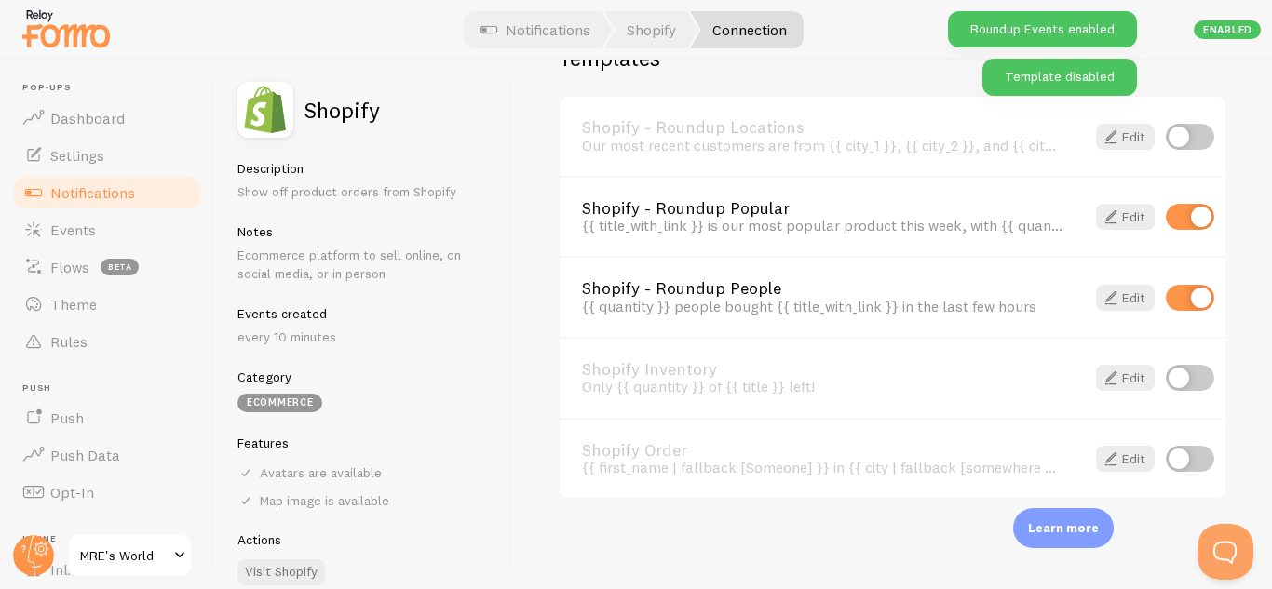
click at [1180, 204] on div "Shopify - Roundup Popular {{ title_with_link }} is our most popular product thi…" at bounding box center [892, 216] width 666 height 81
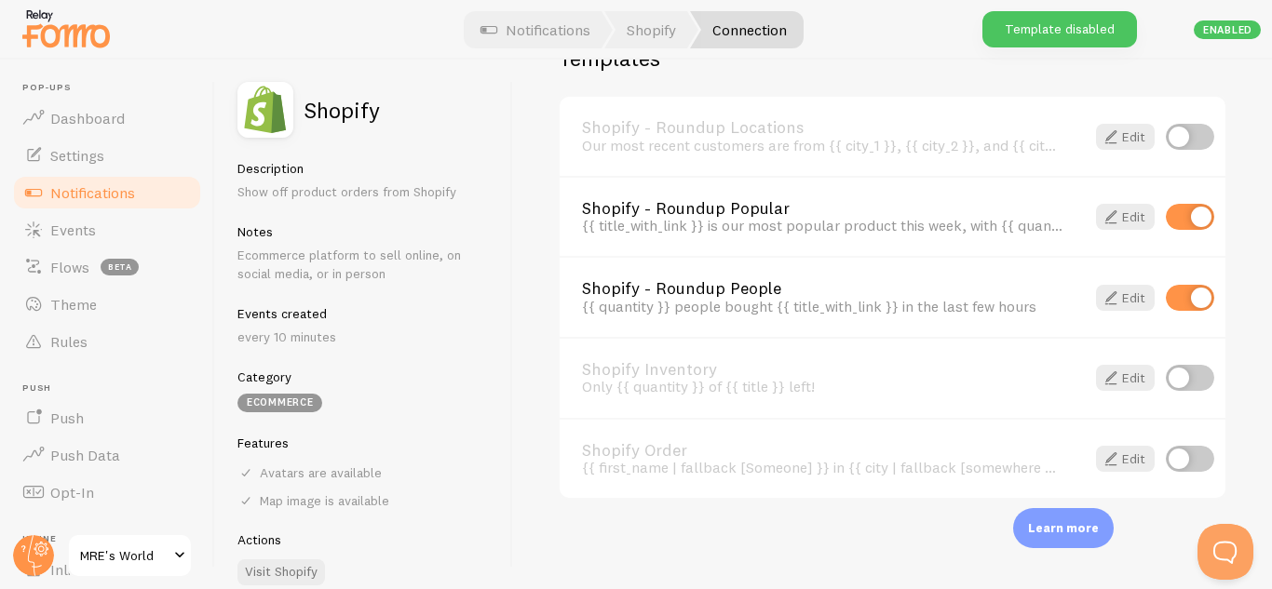
click at [1171, 209] on input "checkbox" at bounding box center [1190, 217] width 48 height 26
checkbox input "false"
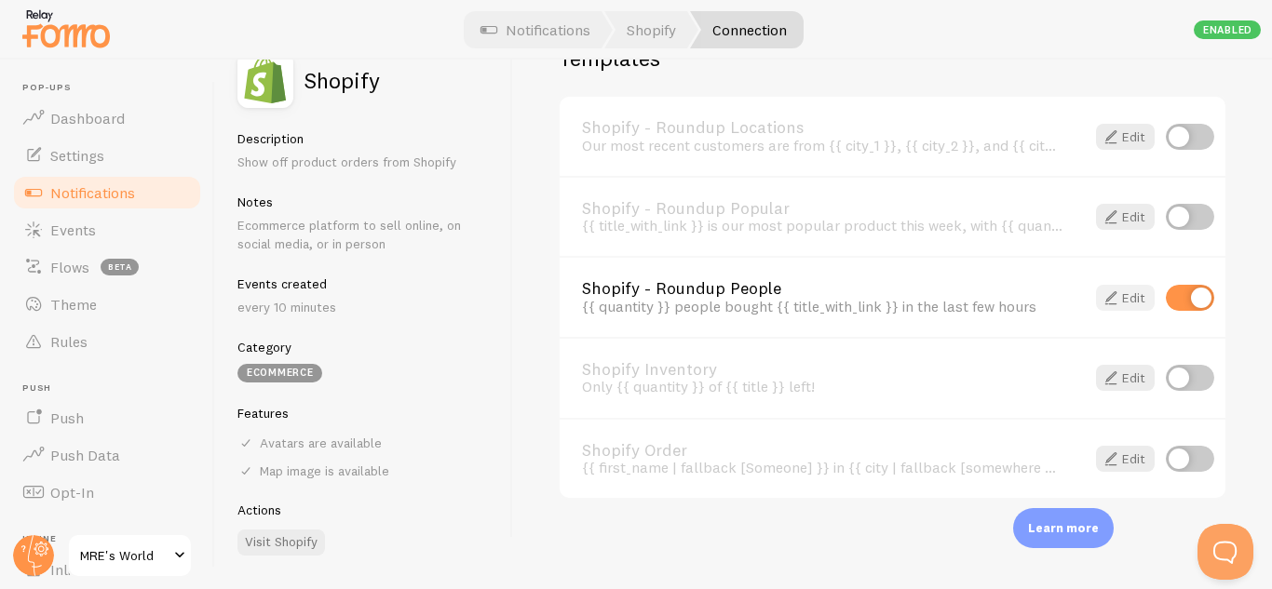
click at [1102, 298] on span at bounding box center [1110, 298] width 22 height 22
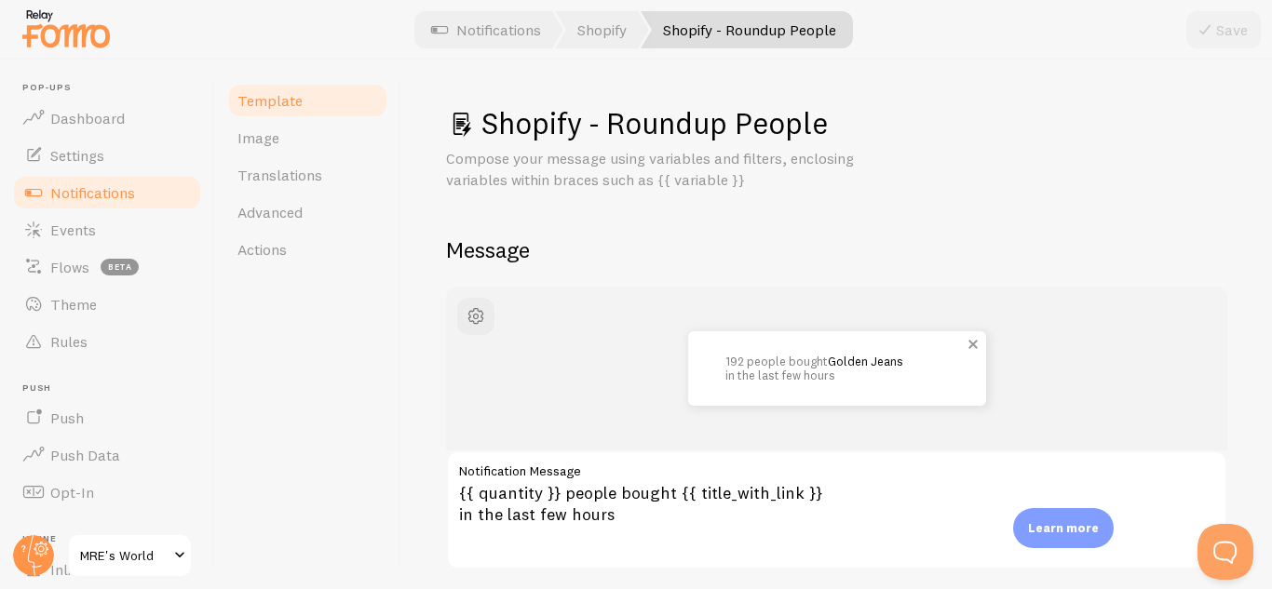
drag, startPoint x: 824, startPoint y: 336, endPoint x: 684, endPoint y: 339, distance: 139.7
click at [688, 339] on div "192 people bought Golden Jeans in the last few hours" at bounding box center [837, 368] width 298 height 74
drag, startPoint x: 918, startPoint y: 369, endPoint x: 745, endPoint y: 366, distance: 173.2
click at [746, 366] on p "192 people bought Golden Jeans in the last few hours" at bounding box center [836, 368] width 223 height 27
click at [625, 367] on div "192 people bought Golden Jeans in the last few hours" at bounding box center [837, 368] width 692 height 74
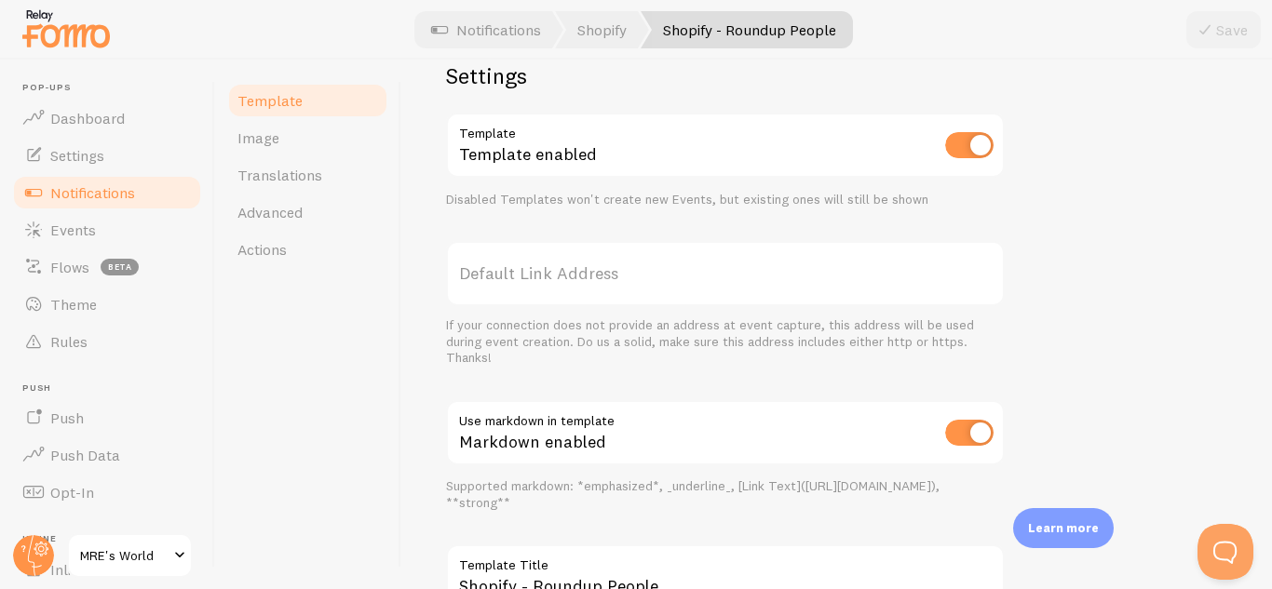
scroll to position [660, 0]
click at [559, 276] on label "Default Link Address" at bounding box center [725, 272] width 559 height 65
click at [557, 276] on label "Default Link Address" at bounding box center [725, 272] width 559 height 65
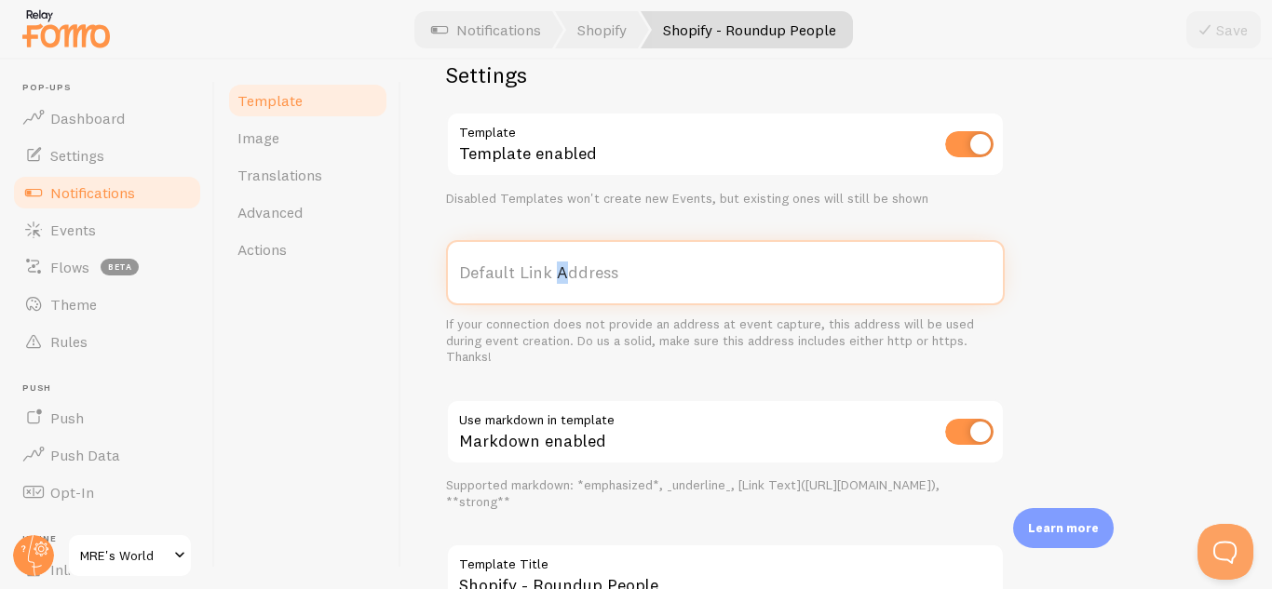
click at [557, 276] on input "Default Link Address" at bounding box center [725, 272] width 559 height 65
paste input "[URL][DOMAIN_NAME]"
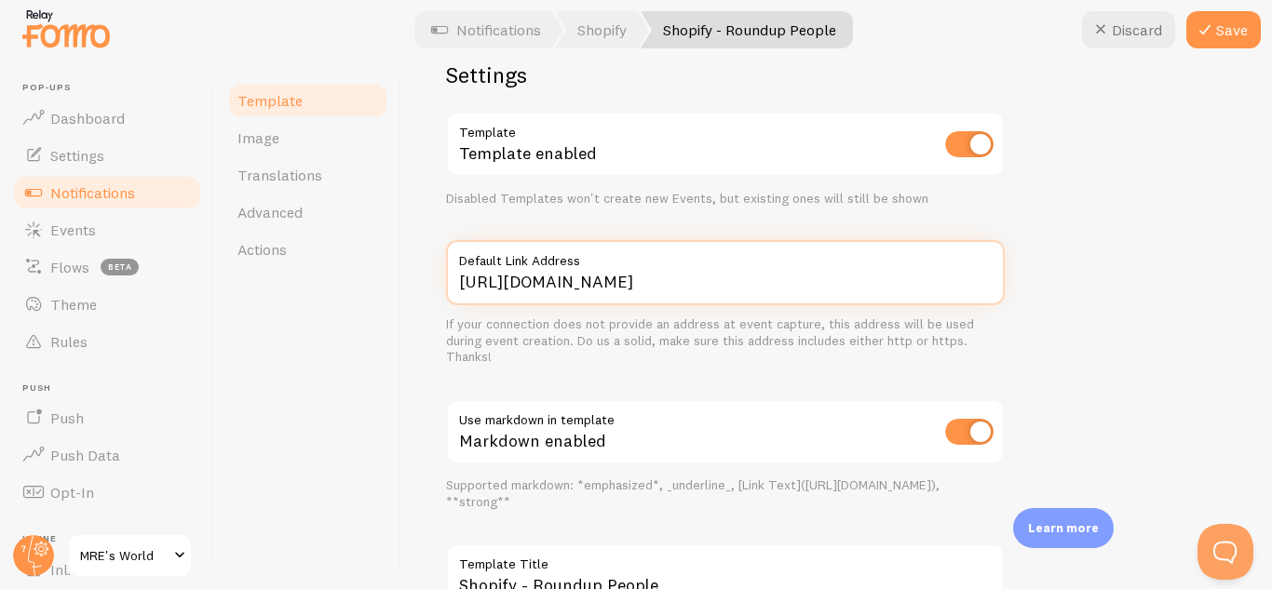
type input "[URL][DOMAIN_NAME]"
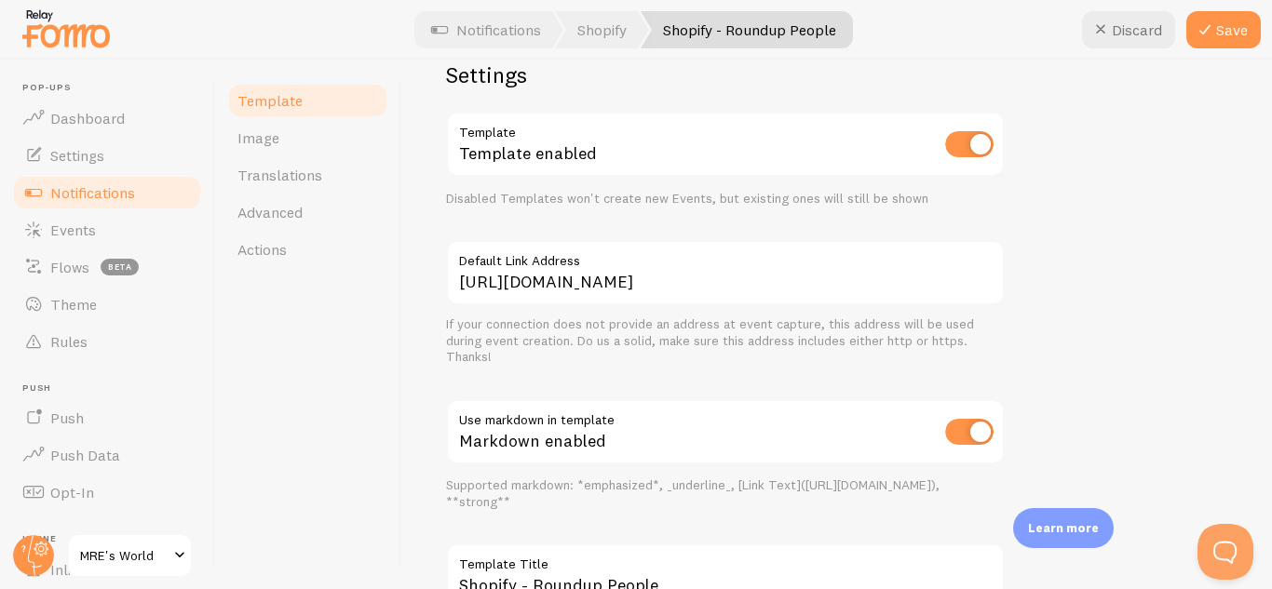
scroll to position [0, 0]
click at [1044, 342] on div "192 people bought Golden Jeans in the last few hours {{ quantity }} people boug…" at bounding box center [836, 140] width 781 height 1027
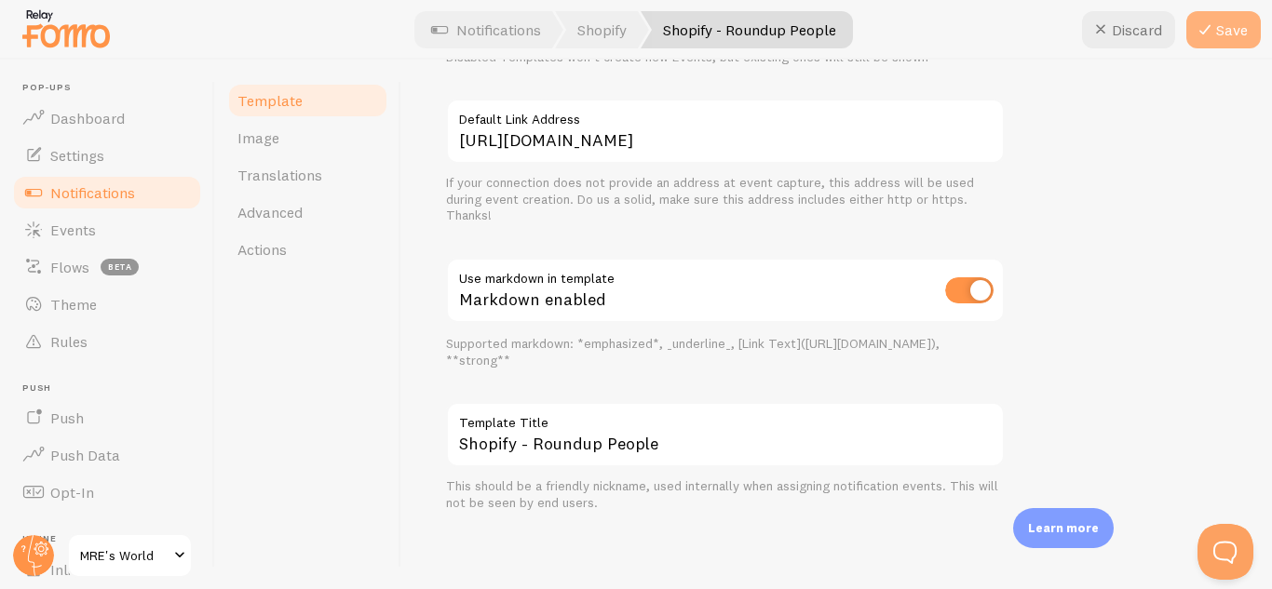
click at [1215, 33] on icon at bounding box center [1204, 30] width 22 height 22
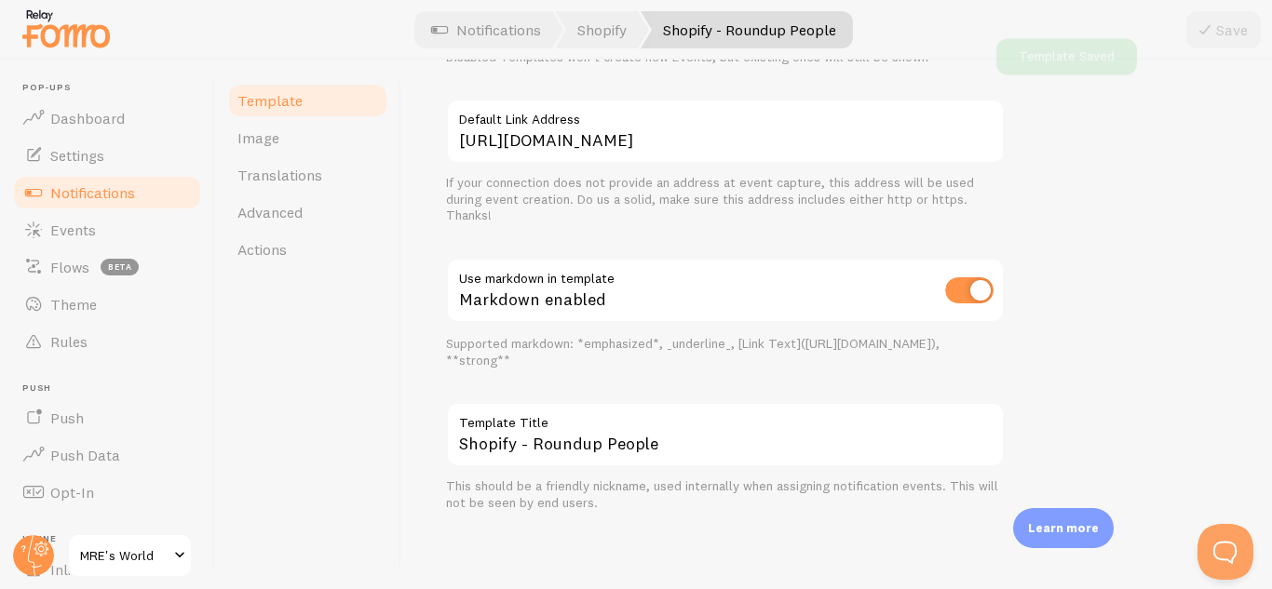
scroll to position [756, 0]
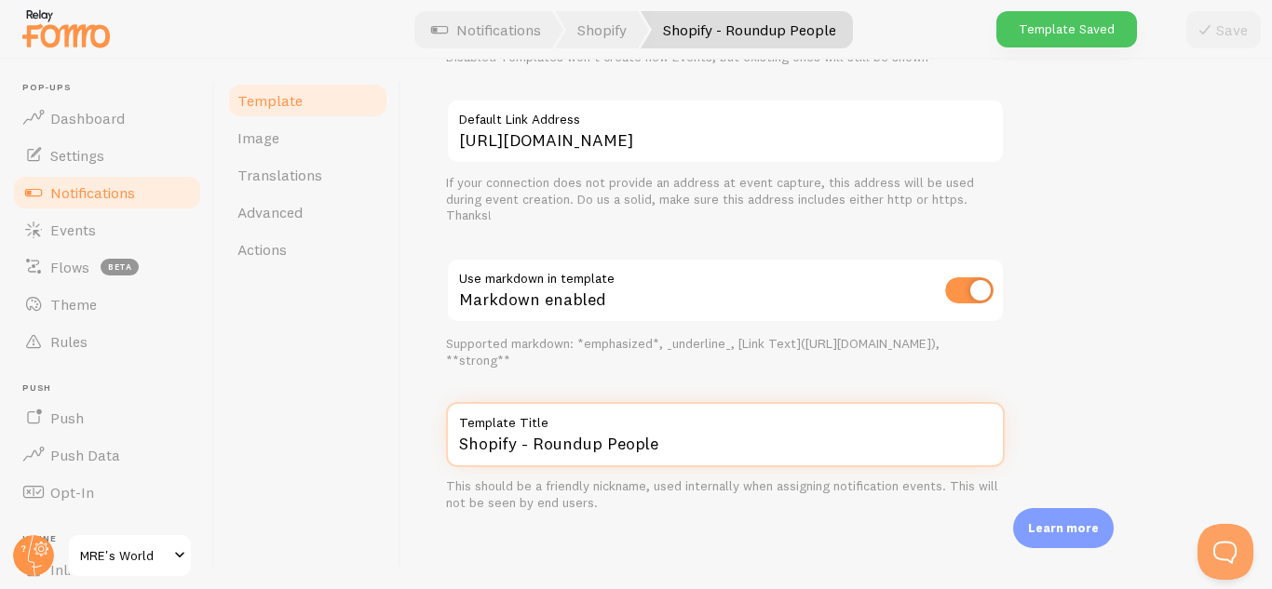
click at [643, 451] on input "Shopify - Roundup People" at bounding box center [725, 434] width 559 height 65
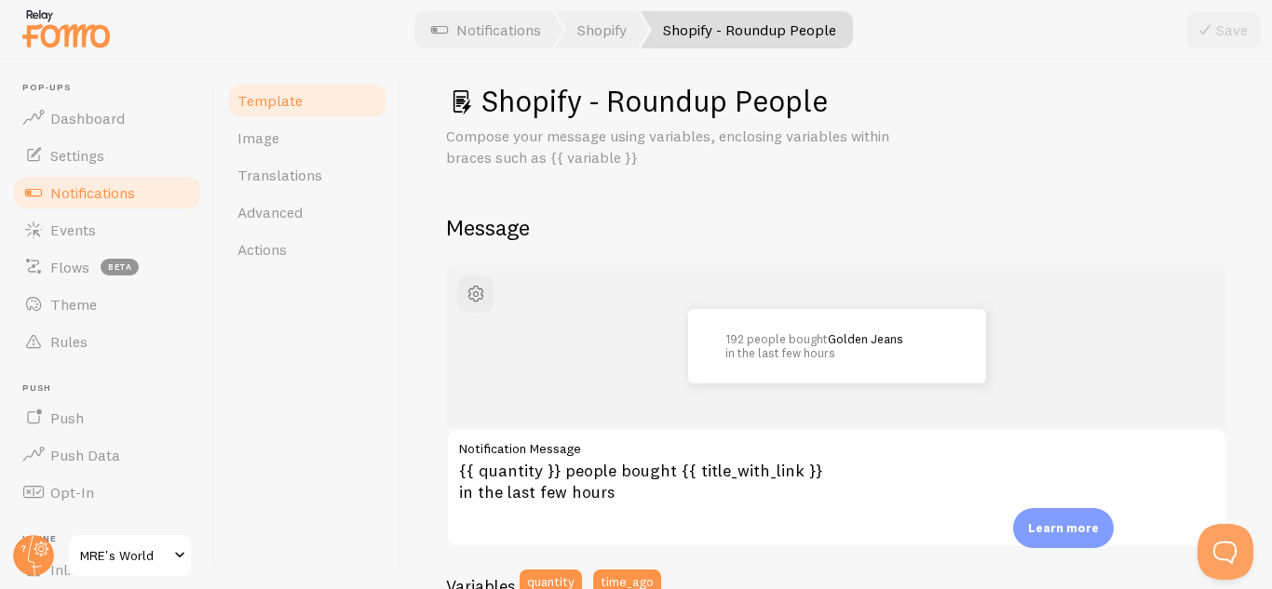
scroll to position [0, 0]
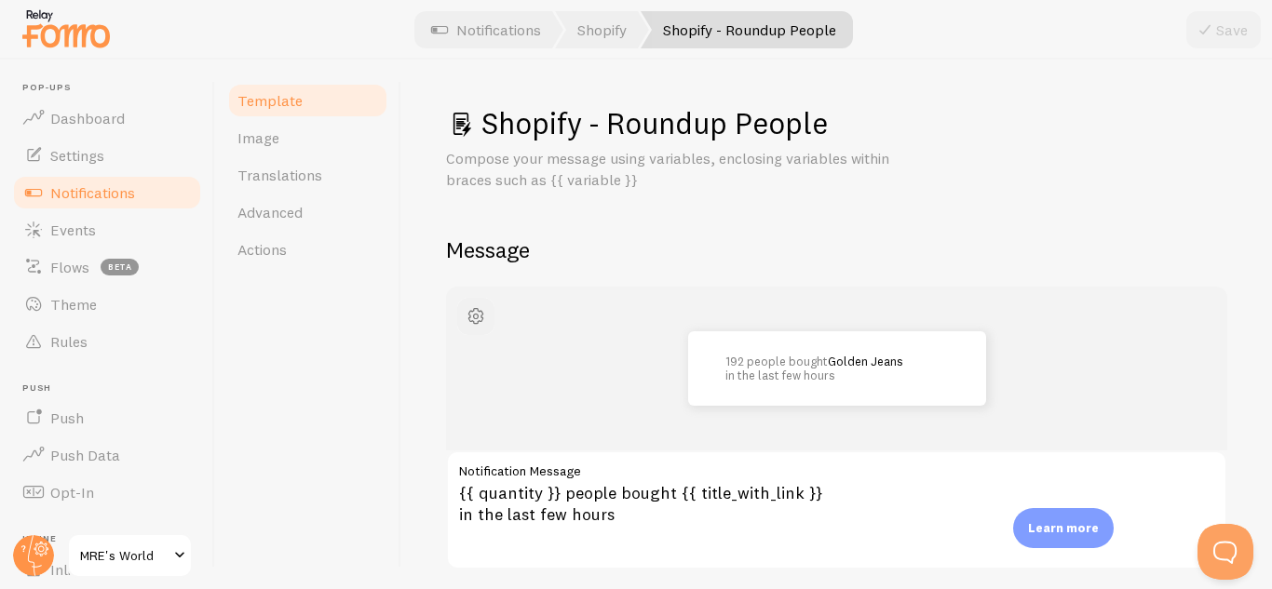
click at [477, 327] on span "button" at bounding box center [476, 316] width 22 height 22
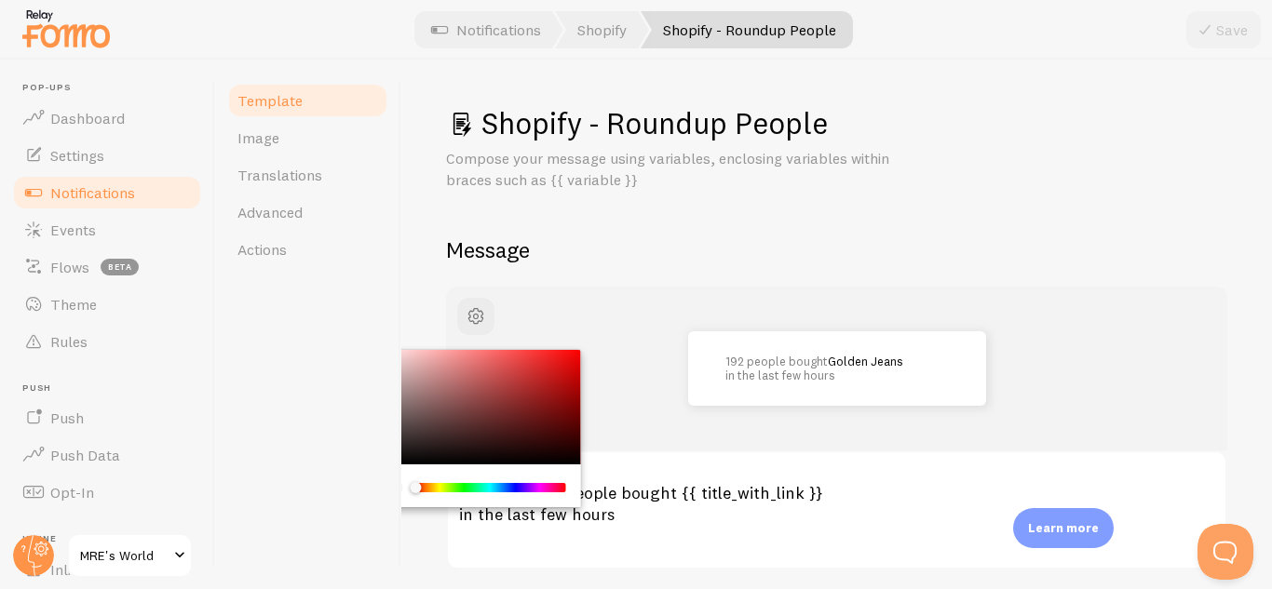
click at [350, 294] on div "Template Image Translations Advanced Actions" at bounding box center [308, 325] width 186 height 530
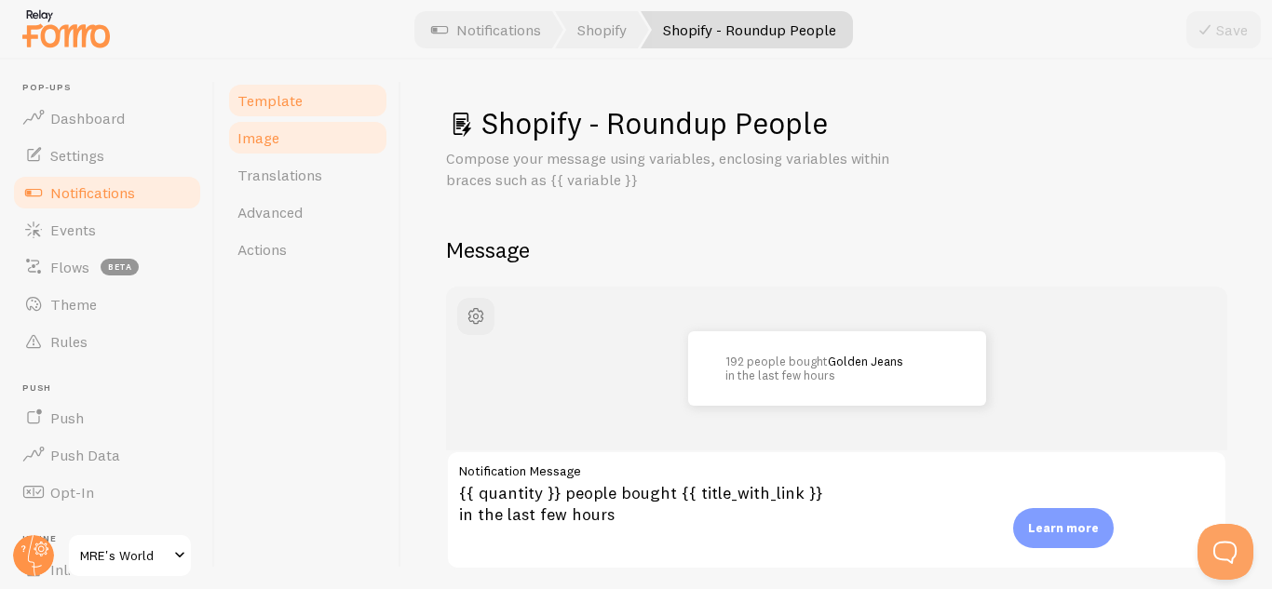
click at [322, 138] on link "Image" at bounding box center [307, 137] width 163 height 37
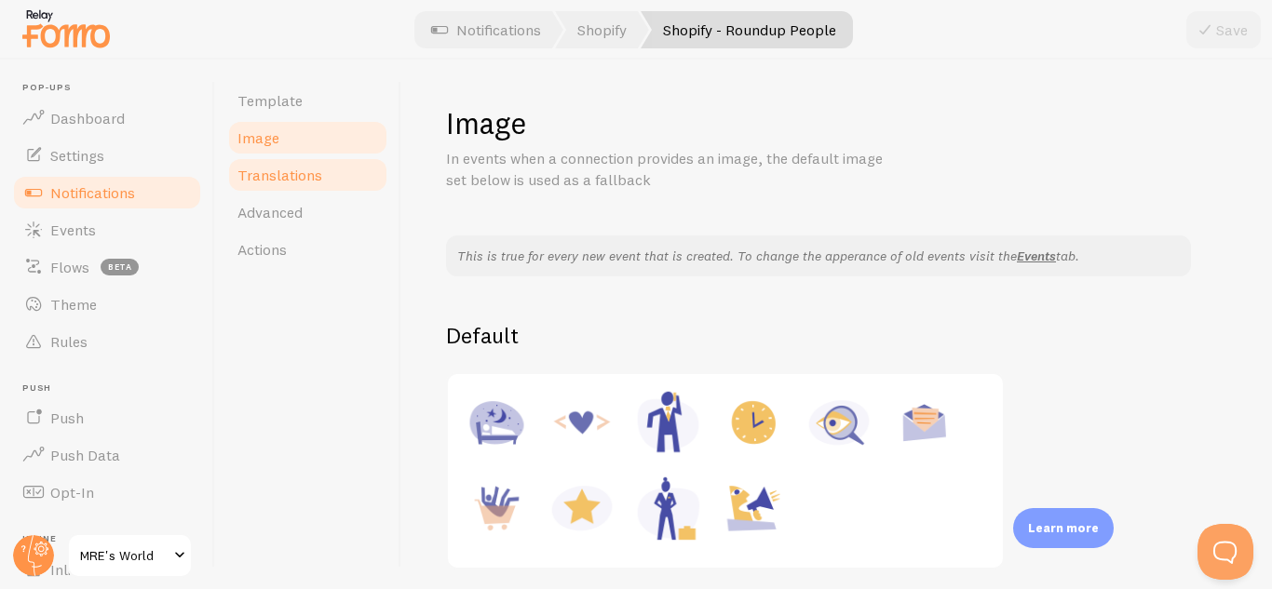
click at [318, 179] on span "Translations" at bounding box center [279, 175] width 85 height 19
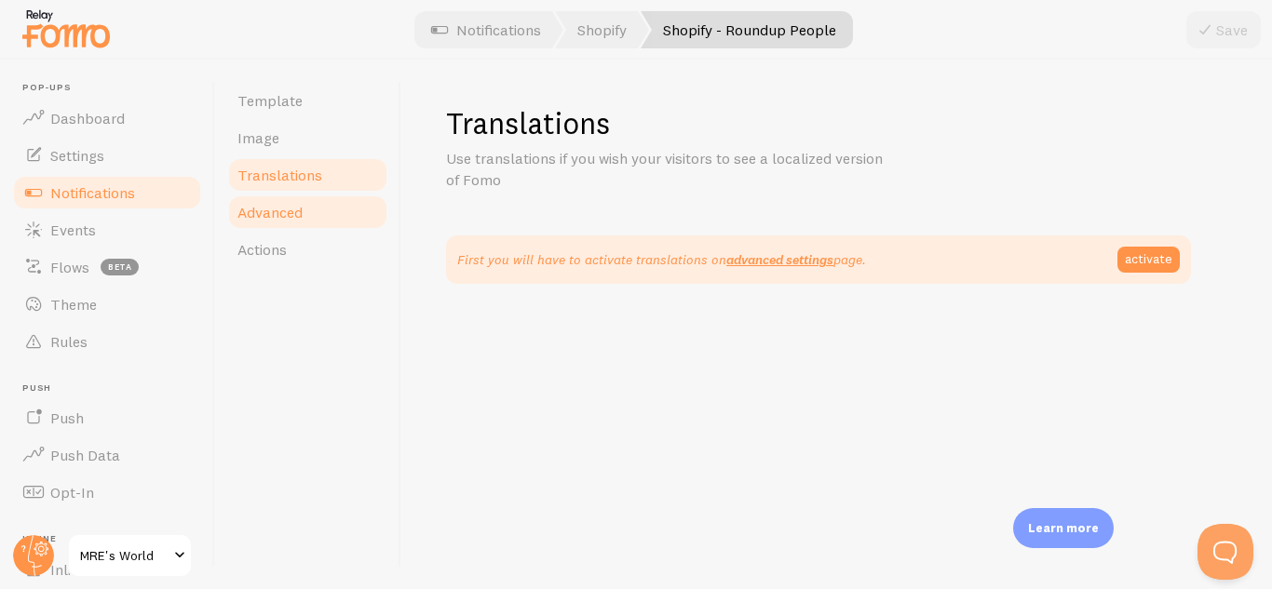
click at [284, 206] on span "Advanced" at bounding box center [269, 212] width 65 height 19
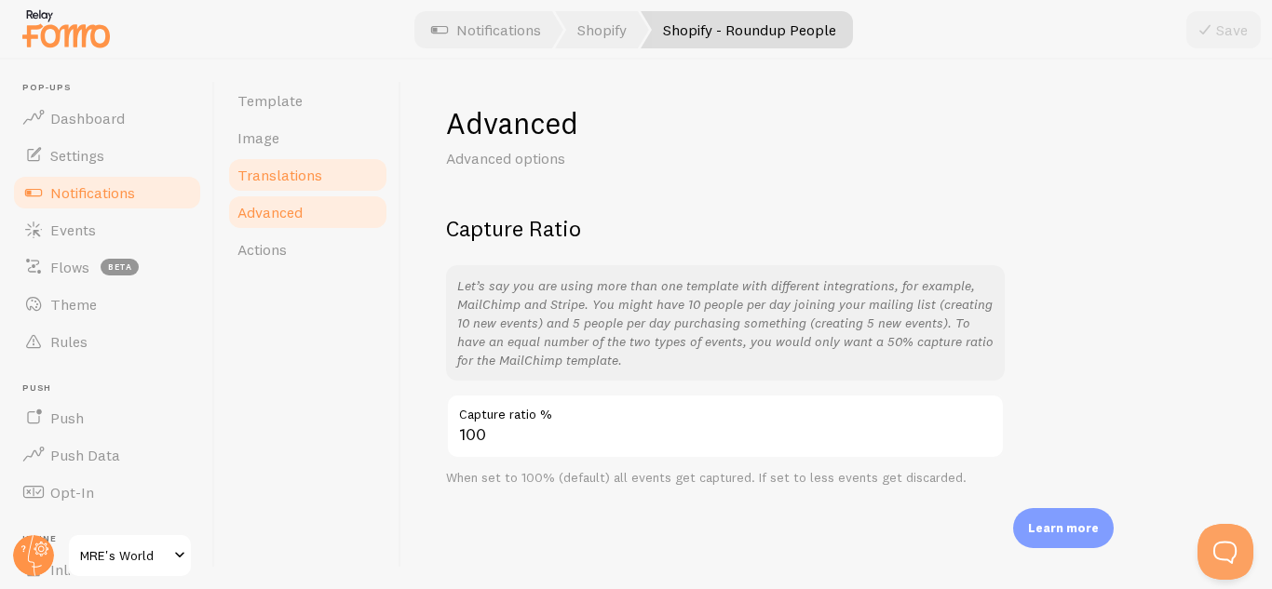
click at [365, 165] on link "Translations" at bounding box center [307, 174] width 163 height 37
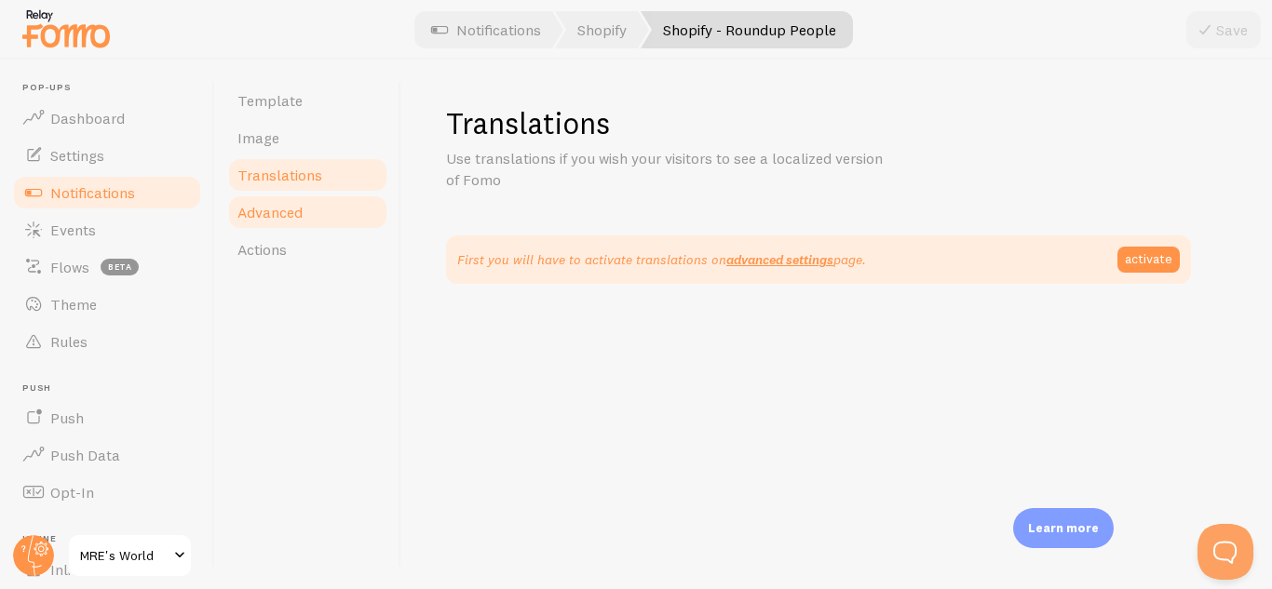
click at [342, 218] on link "Advanced" at bounding box center [307, 212] width 163 height 37
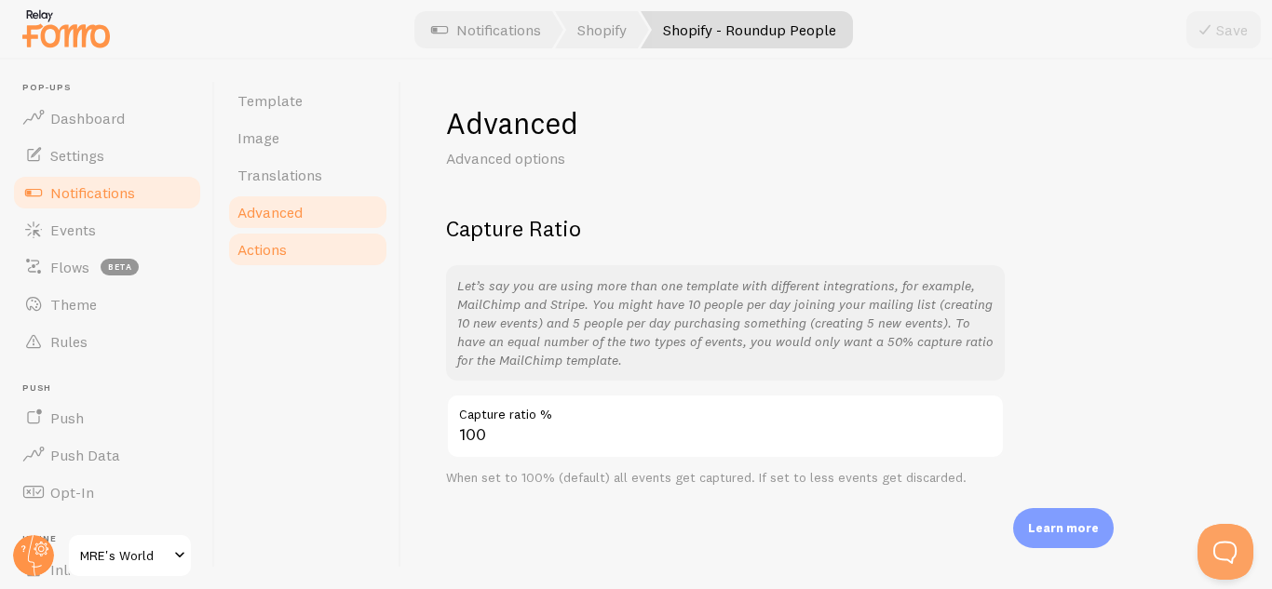
click at [329, 260] on link "Actions" at bounding box center [307, 249] width 163 height 37
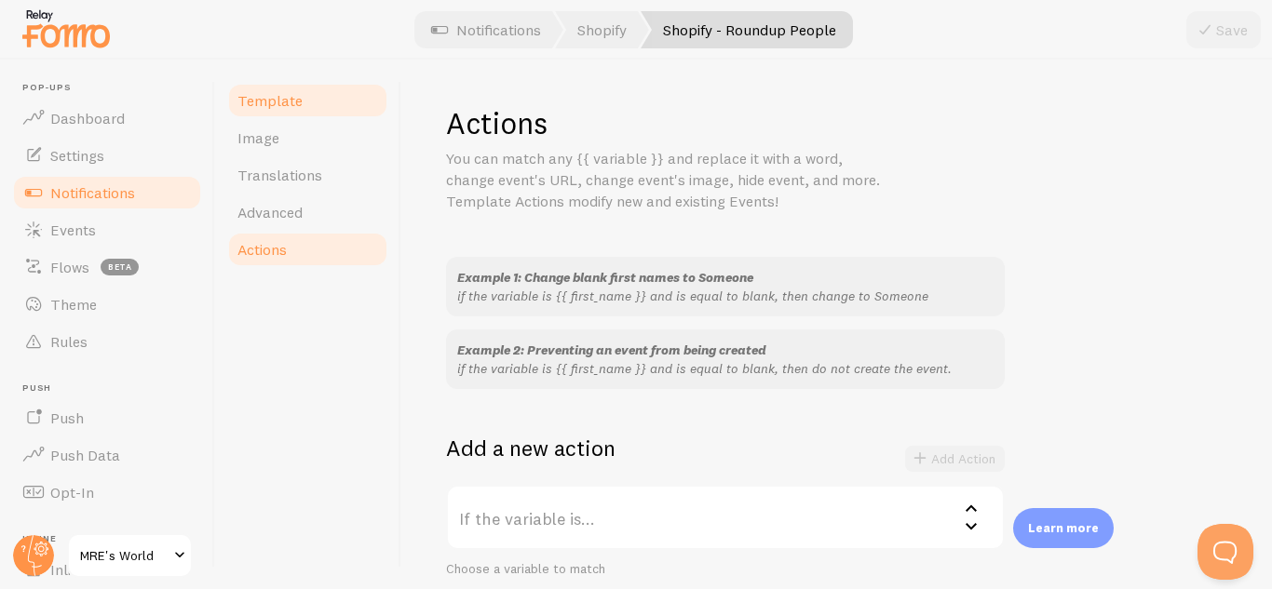
click at [307, 91] on link "Template" at bounding box center [307, 100] width 163 height 37
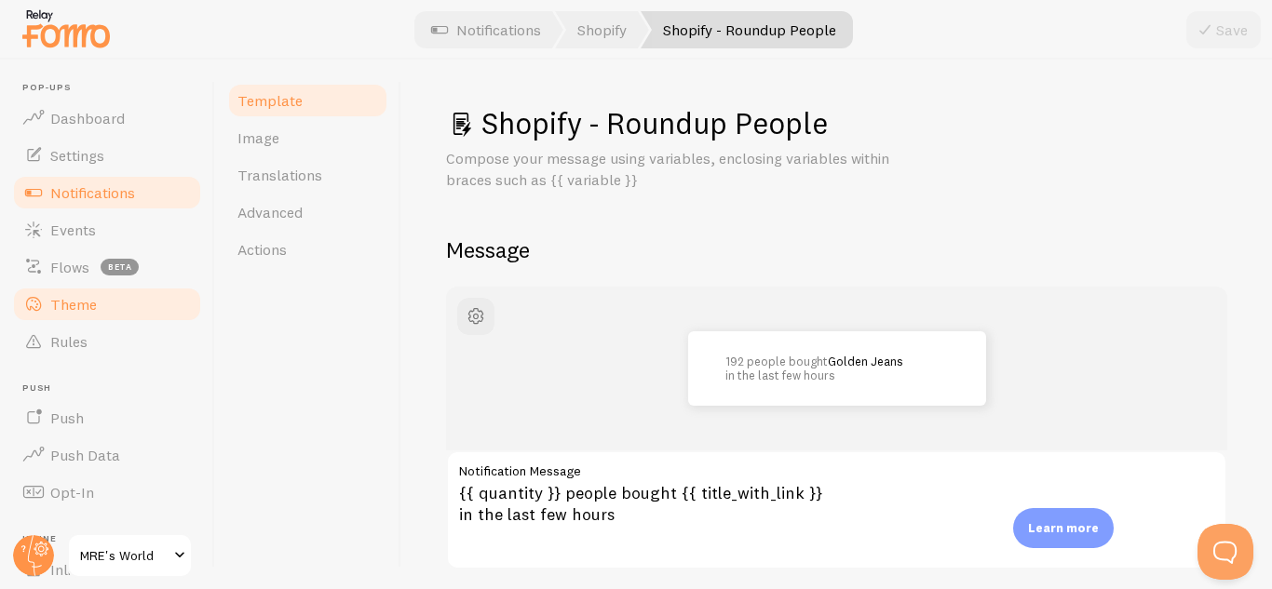
click at [111, 321] on link "Theme" at bounding box center [107, 304] width 192 height 37
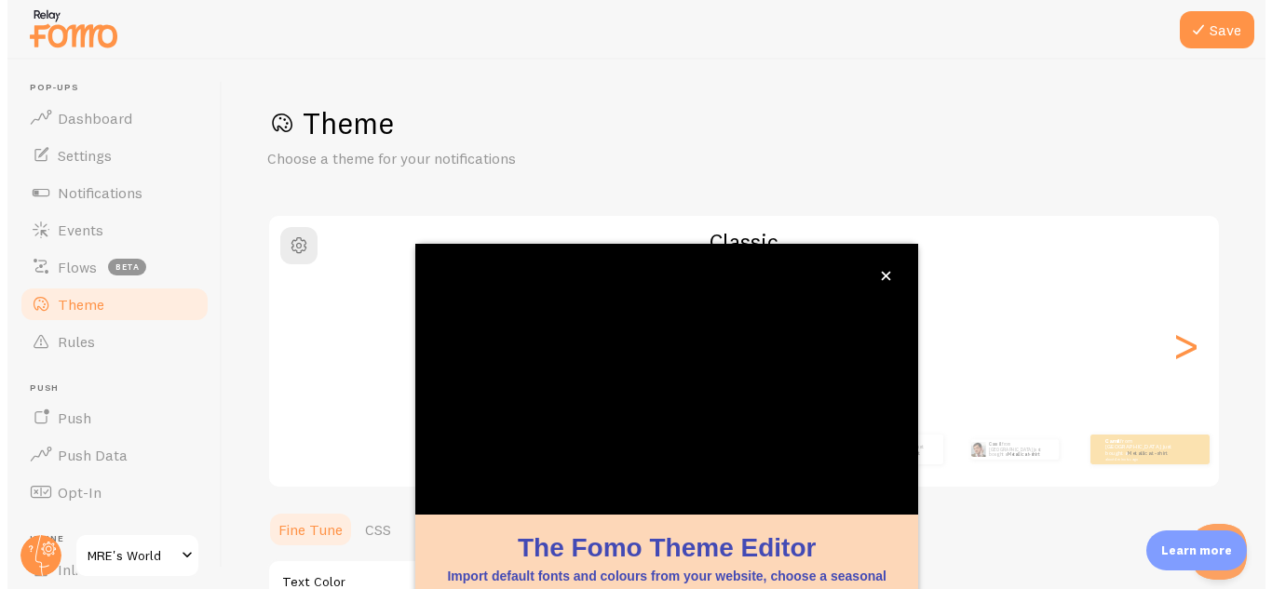
scroll to position [300, 0]
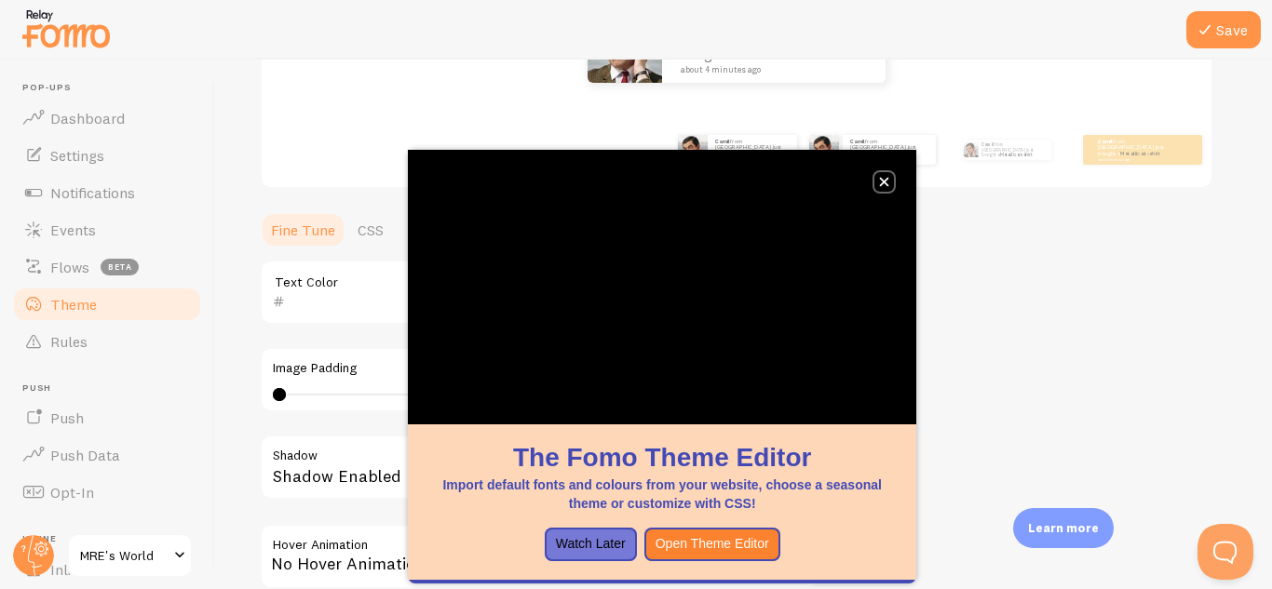
click at [883, 172] on button "close," at bounding box center [884, 182] width 20 height 20
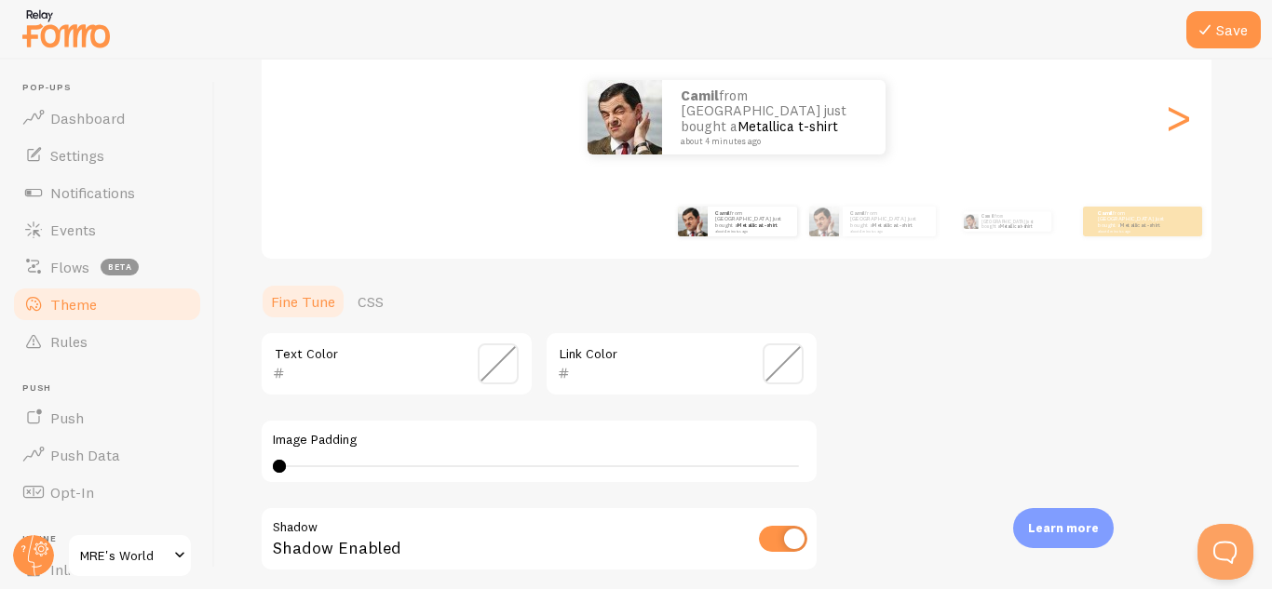
scroll to position [0, 0]
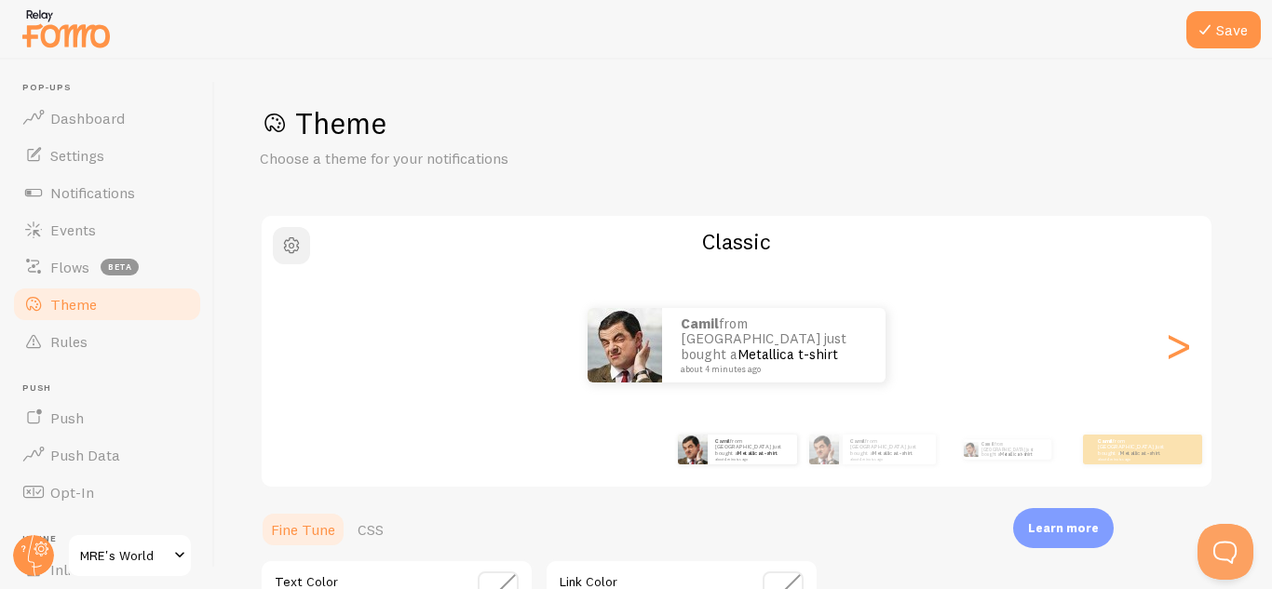
click at [293, 251] on span "button" at bounding box center [291, 246] width 22 height 22
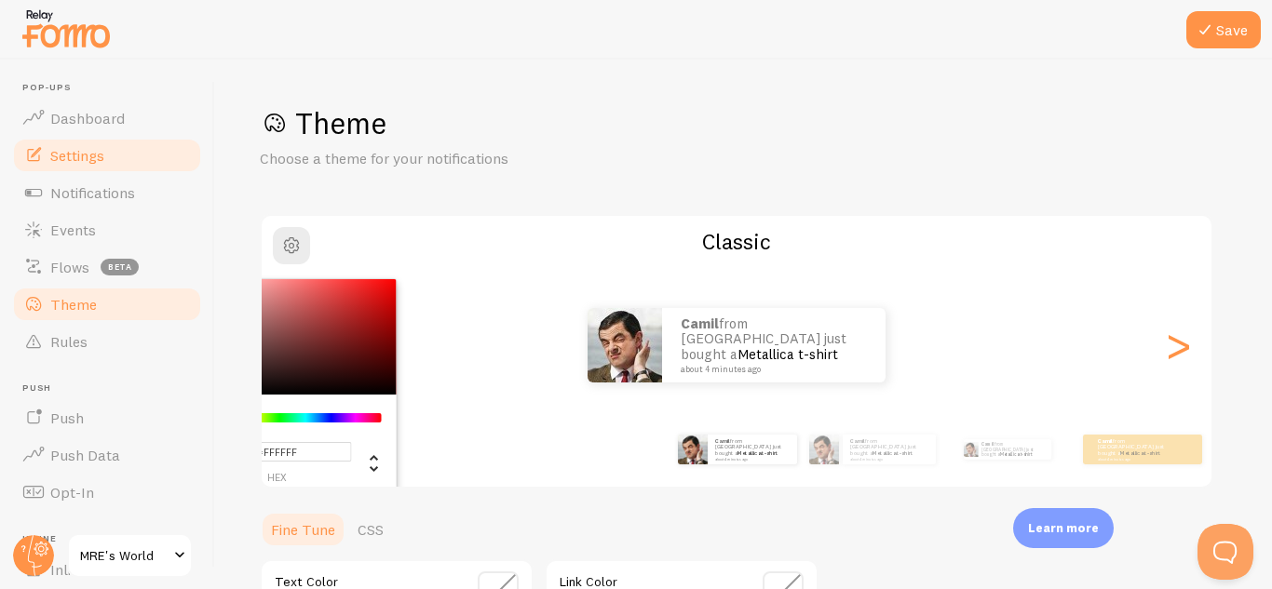
click at [125, 147] on link "Settings" at bounding box center [107, 155] width 192 height 37
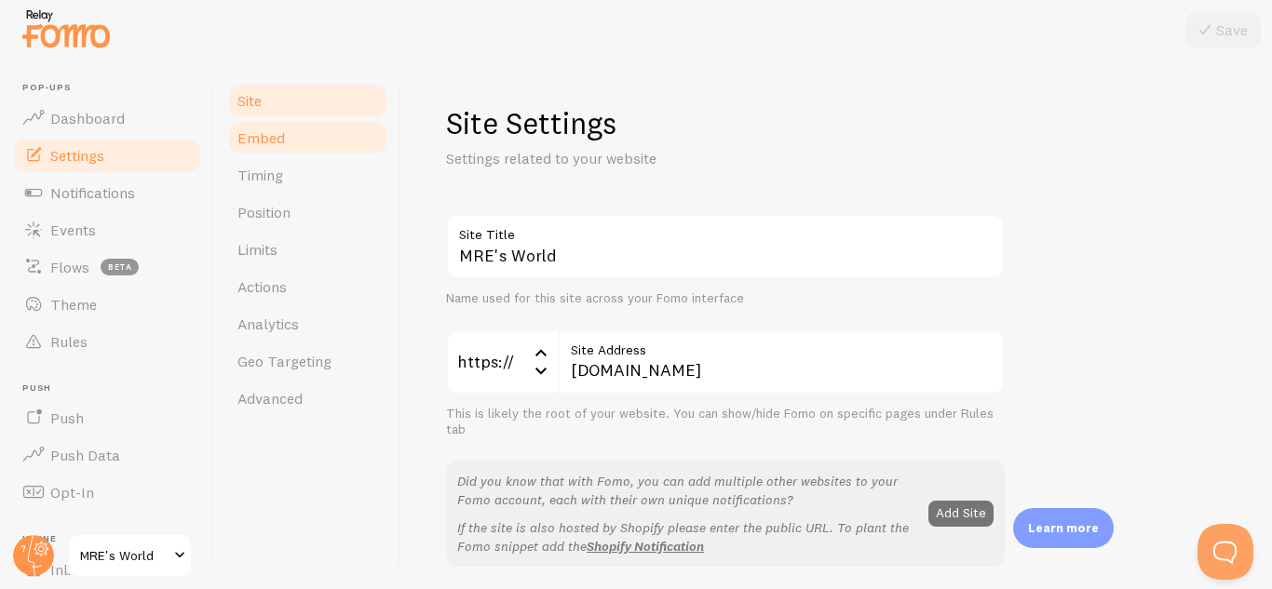
click at [296, 150] on link "Embed" at bounding box center [307, 137] width 163 height 37
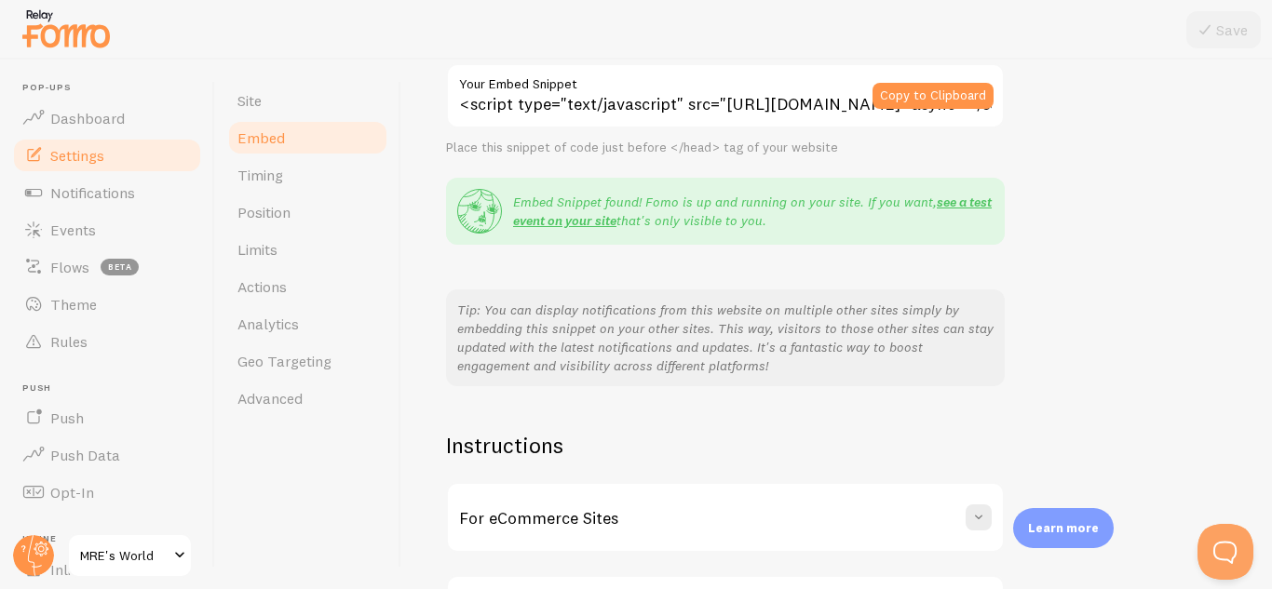
scroll to position [410, 0]
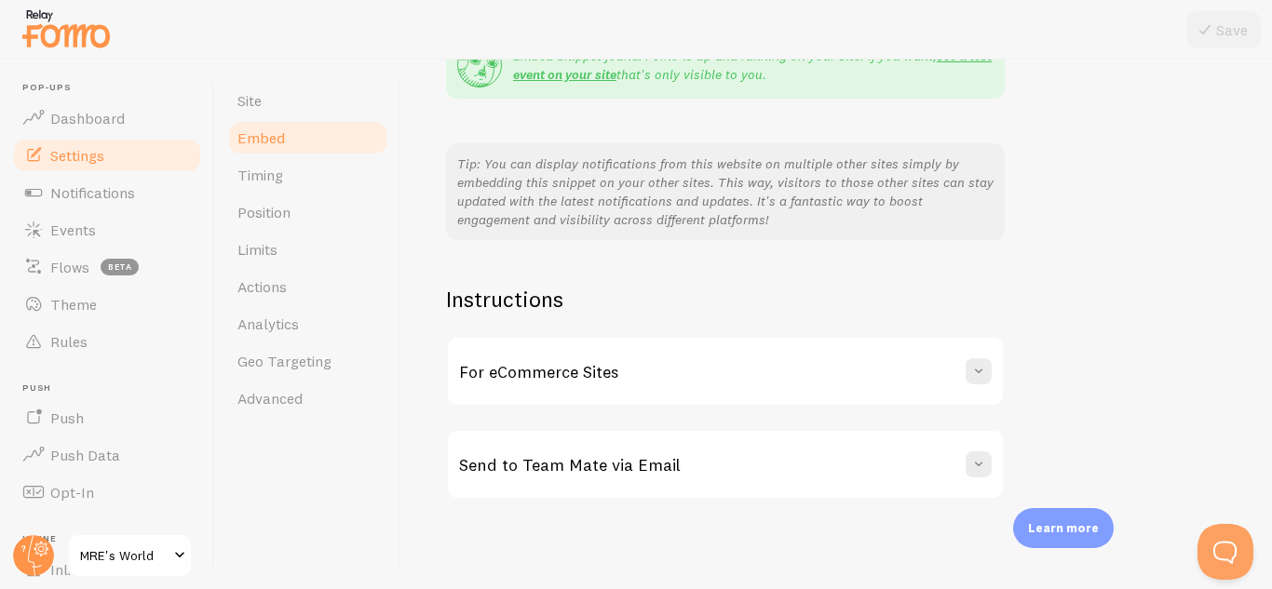
click at [539, 359] on div "For eCommerce Sites" at bounding box center [725, 371] width 555 height 67
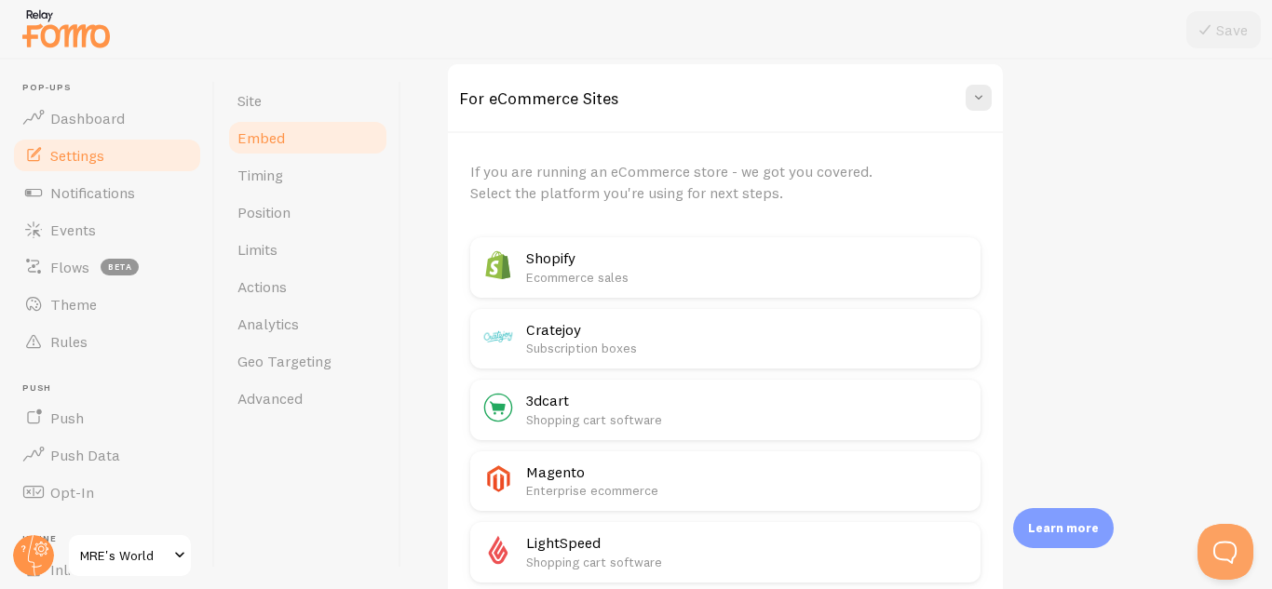
scroll to position [684, 0]
click at [287, 185] on link "Timing" at bounding box center [307, 174] width 163 height 37
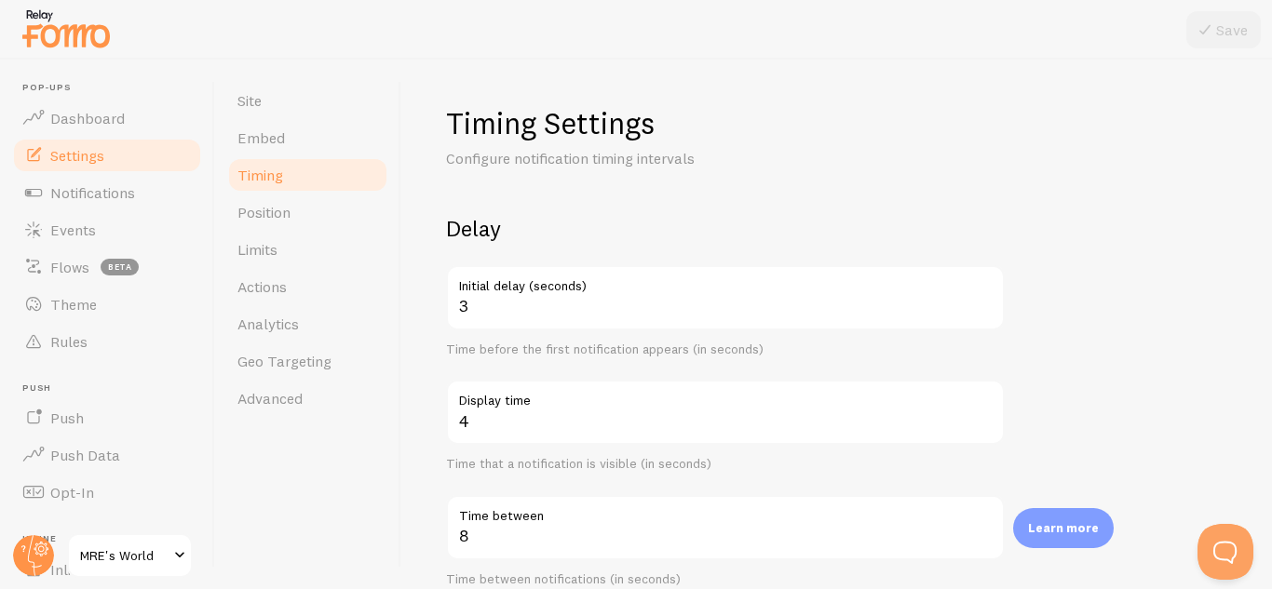
click at [488, 295] on label "Initial delay (seconds)" at bounding box center [725, 281] width 559 height 32
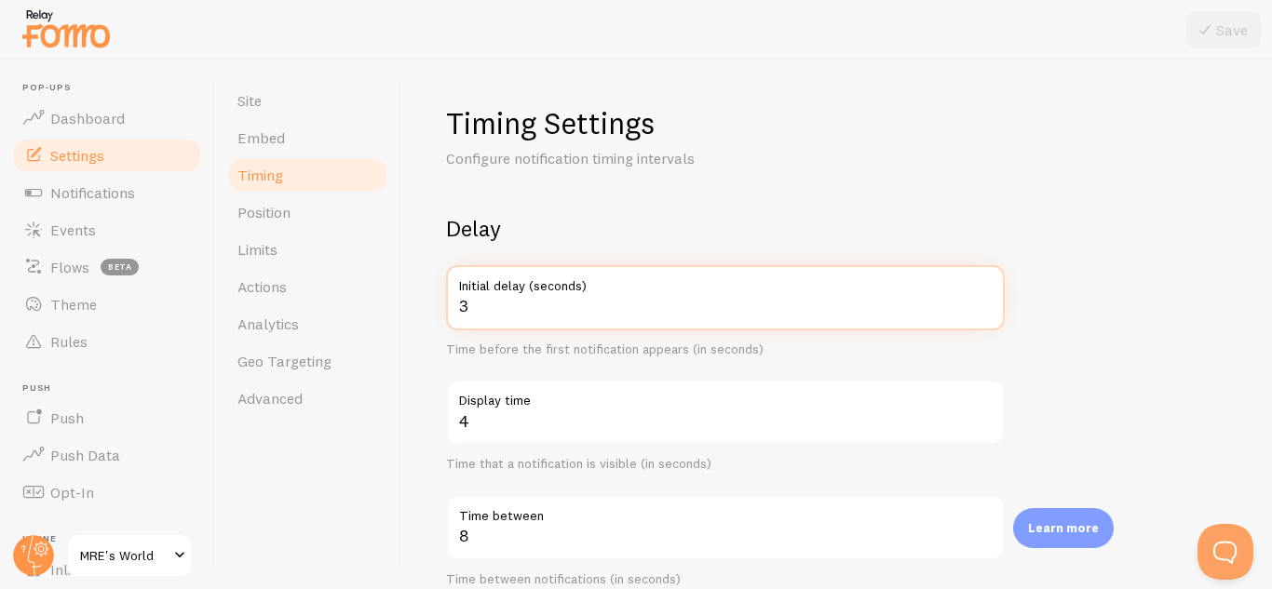
click at [488, 295] on input "3" at bounding box center [725, 297] width 559 height 65
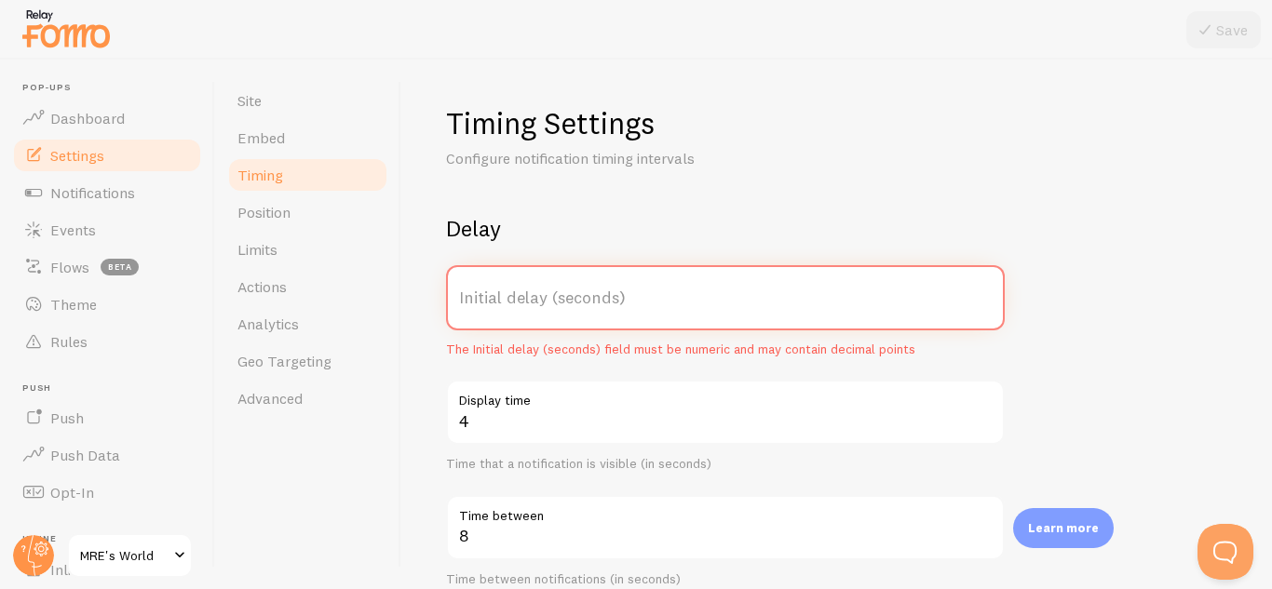
type input "5"
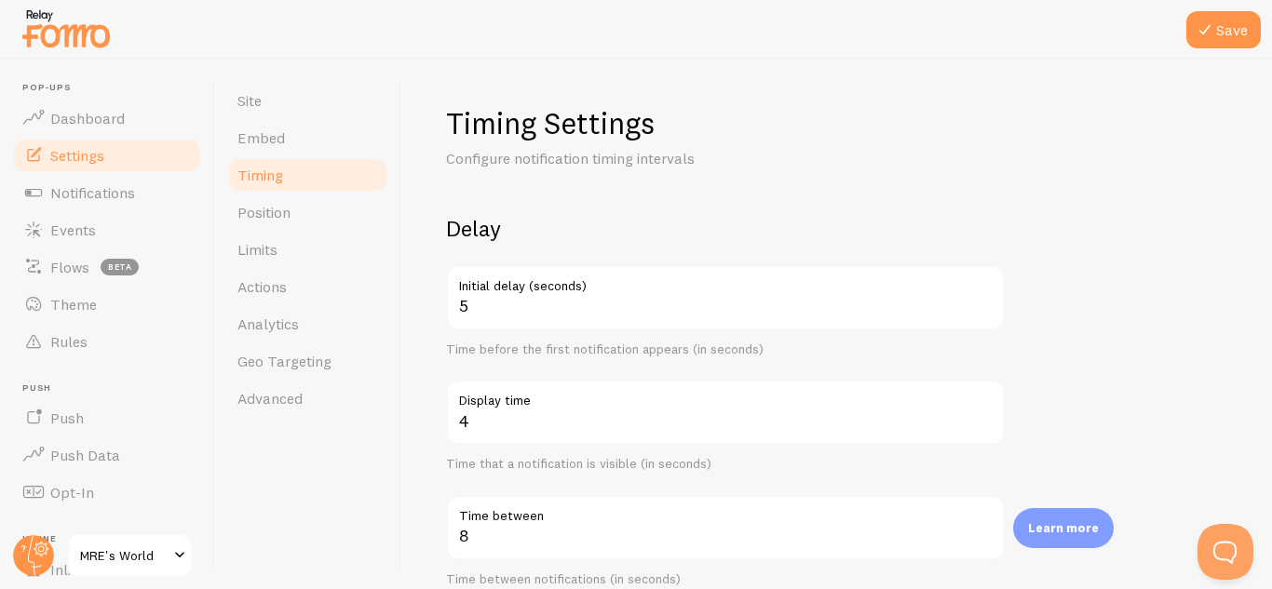
type input "5"
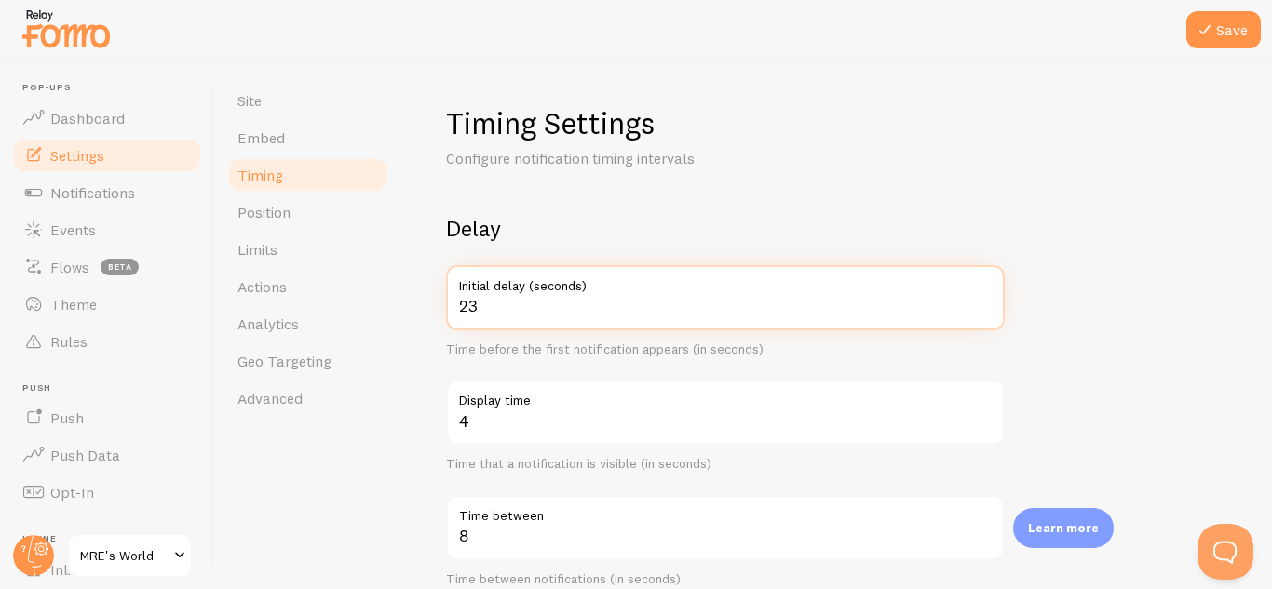
type input "23"
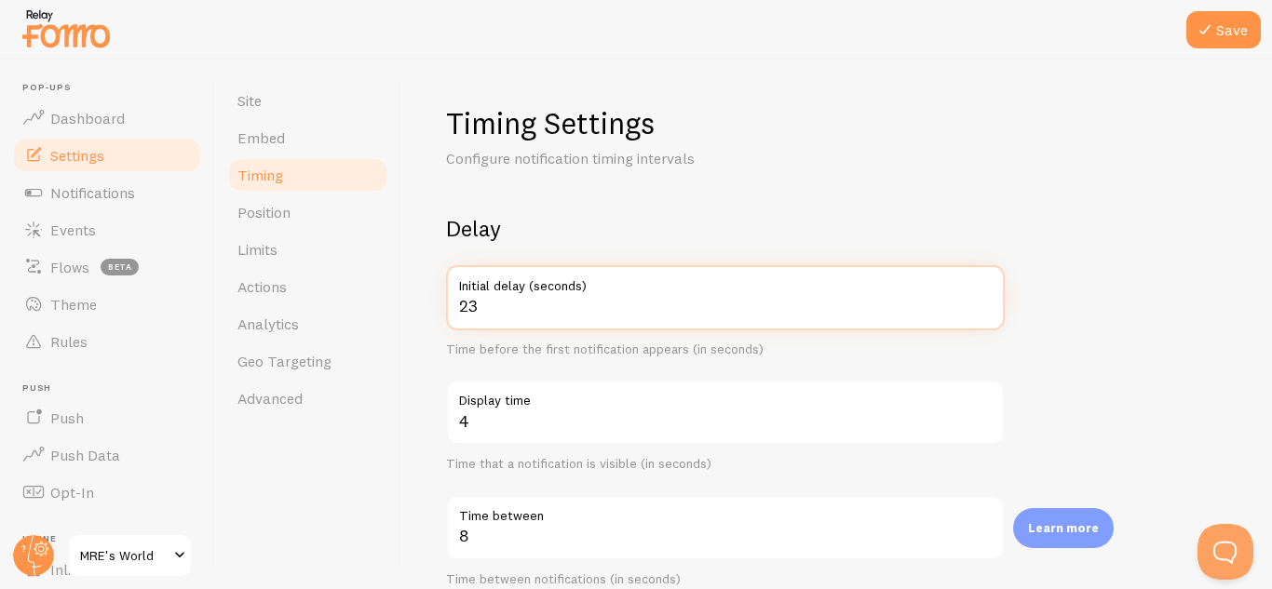
click at [825, 313] on input "23" at bounding box center [725, 297] width 559 height 65
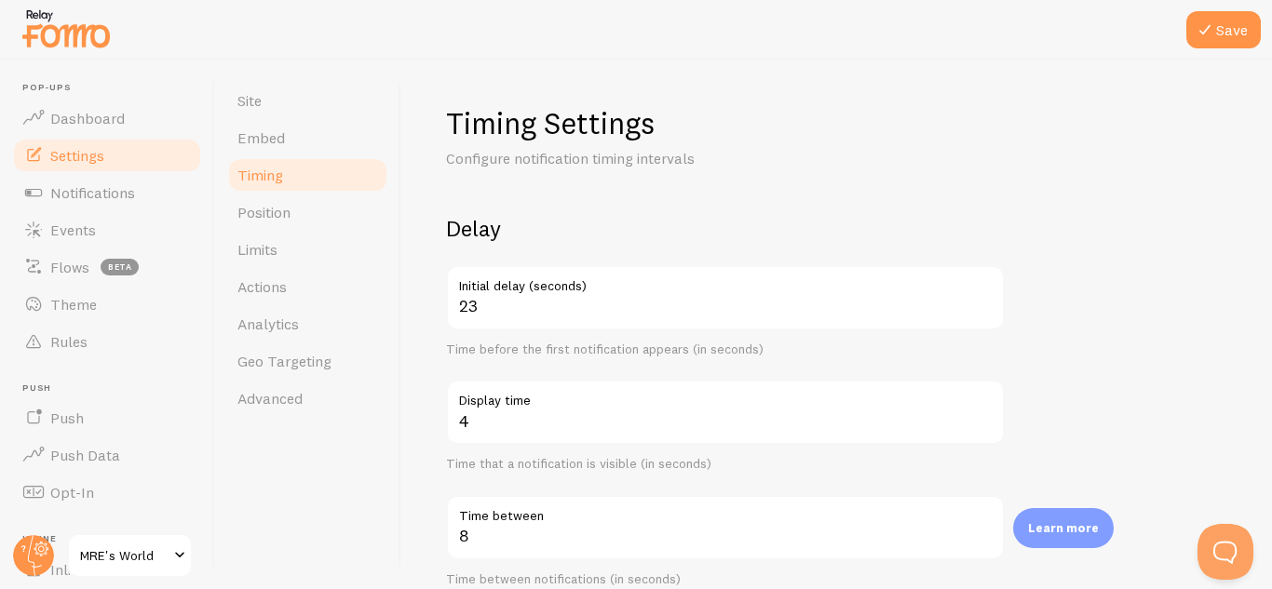
click at [959, 172] on div "Timing Settings Configure notification timing intervals Delay 23 Initial delay …" at bounding box center [836, 558] width 781 height 909
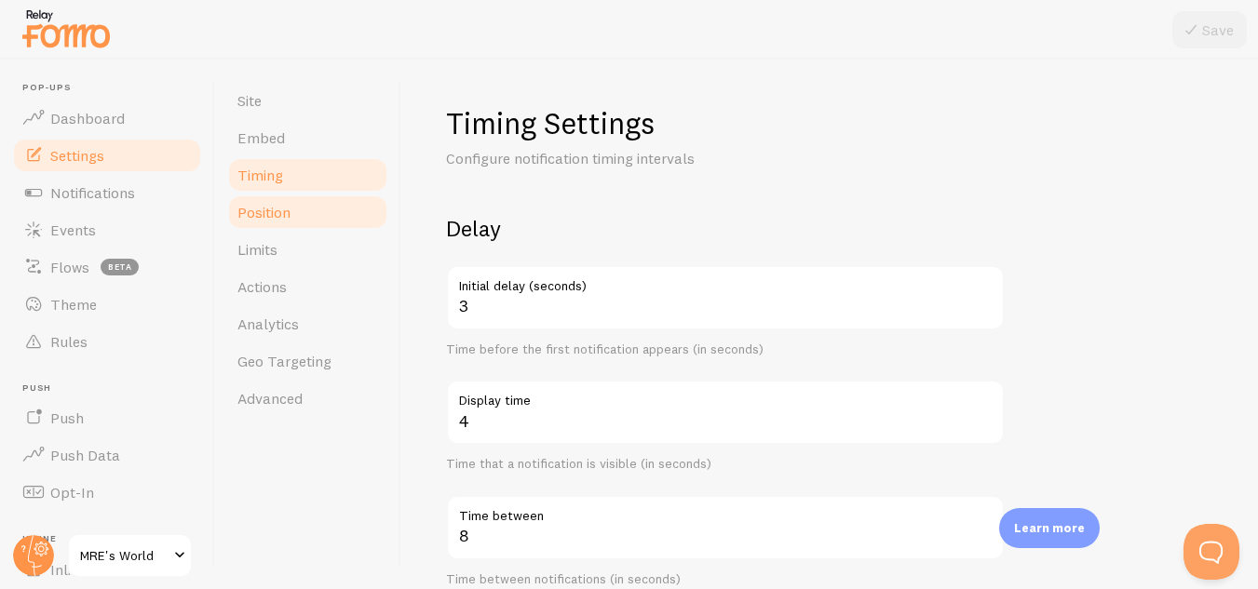
click at [331, 209] on link "Position" at bounding box center [307, 212] width 163 height 37
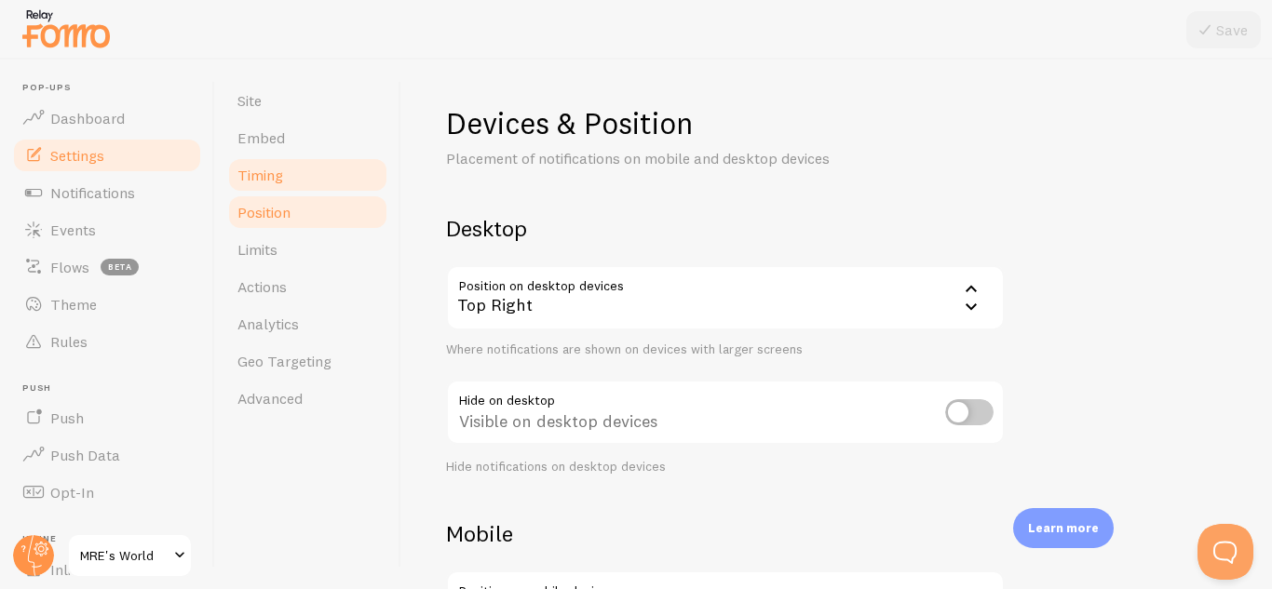
click at [314, 177] on link "Timing" at bounding box center [307, 174] width 163 height 37
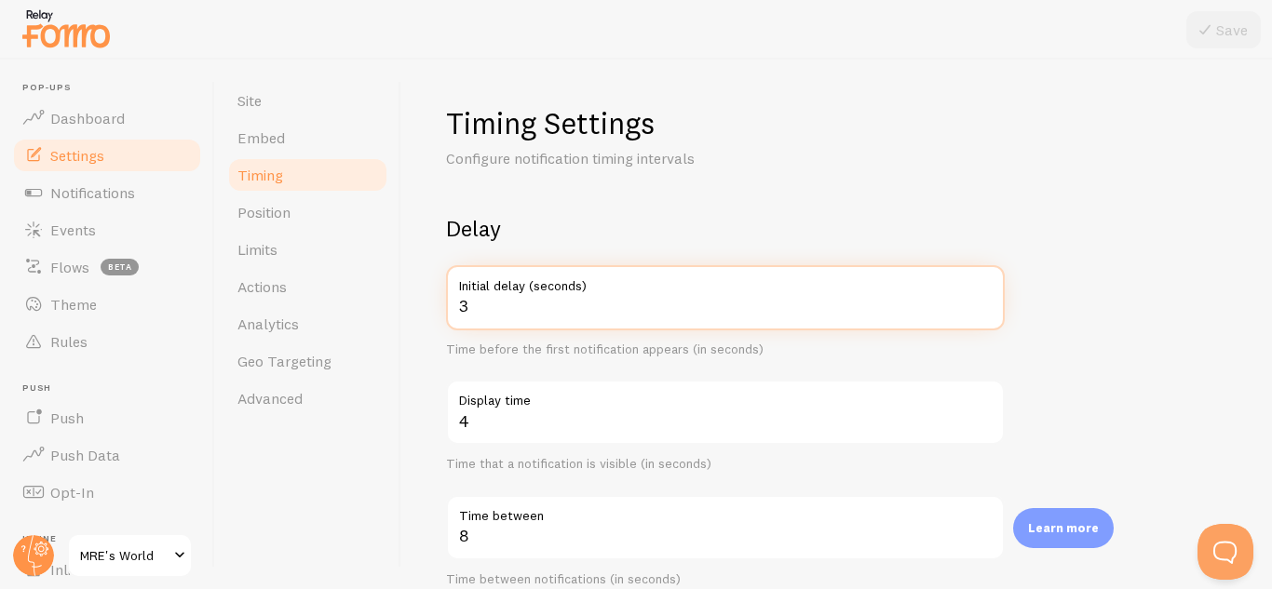
click at [515, 324] on input "3" at bounding box center [725, 297] width 559 height 65
type input "4"
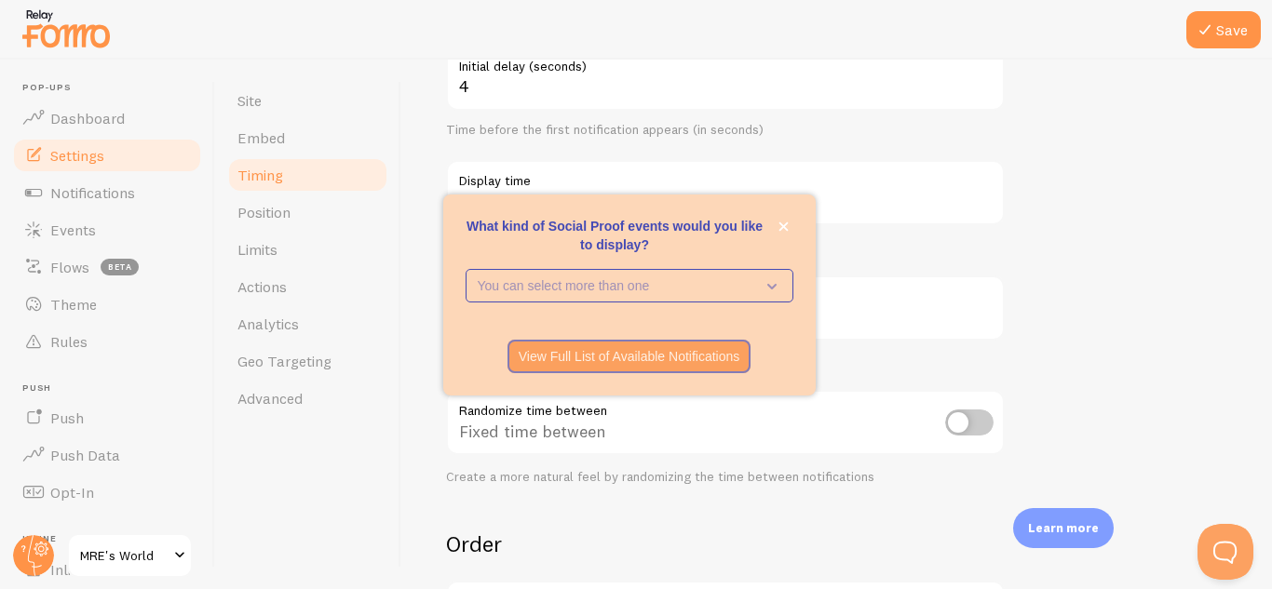
scroll to position [219, 0]
click at [785, 224] on icon "close," at bounding box center [783, 227] width 10 height 10
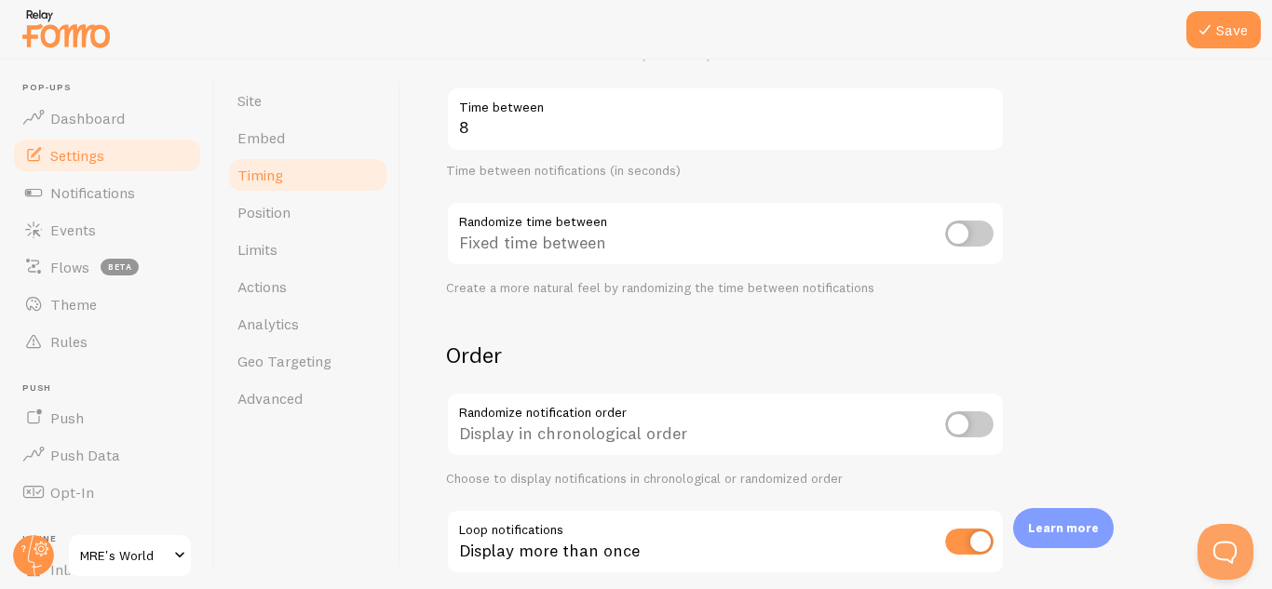
scroll to position [513, 0]
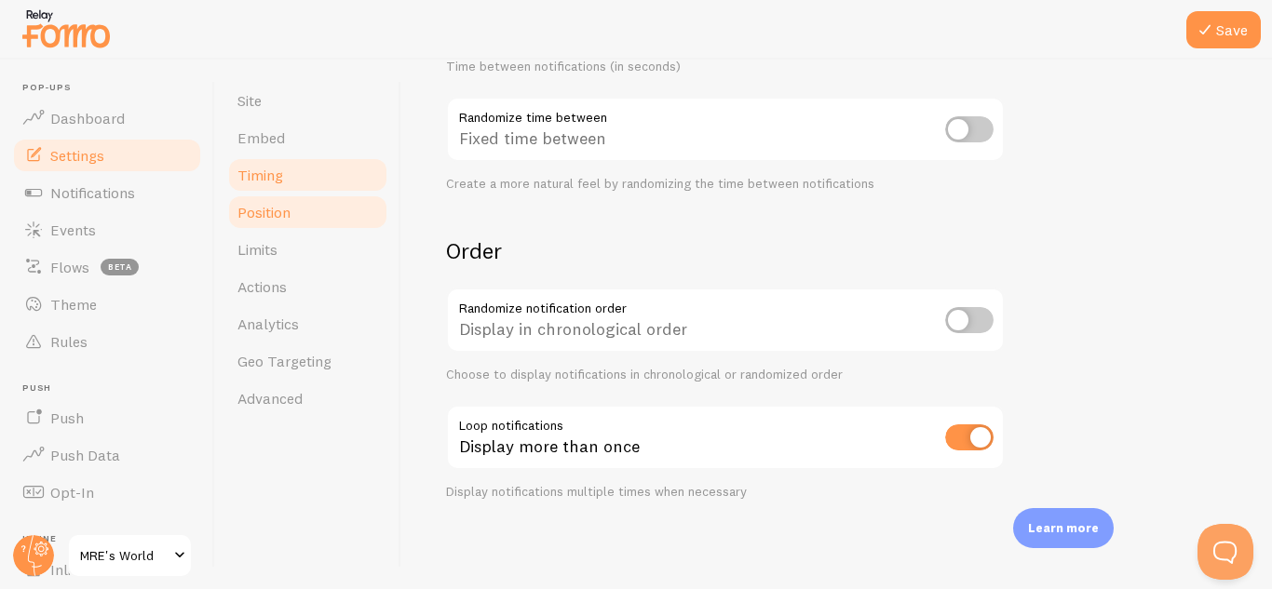
click at [344, 214] on link "Position" at bounding box center [307, 212] width 163 height 37
click at [1209, 29] on icon at bounding box center [1204, 30] width 22 height 22
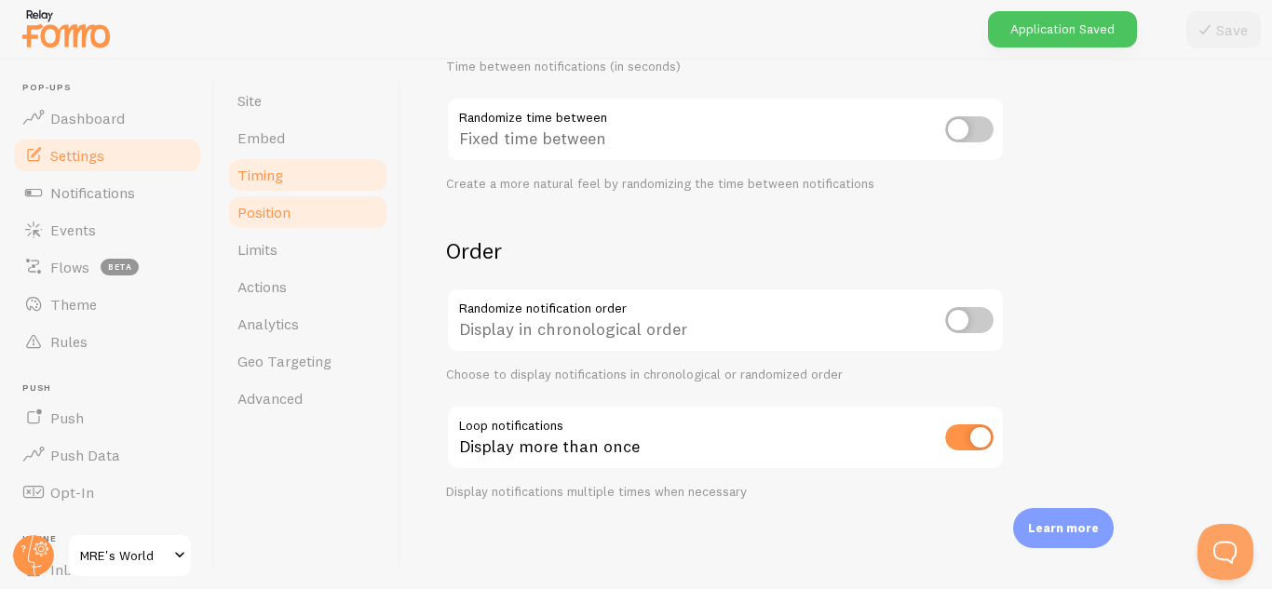
click at [298, 225] on link "Position" at bounding box center [307, 212] width 163 height 37
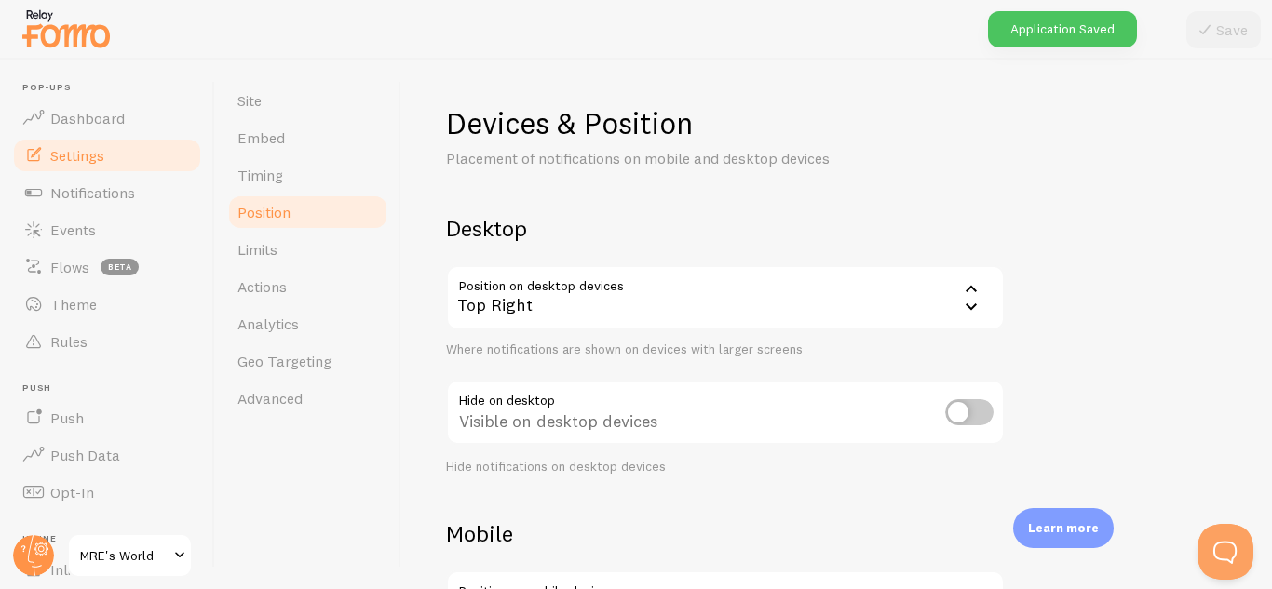
click at [668, 328] on div "Top Right" at bounding box center [725, 297] width 559 height 65
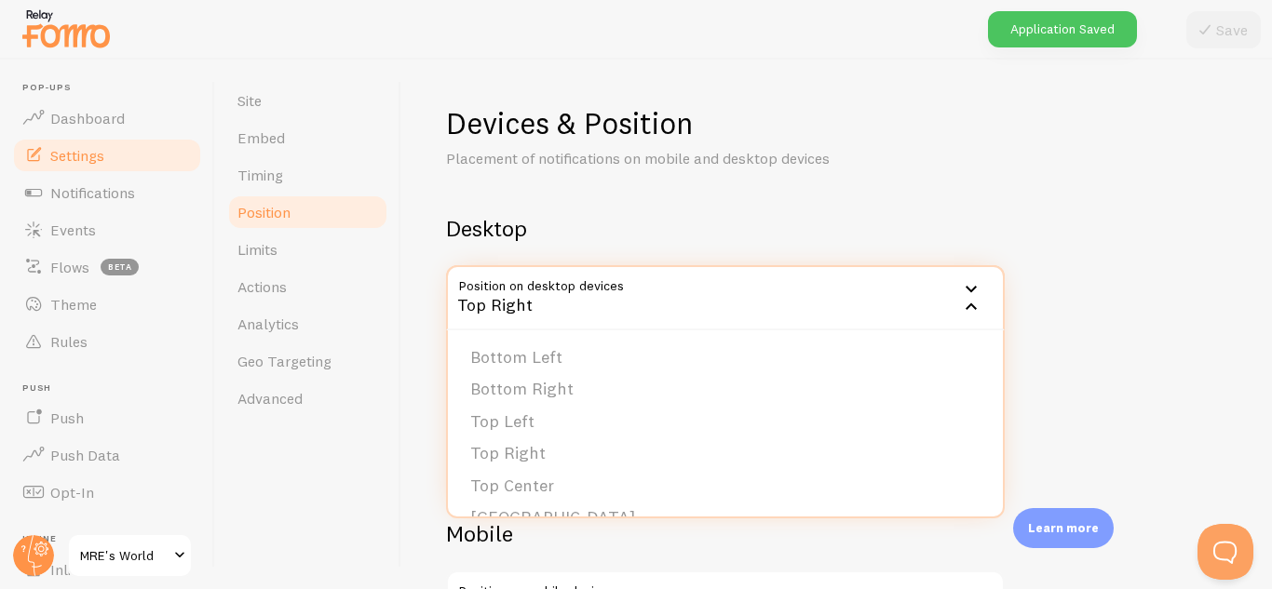
click at [543, 364] on li "Bottom Left" at bounding box center [725, 358] width 555 height 33
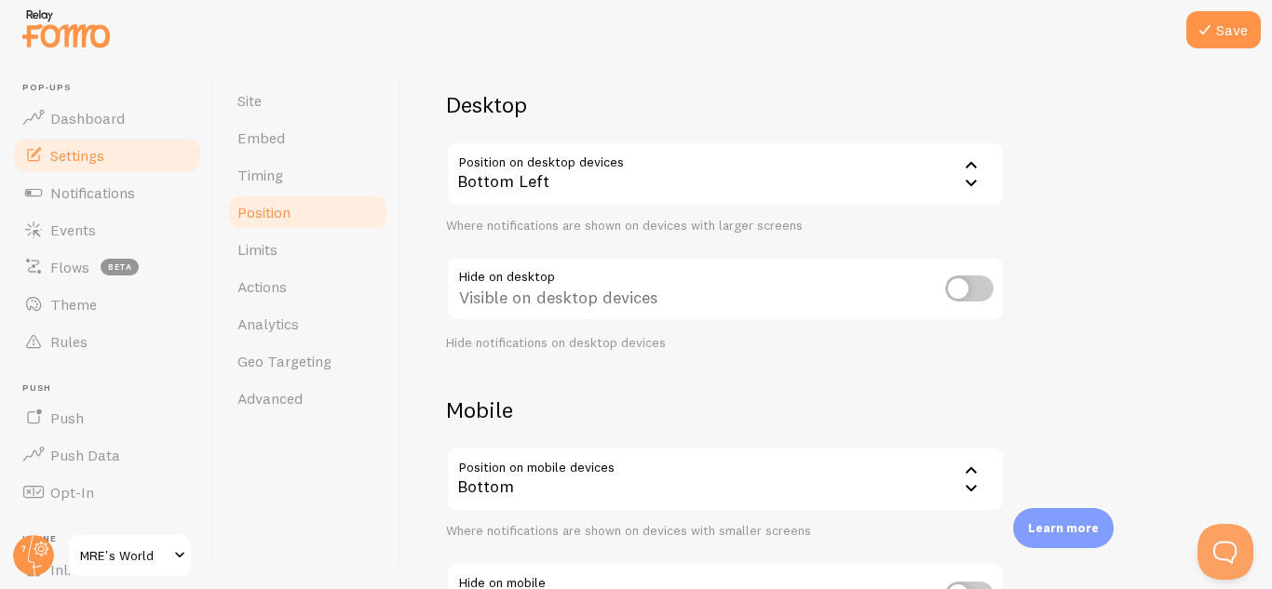
scroll to position [126, 0]
click at [1219, 19] on button "Save" at bounding box center [1223, 29] width 74 height 37
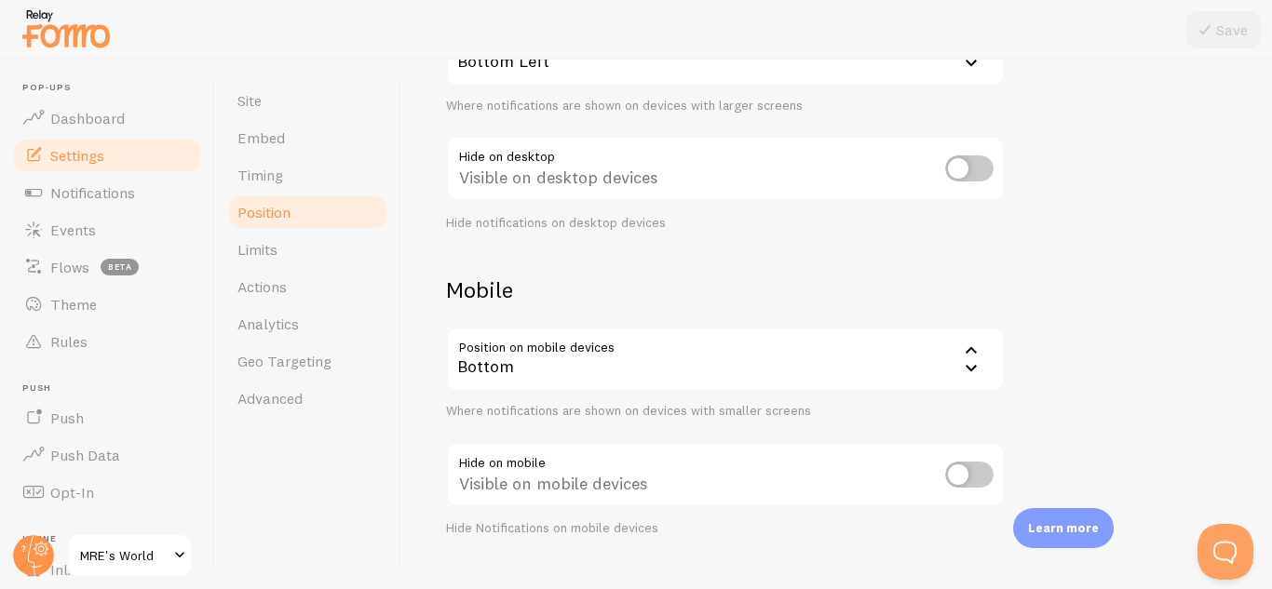
scroll to position [247, 0]
click at [708, 362] on div "Bottom" at bounding box center [725, 356] width 559 height 65
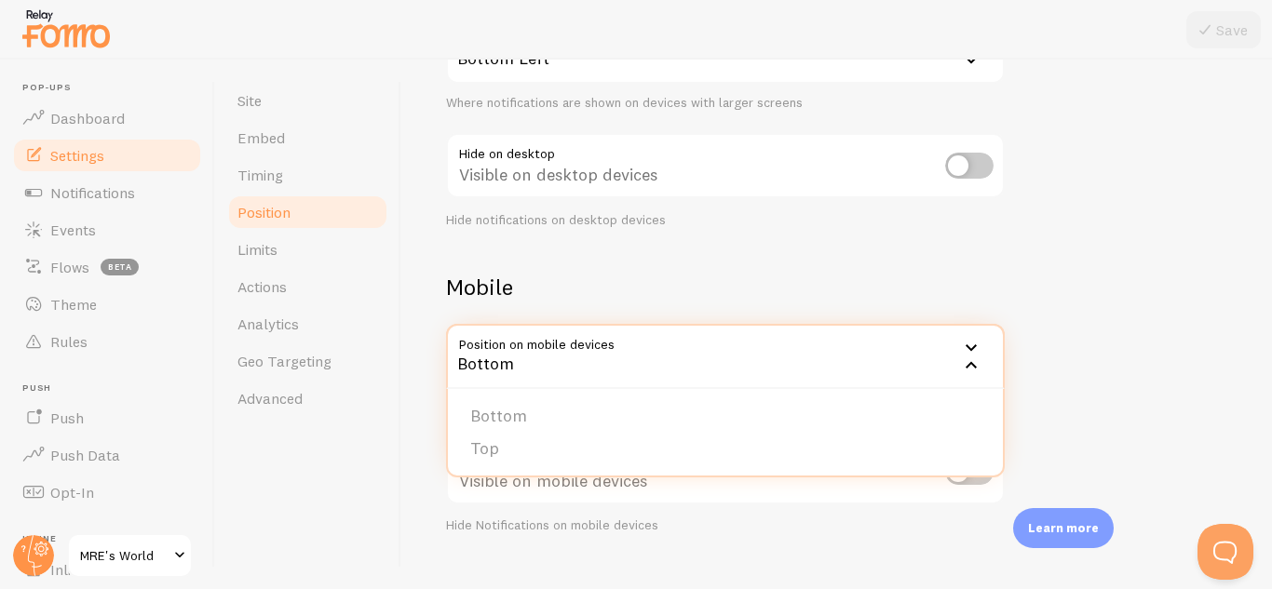
click at [708, 362] on div "Bottom" at bounding box center [725, 356] width 559 height 65
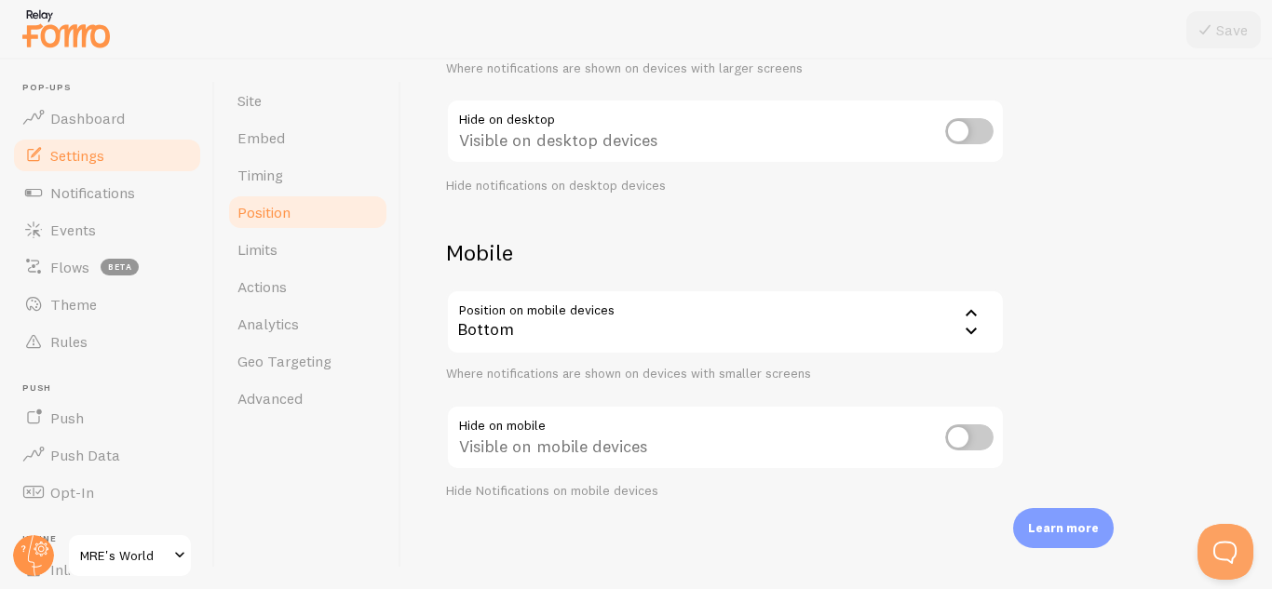
scroll to position [0, 0]
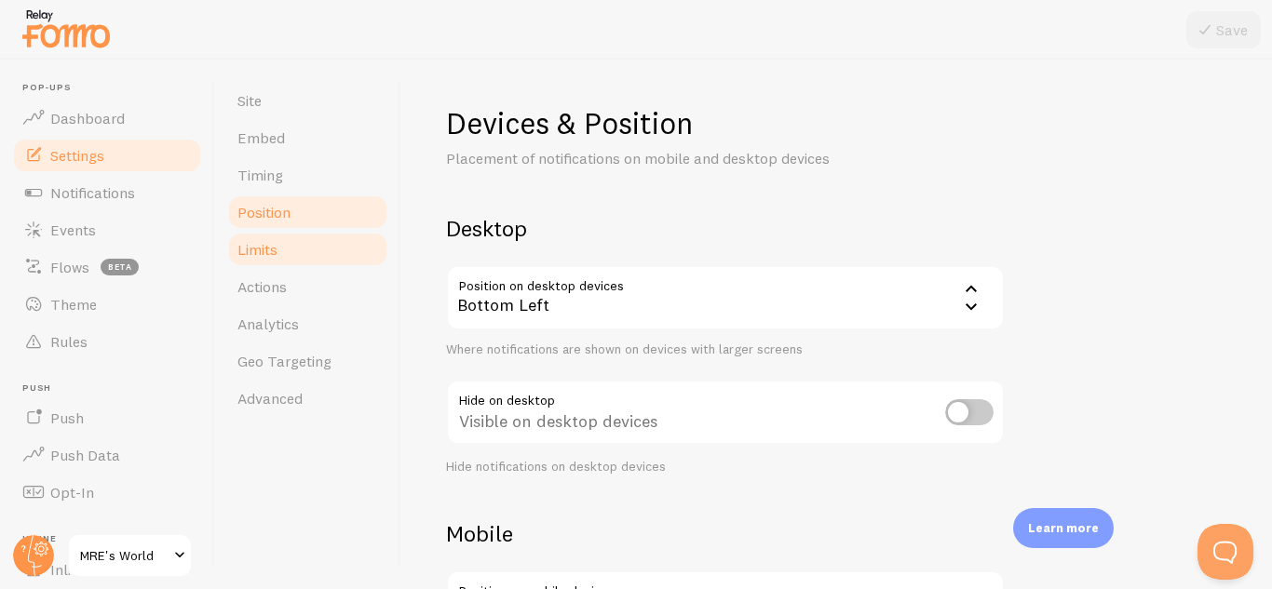
click at [333, 263] on link "Limits" at bounding box center [307, 249] width 163 height 37
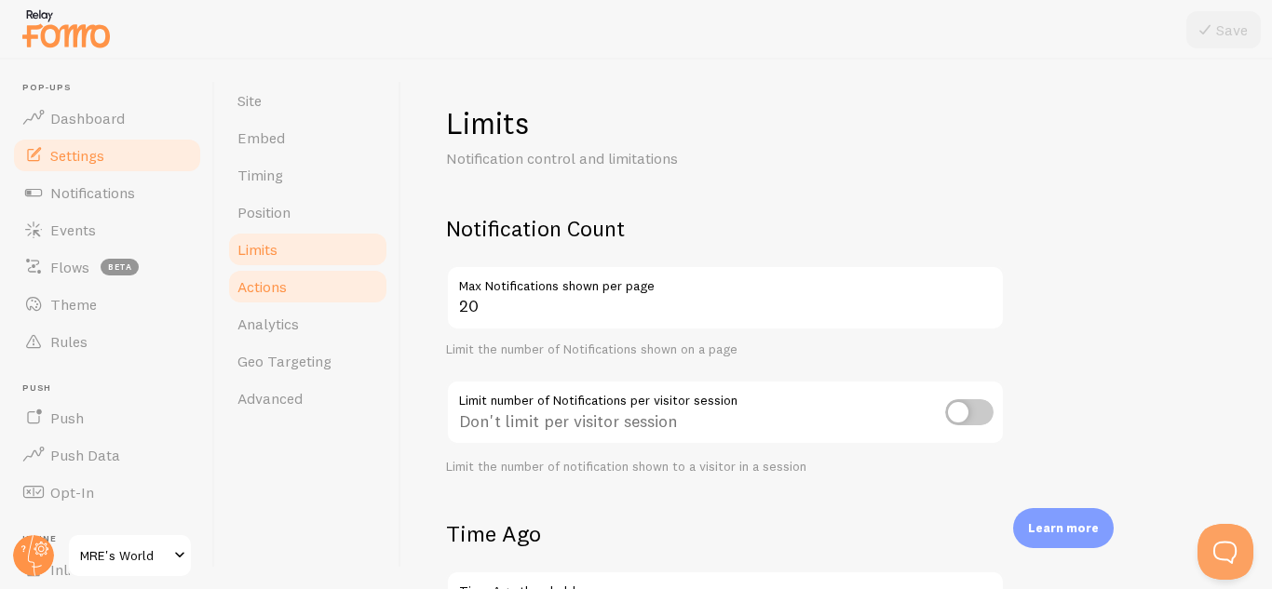
click at [312, 291] on link "Actions" at bounding box center [307, 286] width 163 height 37
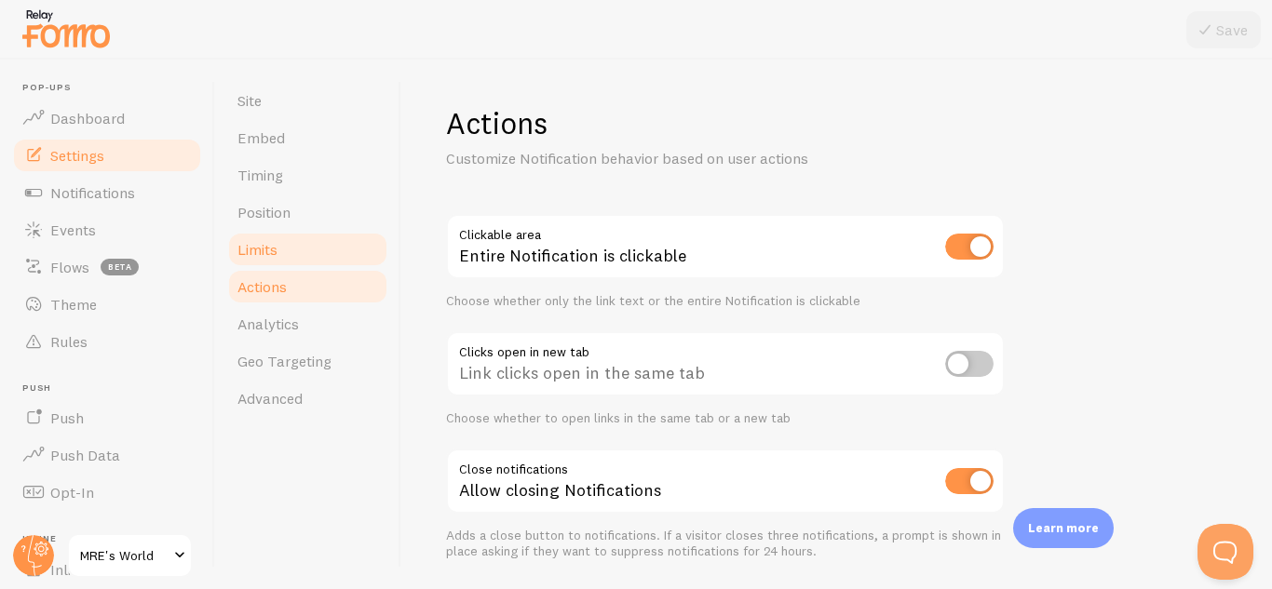
click at [330, 256] on link "Limits" at bounding box center [307, 249] width 163 height 37
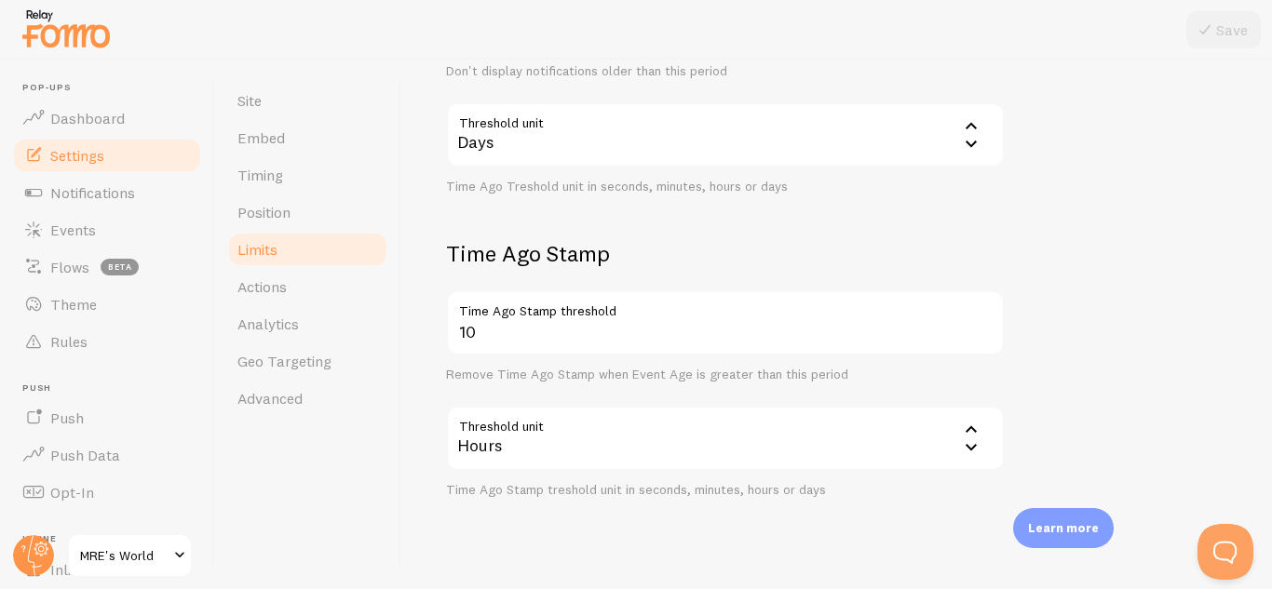
scroll to position [618, 0]
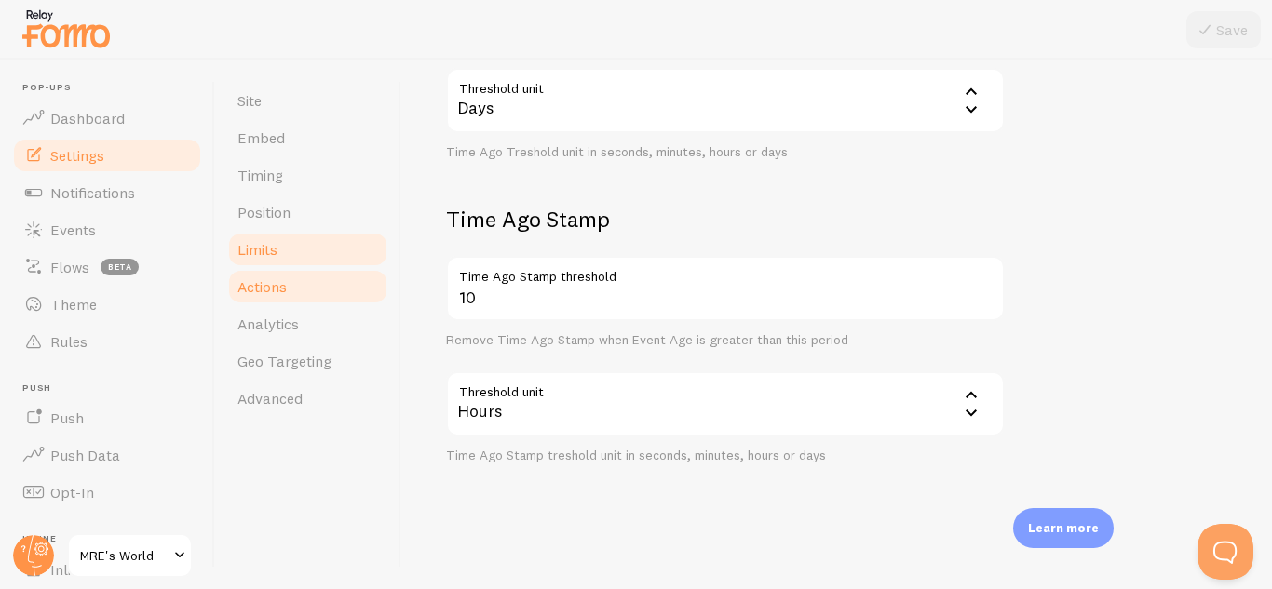
click at [313, 300] on link "Actions" at bounding box center [307, 286] width 163 height 37
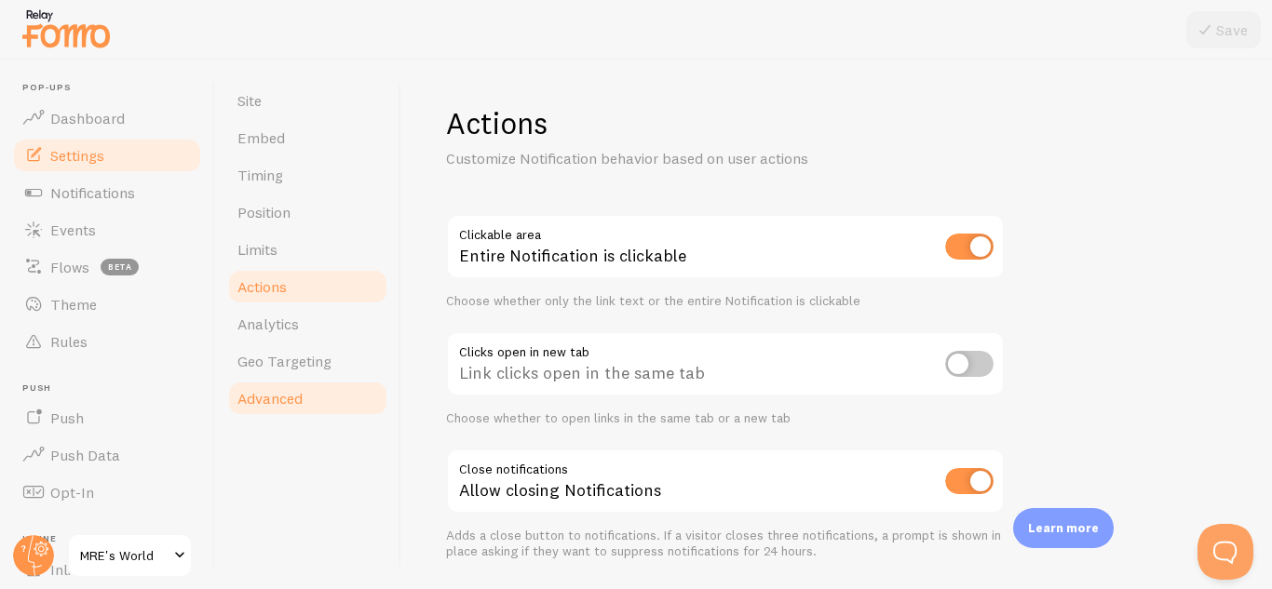
click at [294, 404] on span "Advanced" at bounding box center [269, 398] width 65 height 19
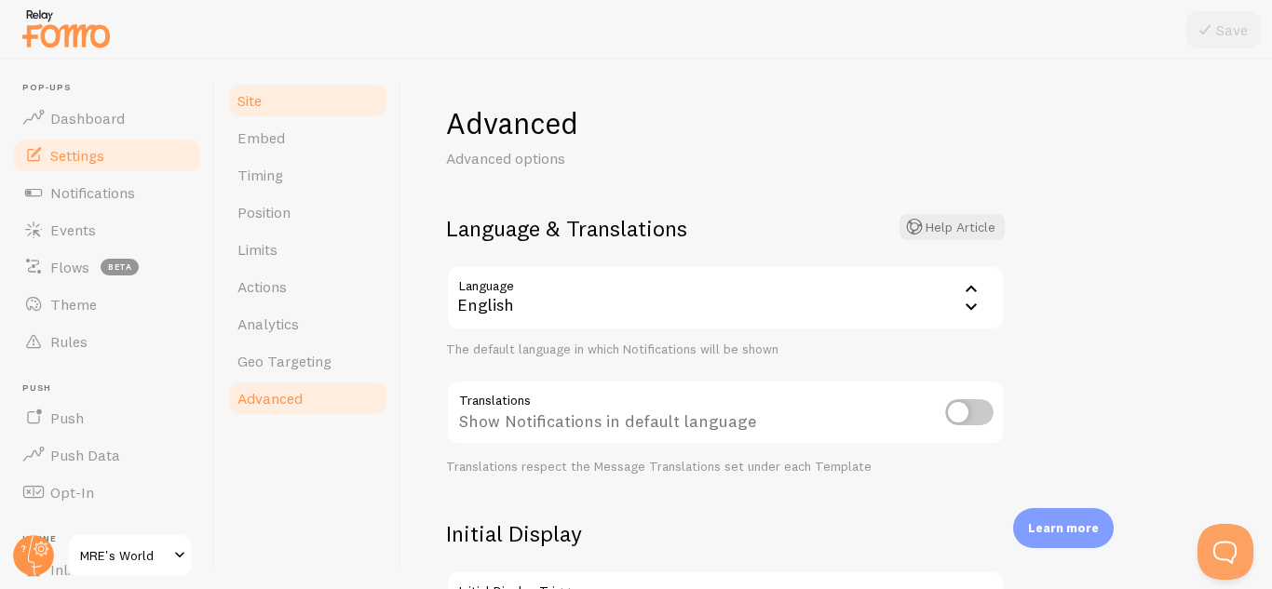
click at [267, 99] on link "Site" at bounding box center [307, 100] width 163 height 37
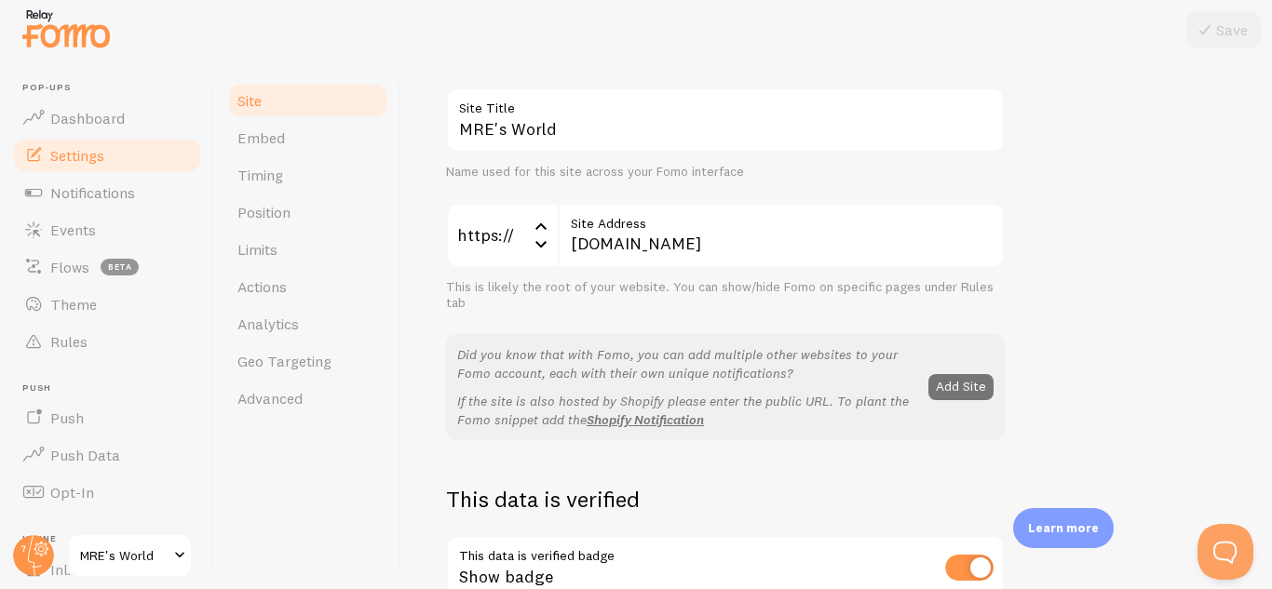
scroll to position [93, 0]
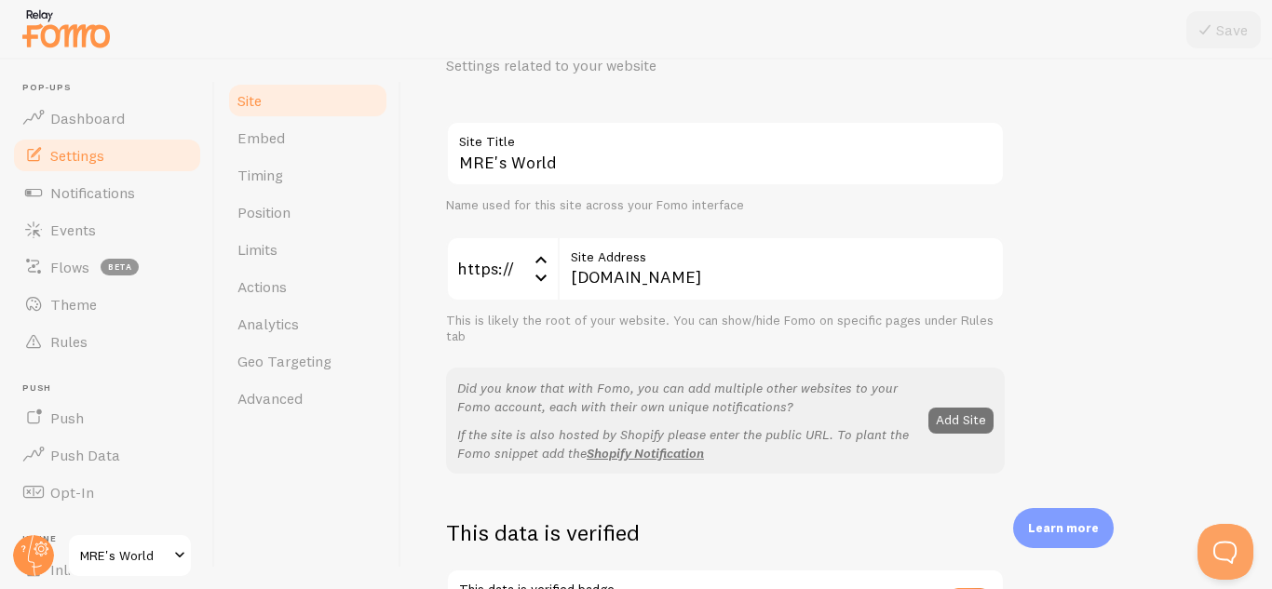
click at [119, 95] on li "Pop-ups Dashboard" at bounding box center [107, 109] width 192 height 55
click at [99, 113] on span "Dashboard" at bounding box center [87, 118] width 74 height 19
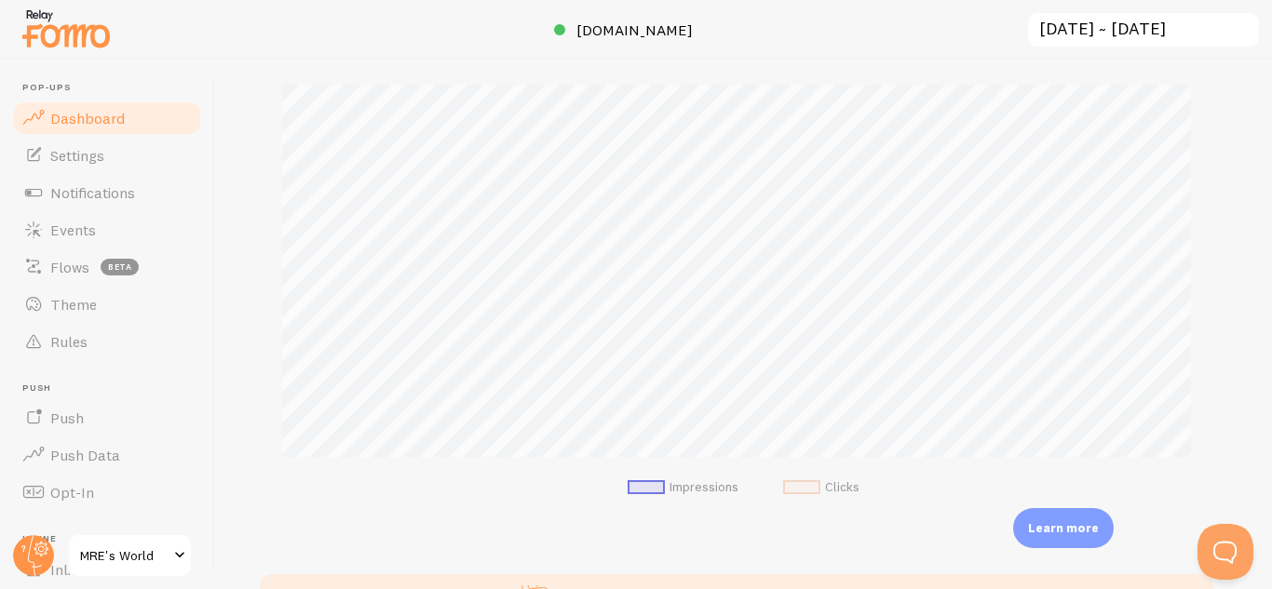
scroll to position [282, 0]
click at [78, 176] on link "Notifications" at bounding box center [107, 192] width 192 height 37
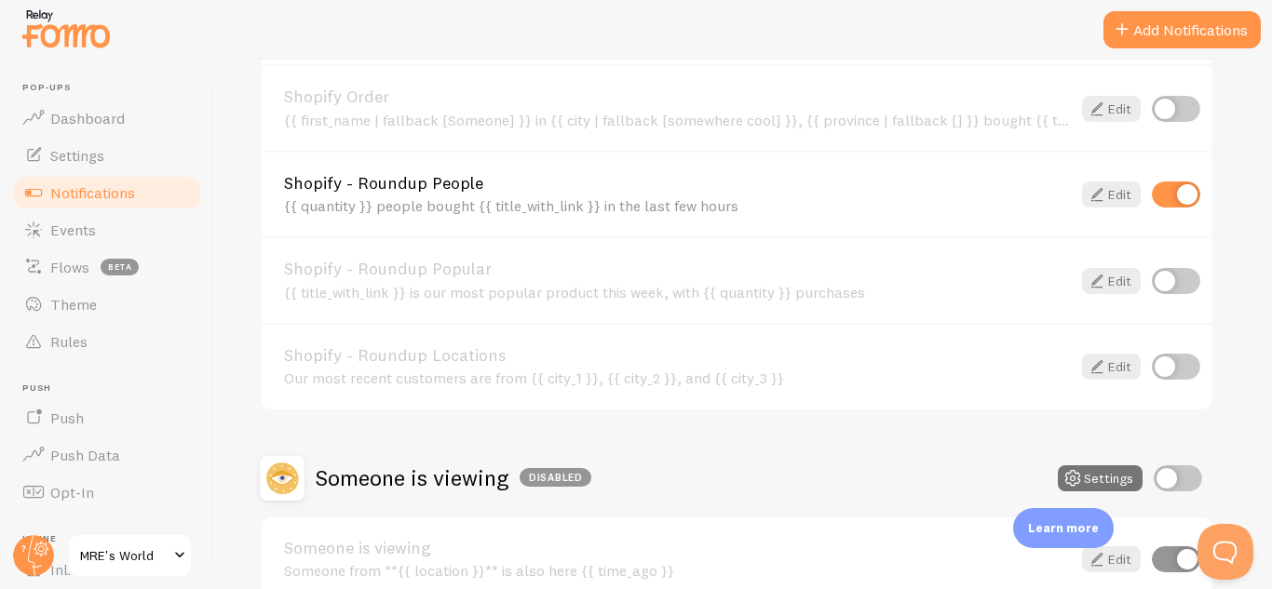
scroll to position [814, 0]
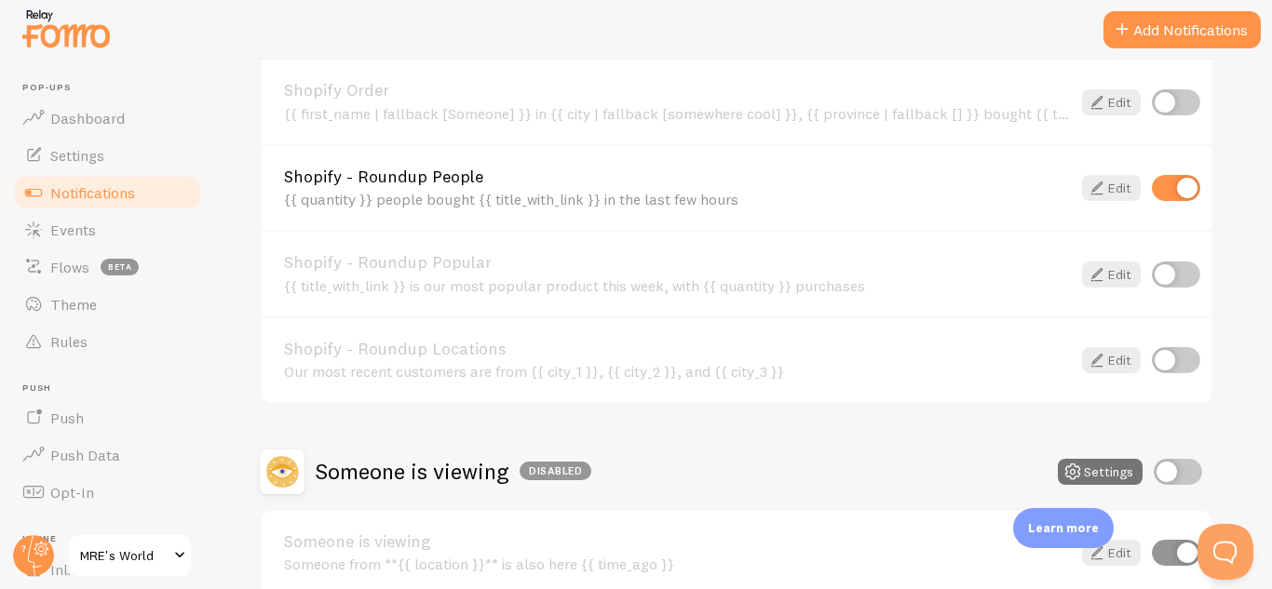
click at [562, 177] on link "Shopify - Roundup People" at bounding box center [677, 176] width 787 height 17
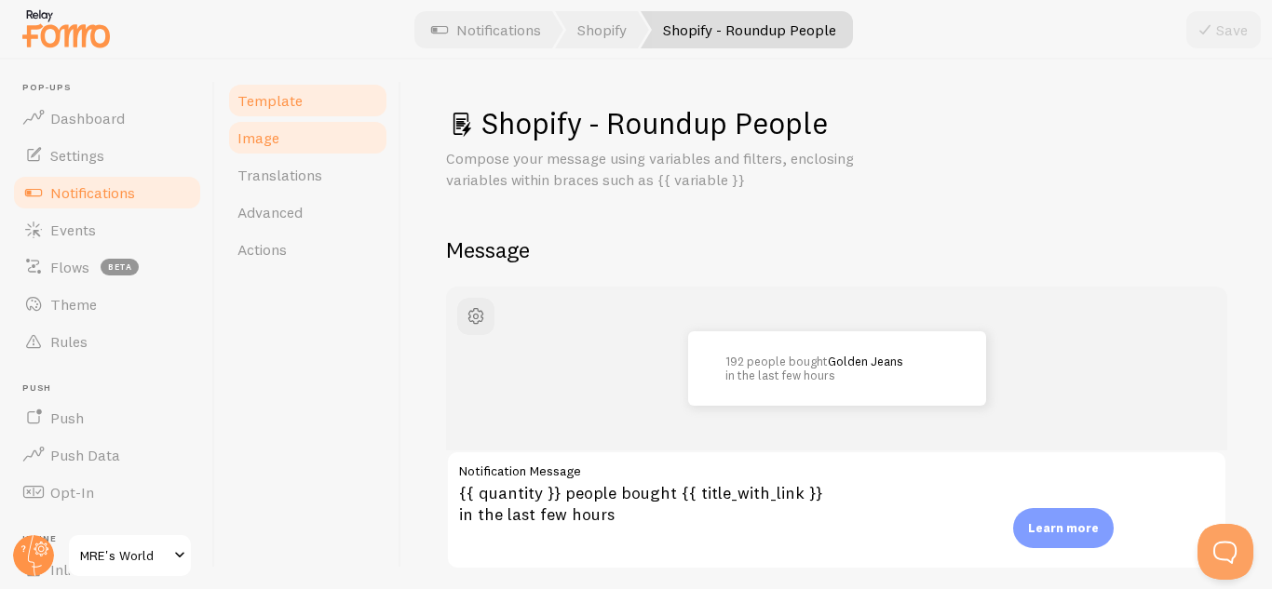
click at [317, 144] on link "Image" at bounding box center [307, 137] width 163 height 37
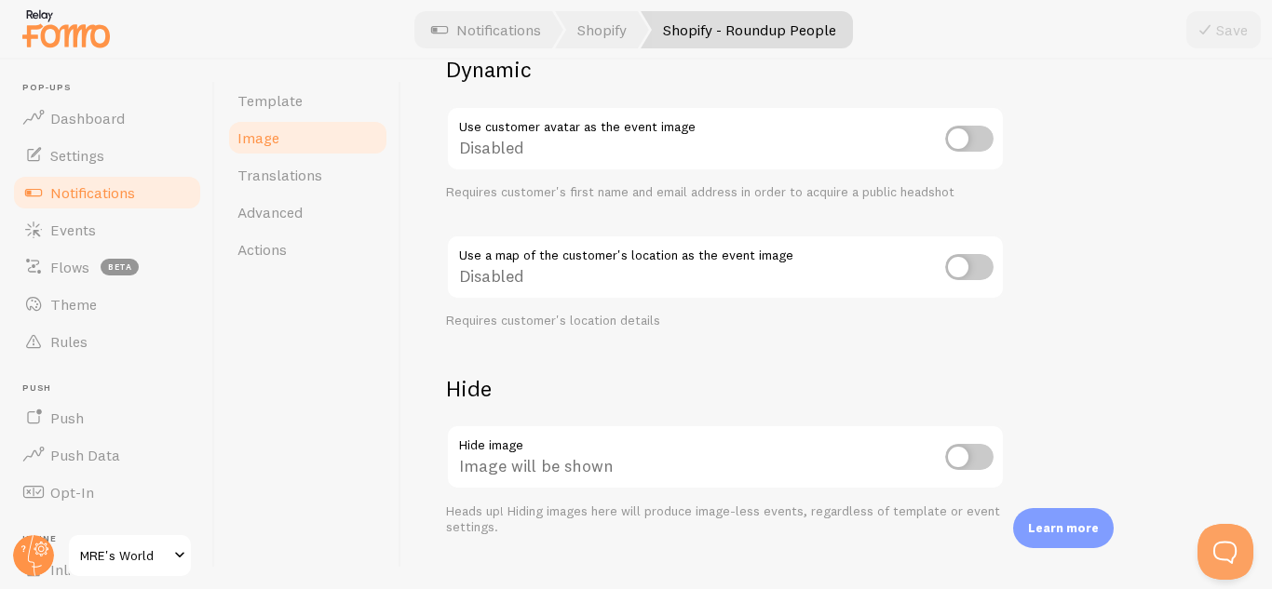
scroll to position [749, 0]
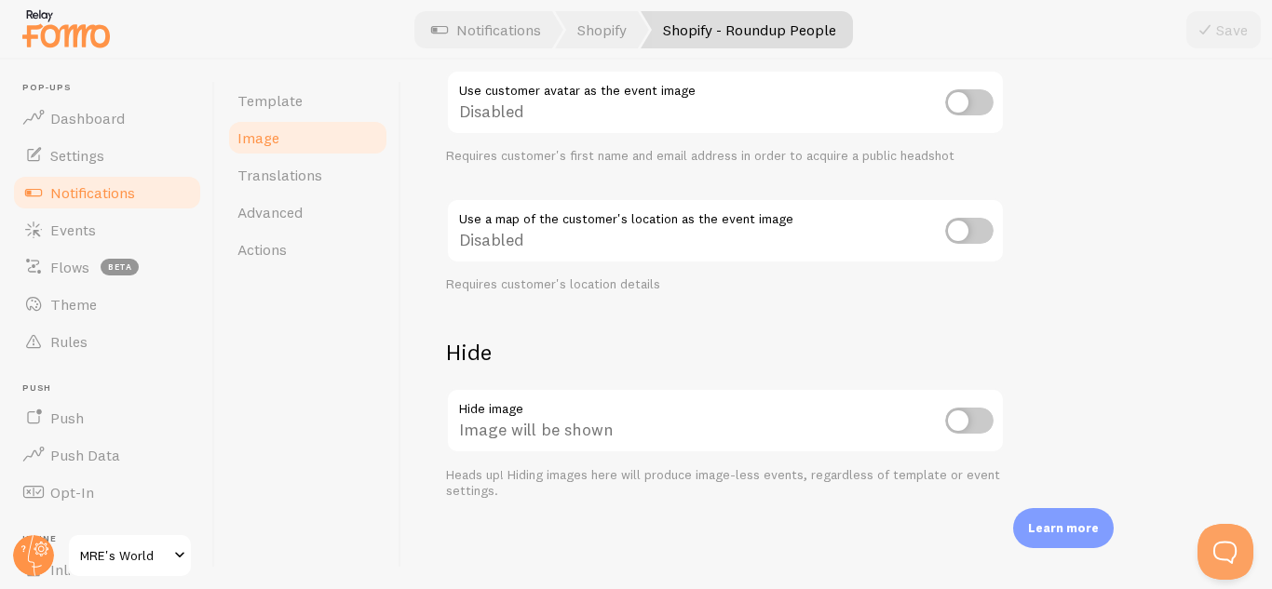
click at [969, 414] on input "checkbox" at bounding box center [969, 421] width 48 height 26
checkbox input "true"
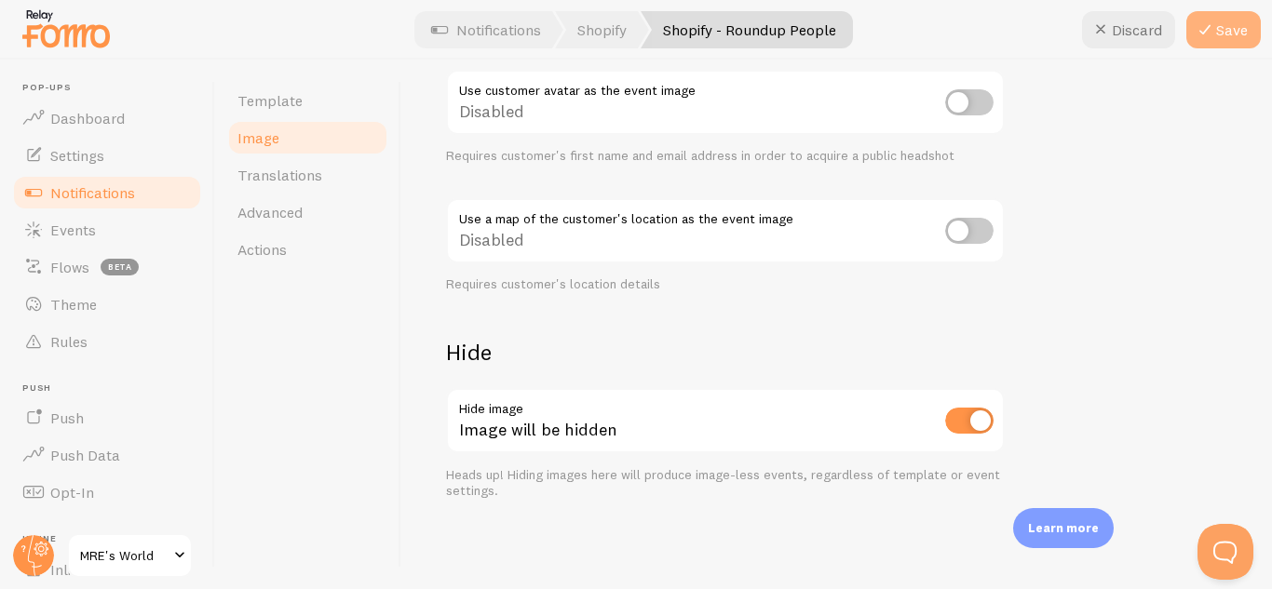
click at [1226, 27] on button "Save" at bounding box center [1223, 29] width 74 height 37
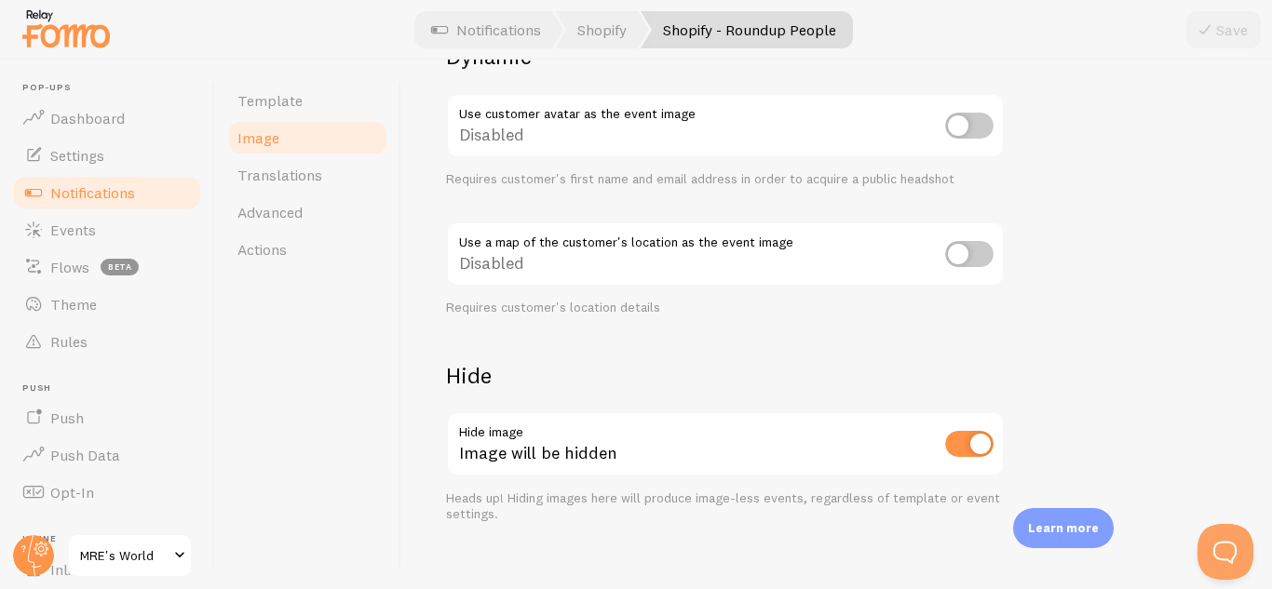
scroll to position [721, 0]
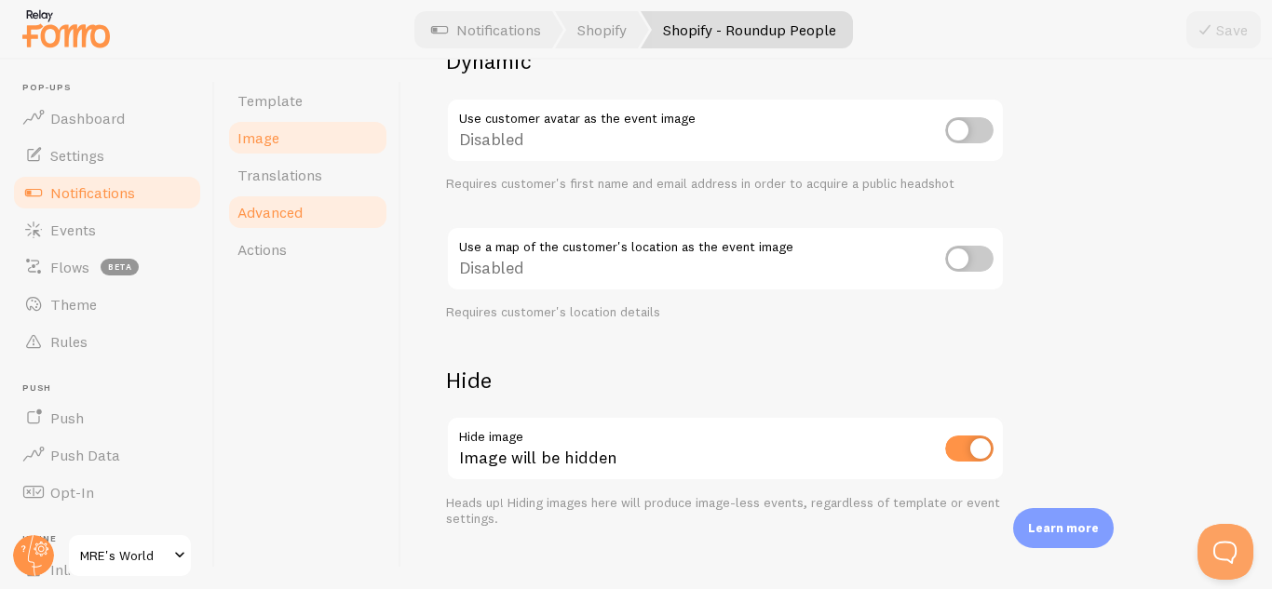
click at [318, 213] on link "Advanced" at bounding box center [307, 212] width 163 height 37
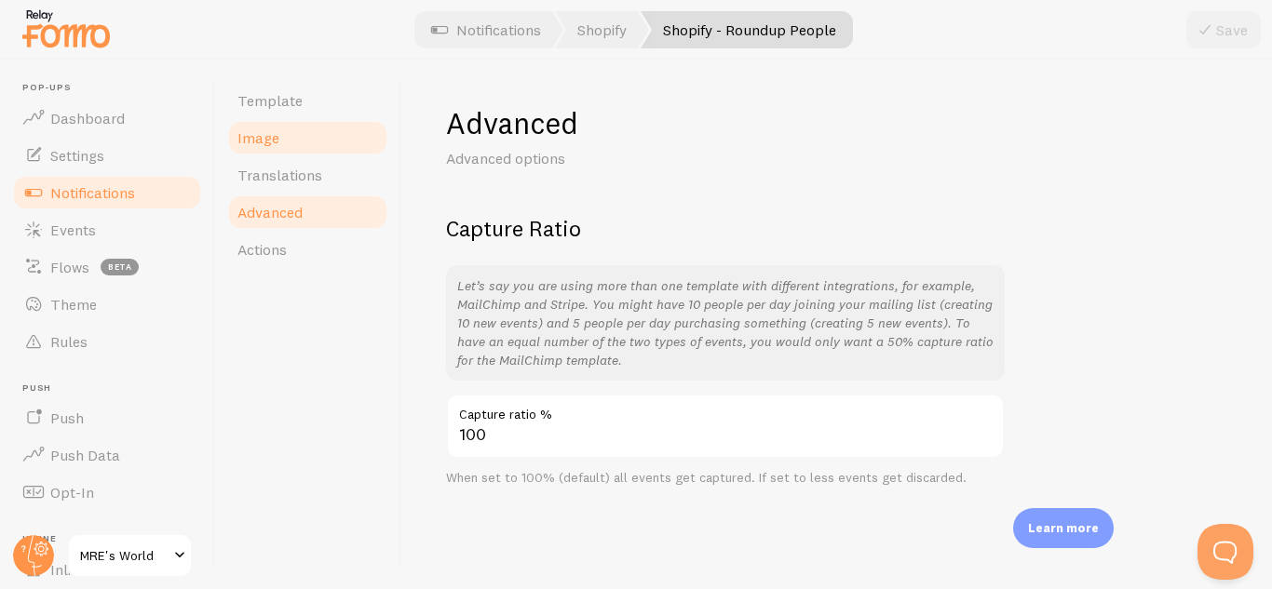
click at [319, 140] on link "Image" at bounding box center [307, 137] width 163 height 37
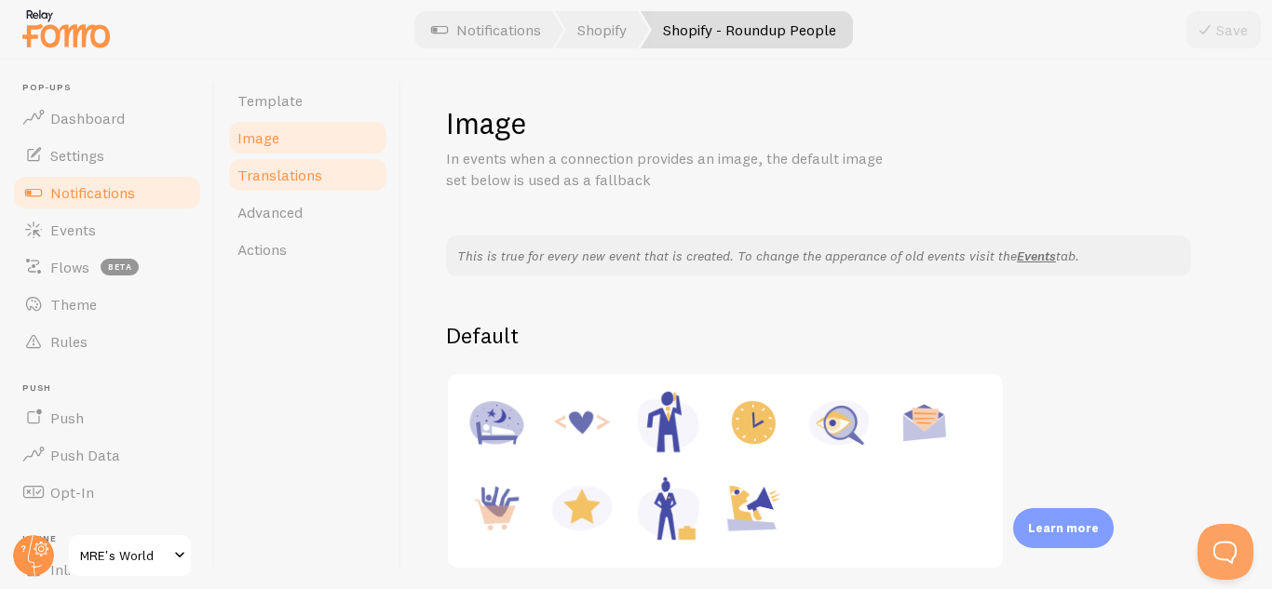
click at [330, 172] on link "Translations" at bounding box center [307, 174] width 163 height 37
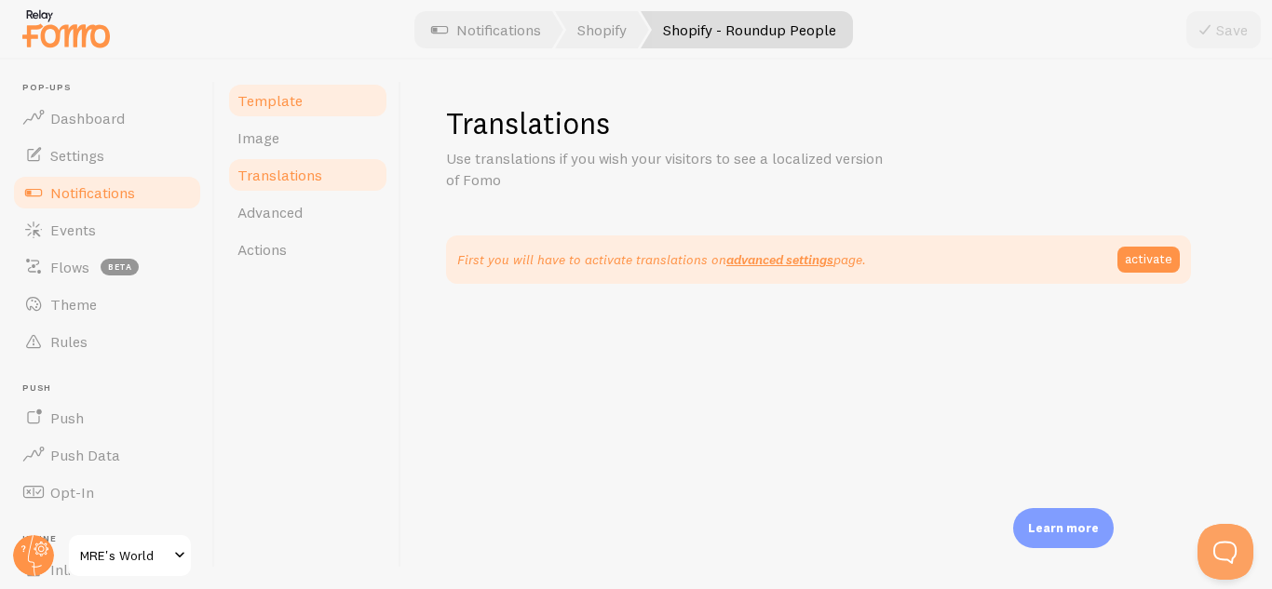
click at [300, 112] on link "Template" at bounding box center [307, 100] width 163 height 37
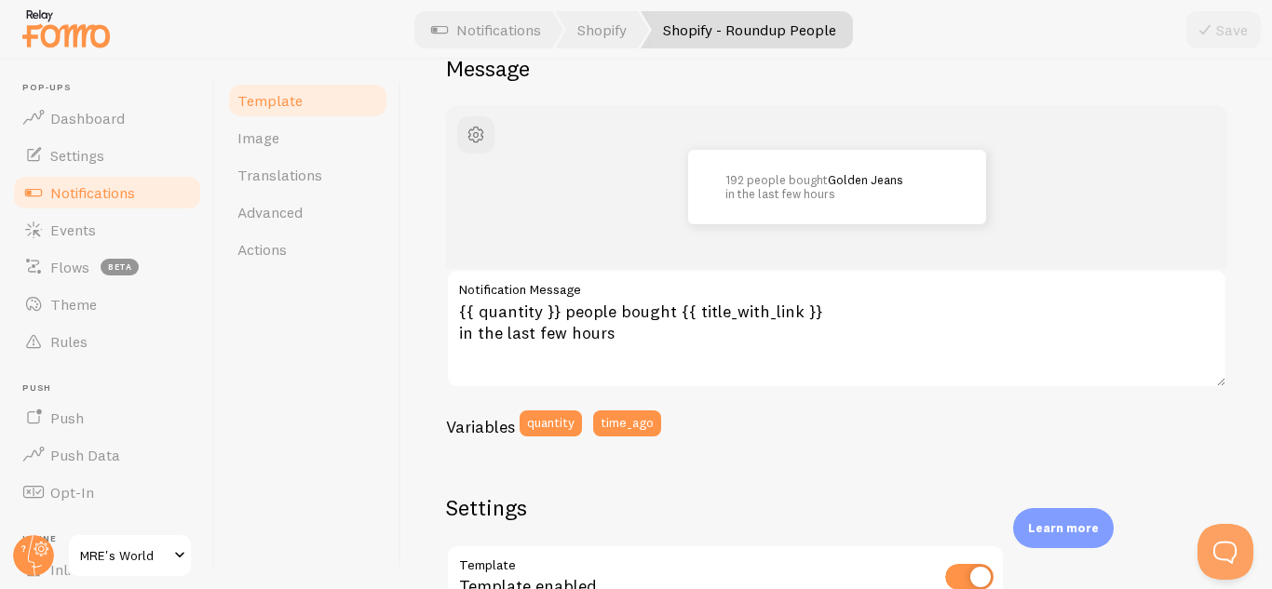
scroll to position [184, 0]
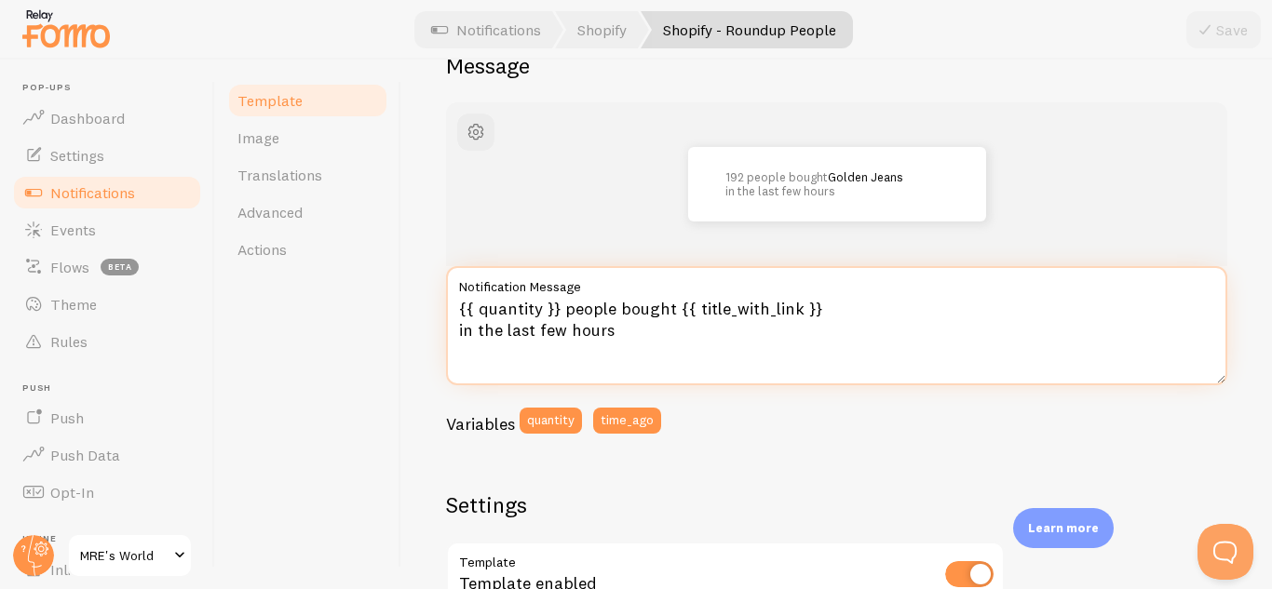
click at [669, 303] on textarea "{{ quantity }} people bought {{ title_with_link }} in the last few hours" at bounding box center [836, 325] width 781 height 119
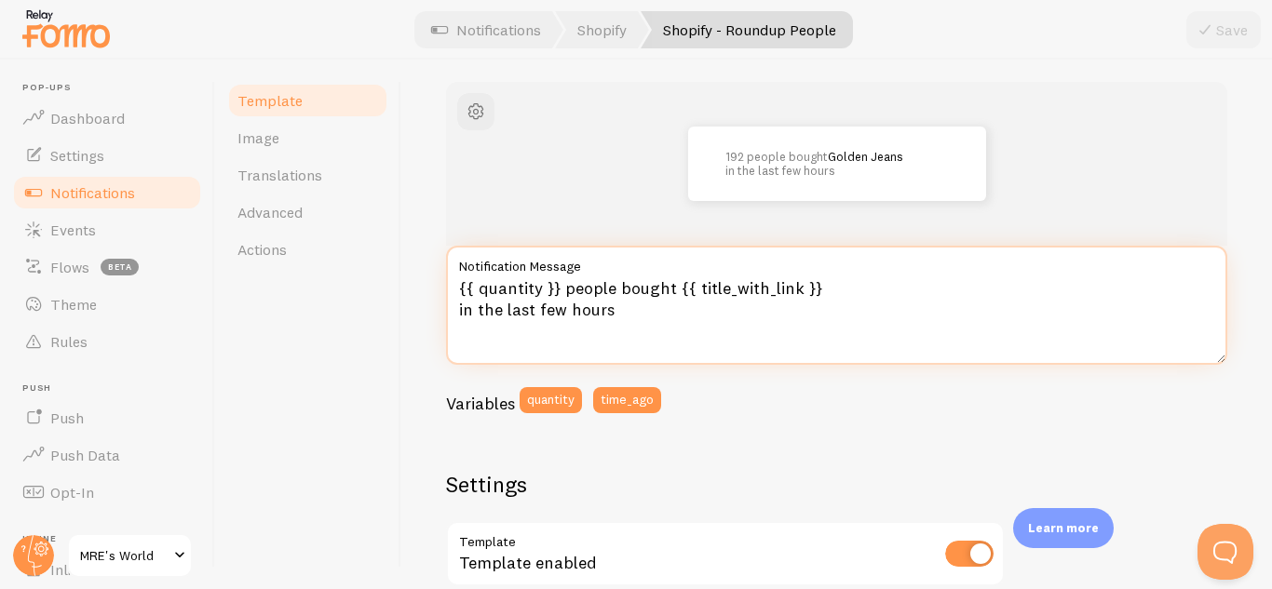
scroll to position [206, 0]
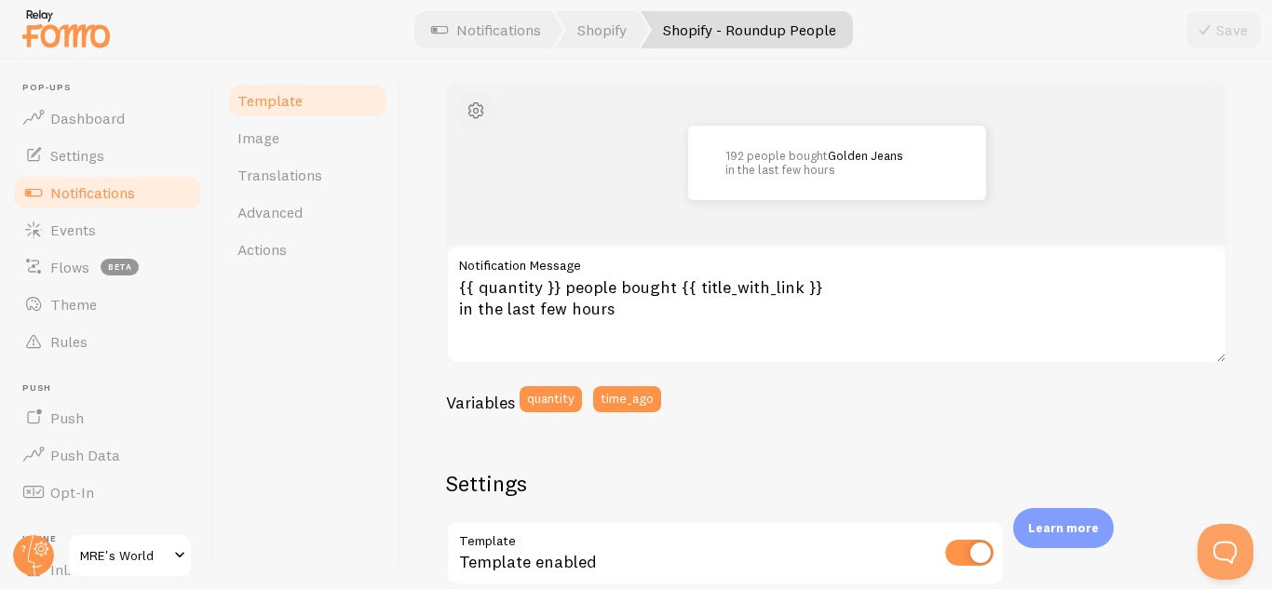
click at [486, 110] on span "button" at bounding box center [476, 111] width 22 height 22
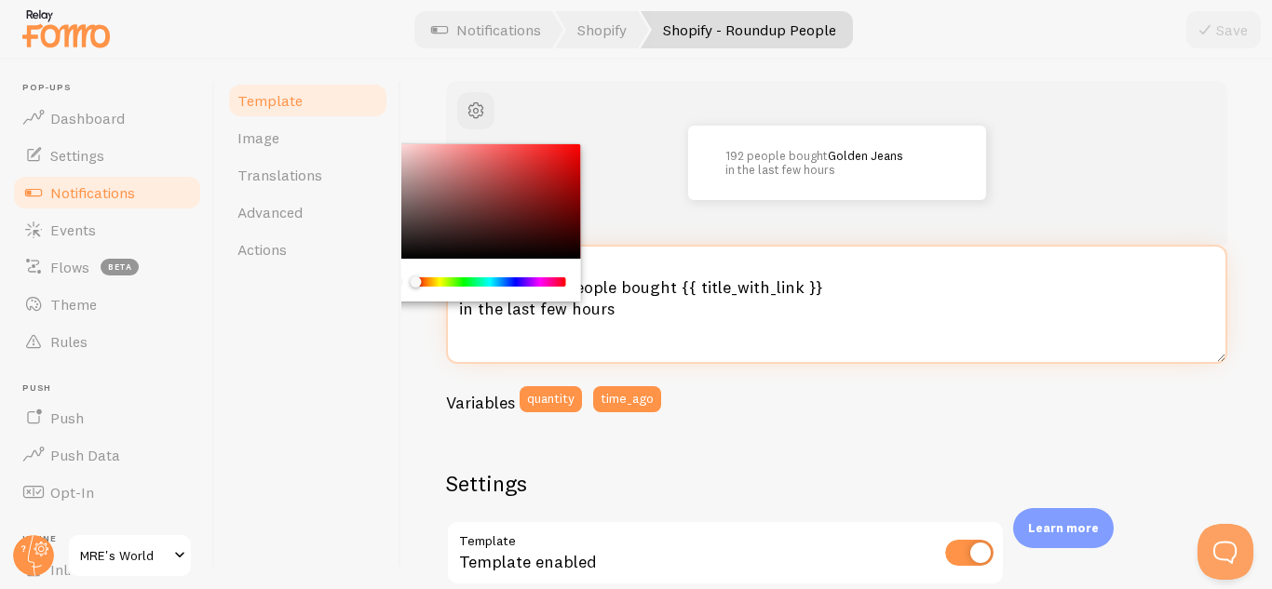
click at [907, 331] on textarea "{{ quantity }} people bought {{ title_with_link }} in the last few hours" at bounding box center [836, 304] width 781 height 119
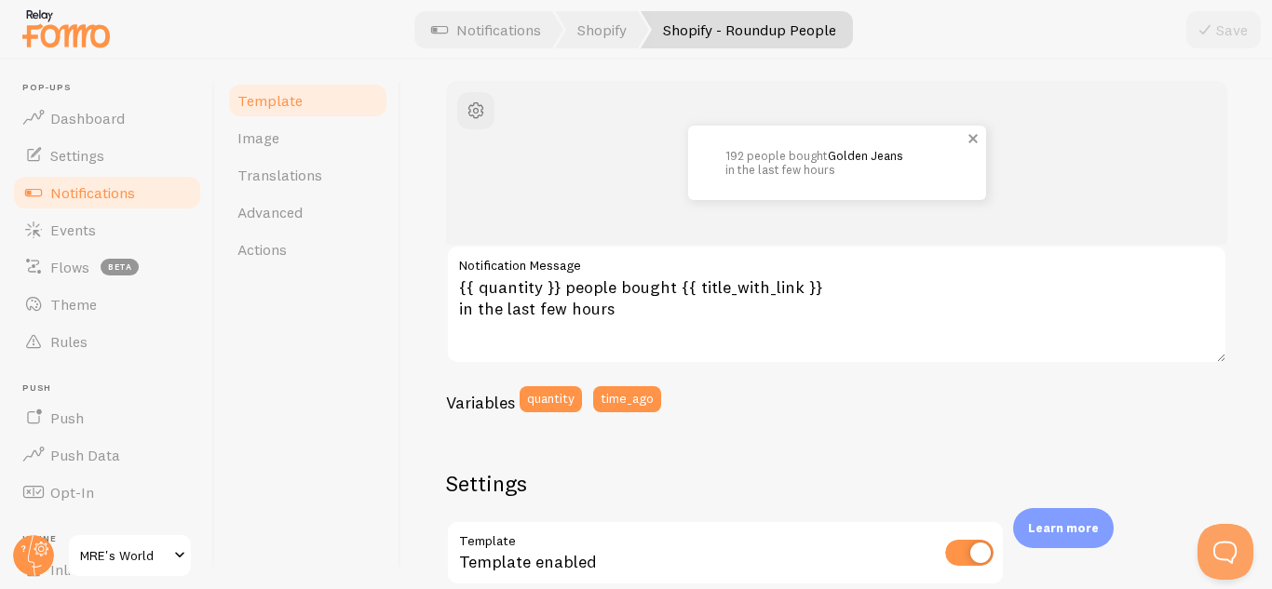
click at [927, 155] on p "192 people bought Golden Jeans in the last few hours" at bounding box center [836, 162] width 223 height 27
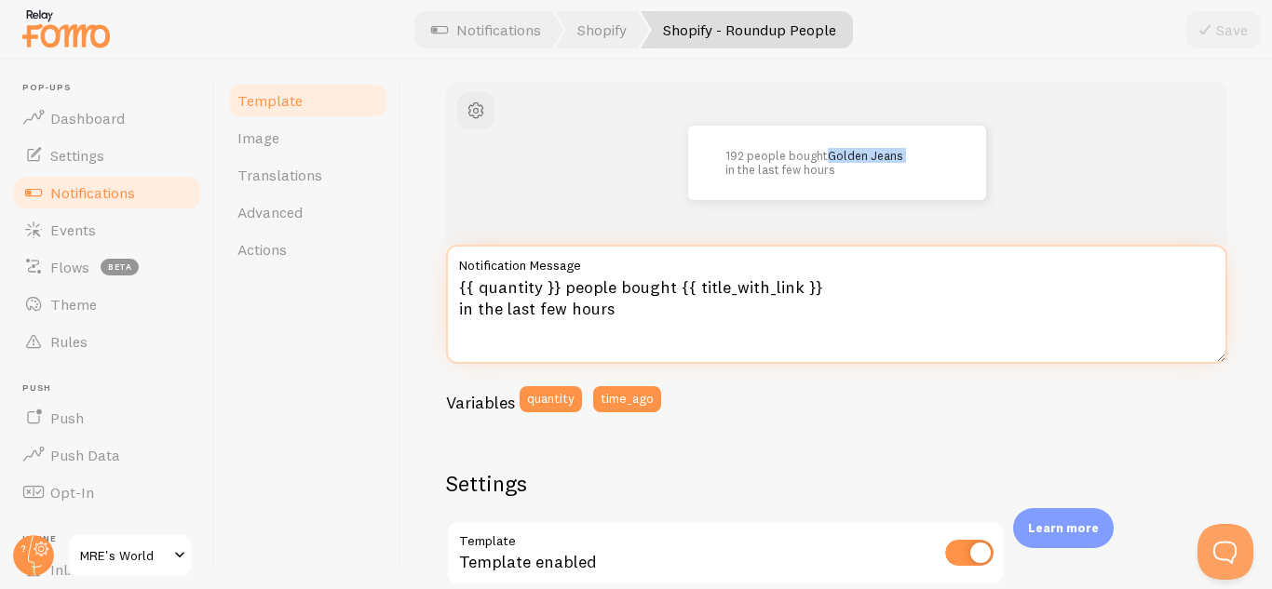
click at [875, 290] on textarea "{{ quantity }} people bought {{ title_with_link }} in the last few hours" at bounding box center [836, 304] width 781 height 119
click at [754, 301] on textarea "{{ quantity }} people bought {{ title_with_link }} in the last few hours" at bounding box center [836, 304] width 781 height 119
click at [793, 285] on textarea "{{ quantity }} people bought {{ title_with_link }} in the last few hours" at bounding box center [836, 304] width 781 height 119
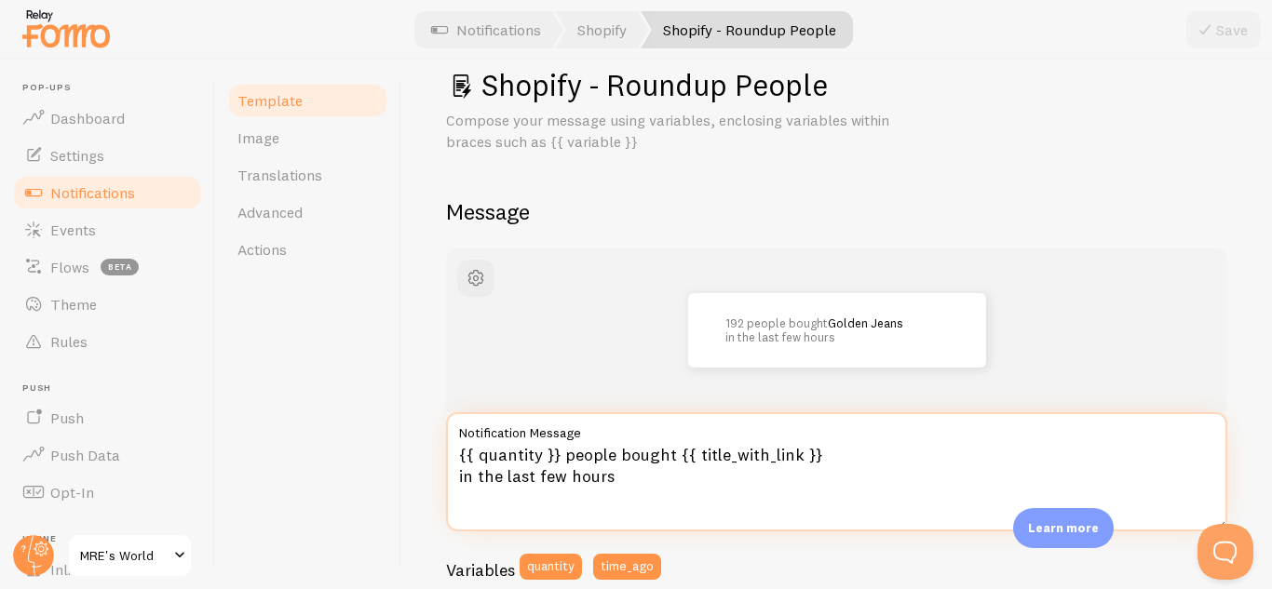
scroll to position [0, 0]
